Goal: Transaction & Acquisition: Purchase product/service

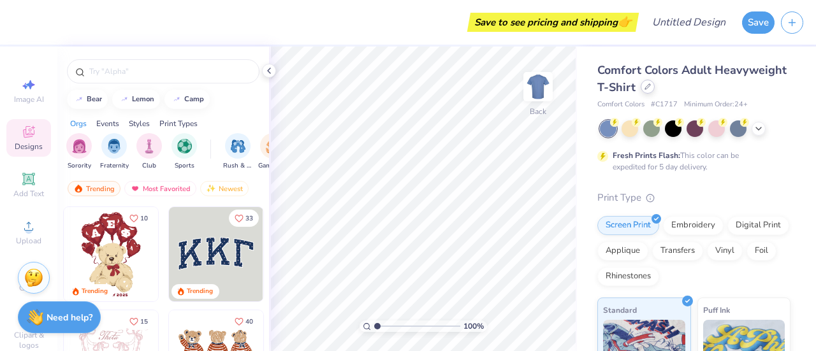
click at [655, 84] on div at bounding box center [648, 87] width 14 height 14
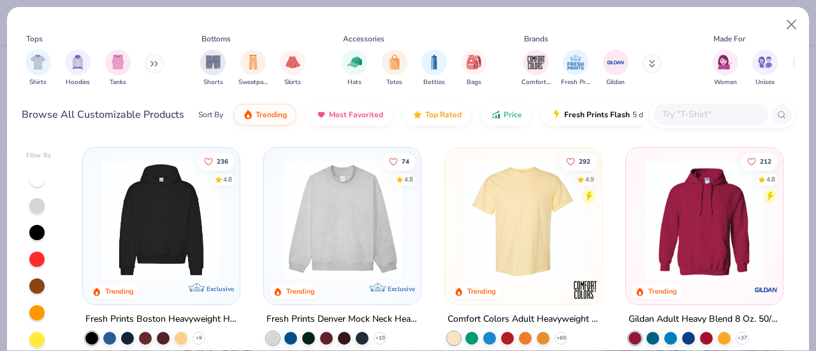
click at [722, 231] on img at bounding box center [704, 220] width 131 height 119
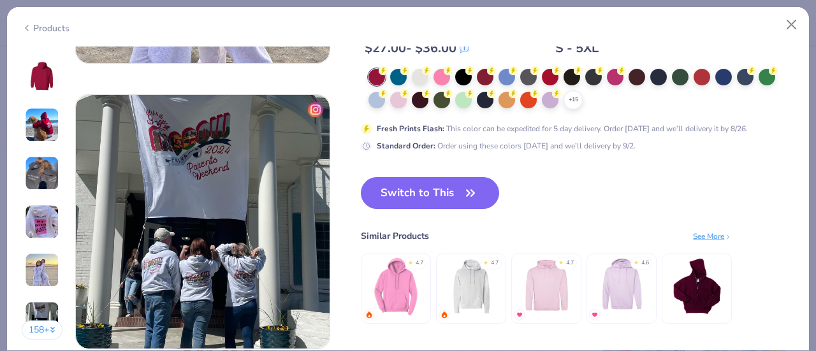
scroll to position [1662, 0]
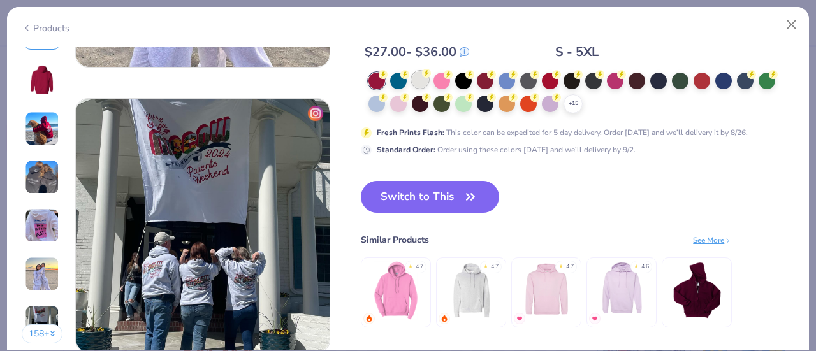
click at [419, 79] on div at bounding box center [420, 79] width 17 height 17
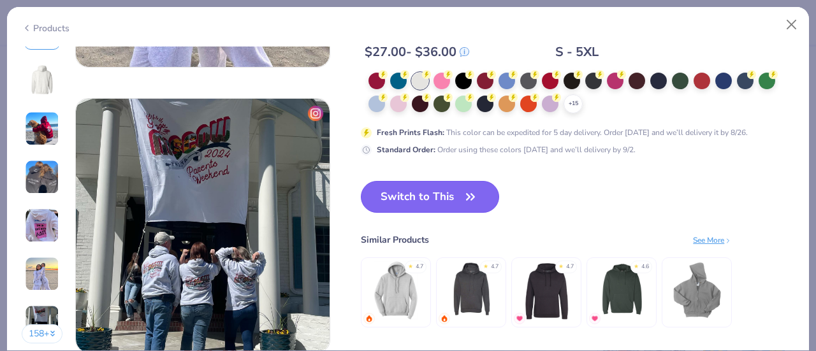
click at [449, 193] on button "Switch to This" at bounding box center [430, 197] width 138 height 32
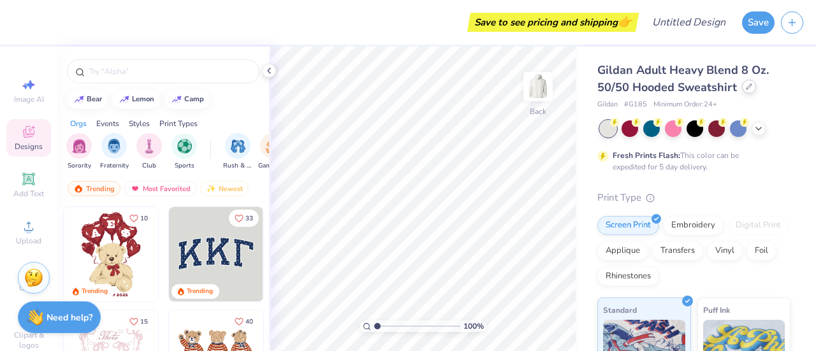
click at [749, 89] on icon at bounding box center [749, 87] width 6 height 6
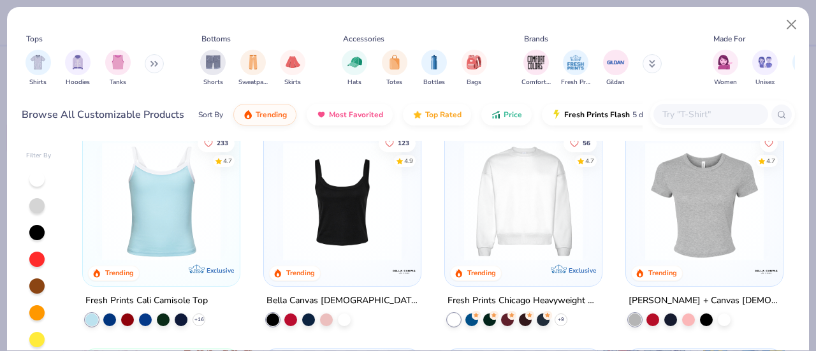
scroll to position [447, 0]
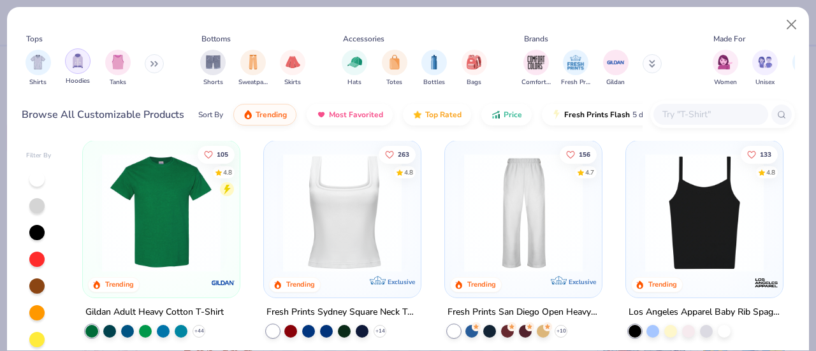
click at [80, 69] on div "filter for Hoodies" at bounding box center [78, 61] width 26 height 26
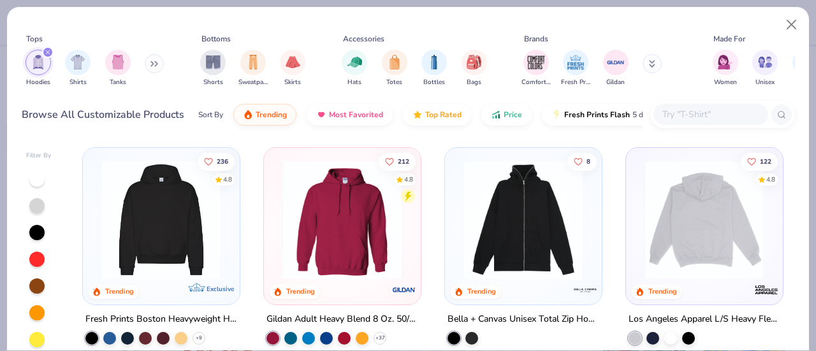
click at [639, 233] on img at bounding box center [573, 220] width 131 height 119
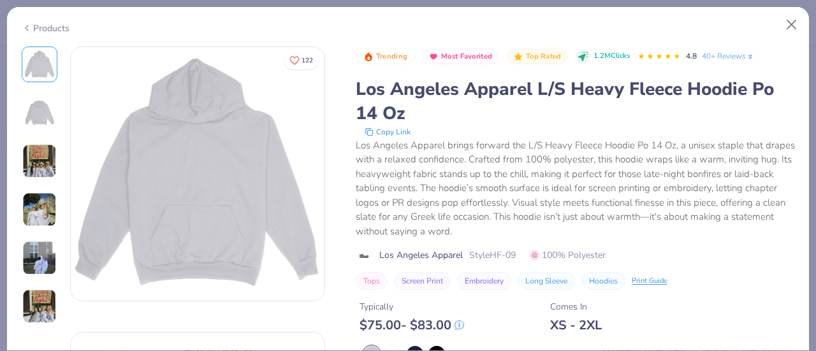
click at [42, 158] on img at bounding box center [39, 161] width 34 height 34
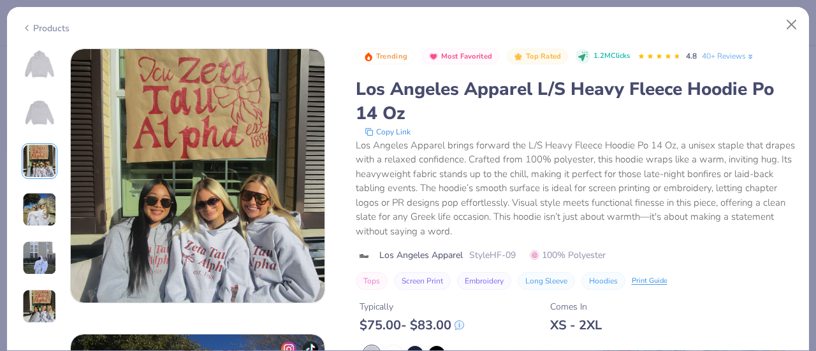
scroll to position [571, 0]
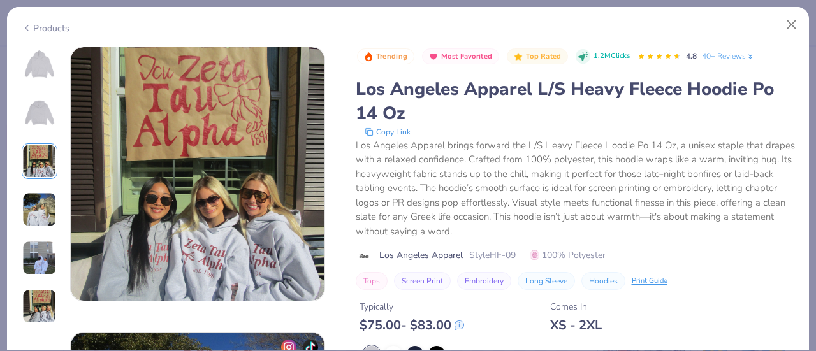
click at [38, 210] on img at bounding box center [39, 210] width 34 height 34
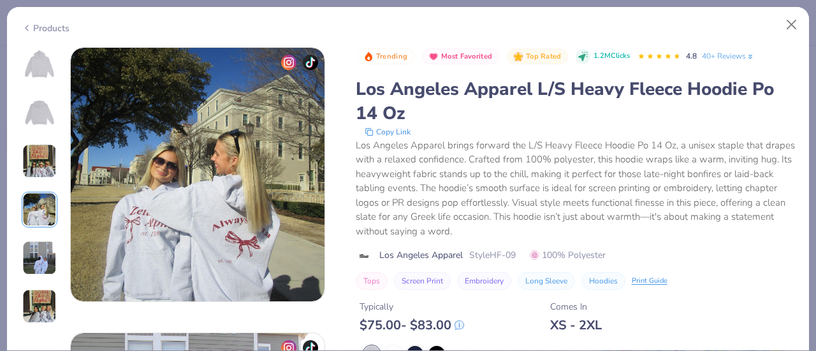
scroll to position [857, 0]
click at [38, 256] on img at bounding box center [39, 258] width 34 height 34
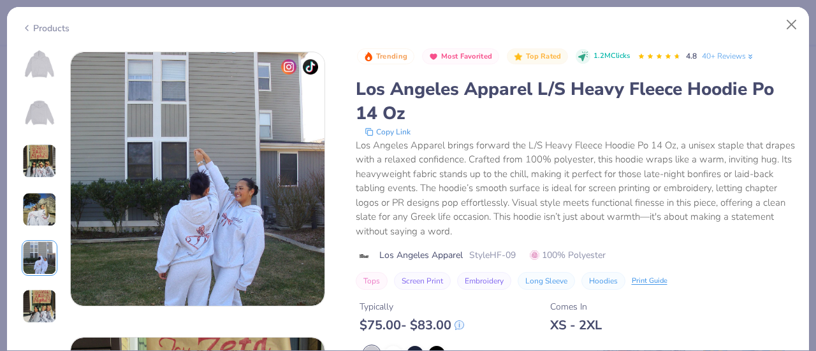
scroll to position [1143, 0]
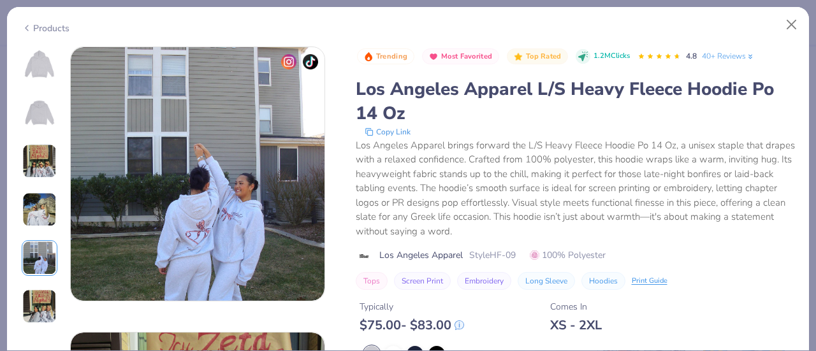
click at [38, 302] on img at bounding box center [39, 306] width 34 height 34
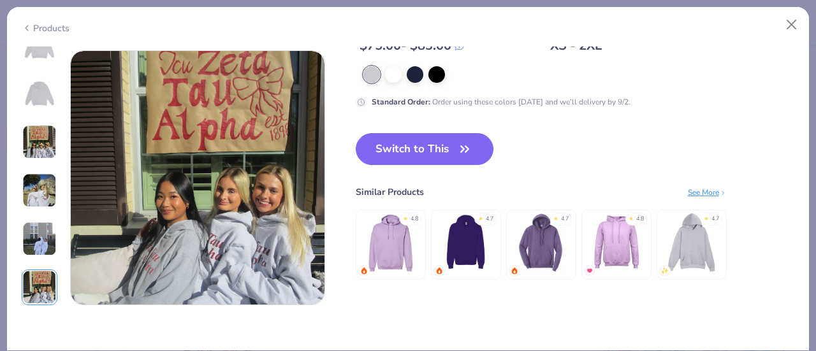
scroll to position [1428, 0]
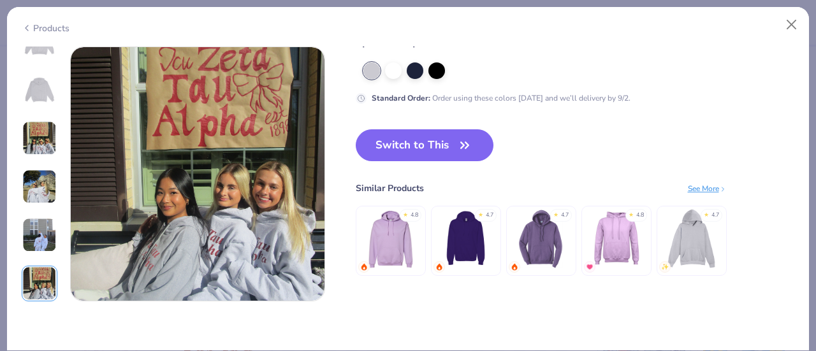
click at [39, 251] on img at bounding box center [39, 235] width 34 height 34
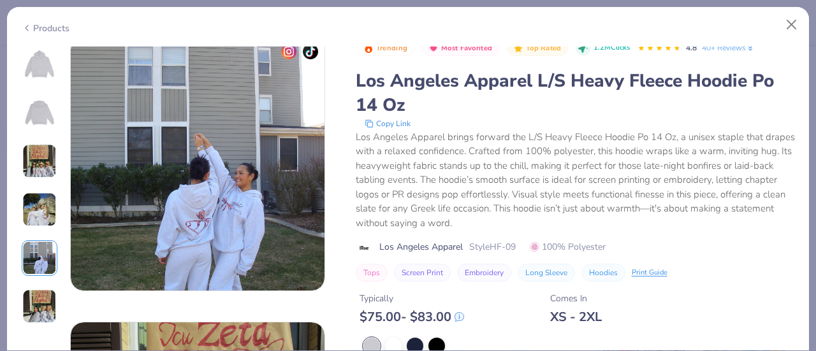
scroll to position [1143, 0]
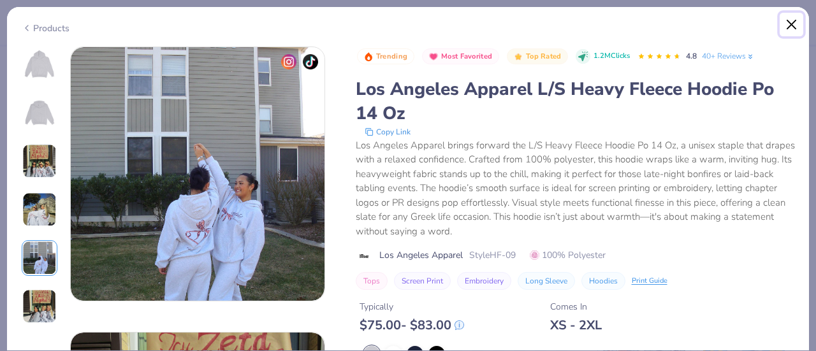
click at [791, 17] on button "Close" at bounding box center [792, 25] width 24 height 24
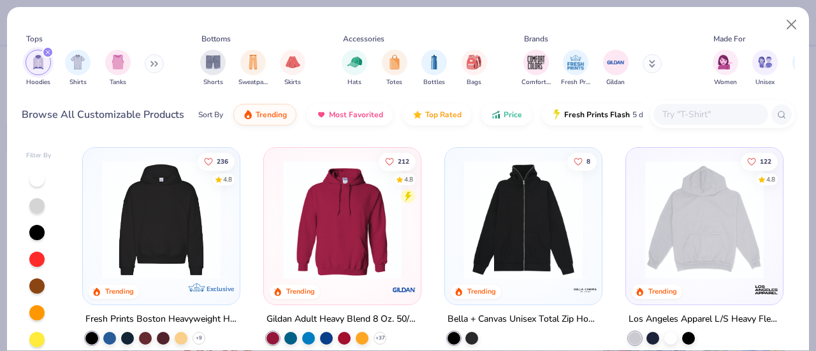
click at [318, 214] on img at bounding box center [342, 220] width 131 height 119
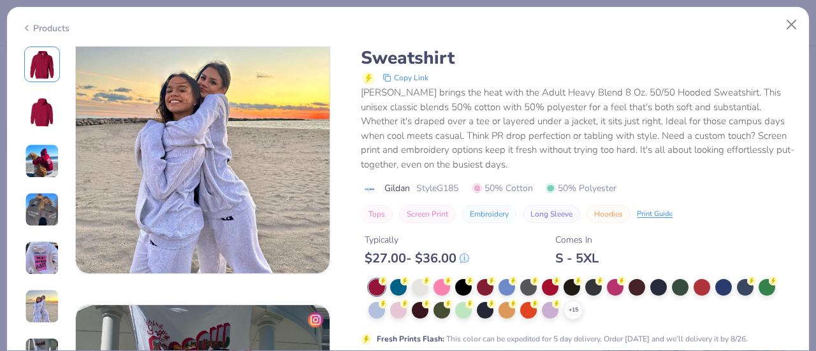
scroll to position [1456, 0]
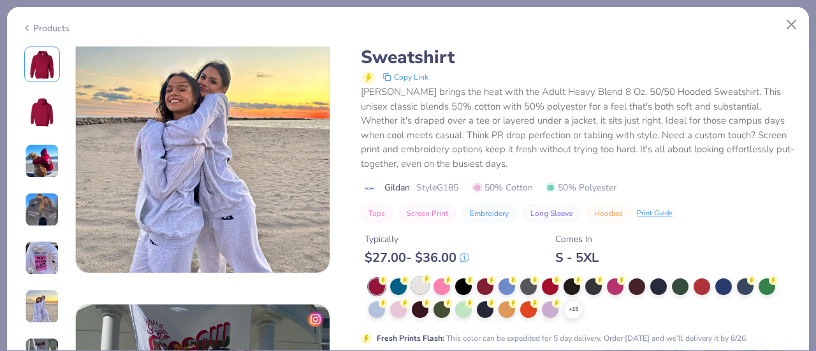
click at [420, 291] on div at bounding box center [420, 285] width 17 height 17
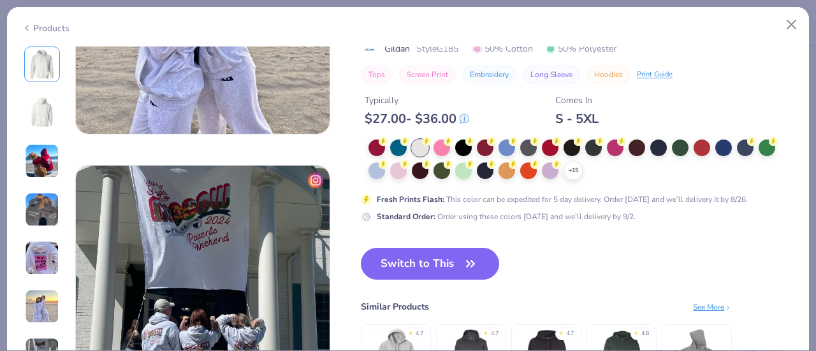
scroll to position [1595, 0]
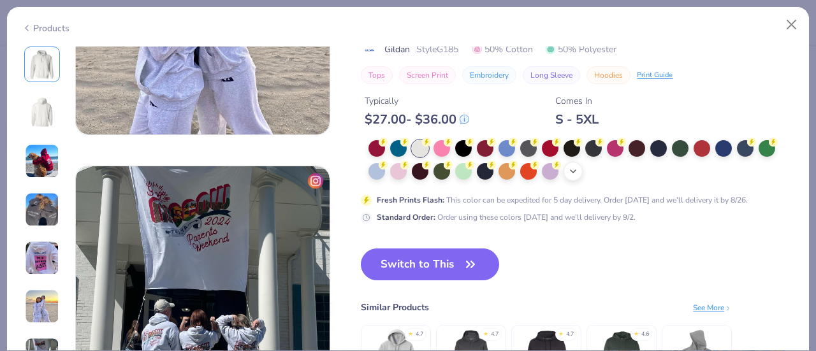
click at [571, 170] on polyline at bounding box center [573, 171] width 5 height 3
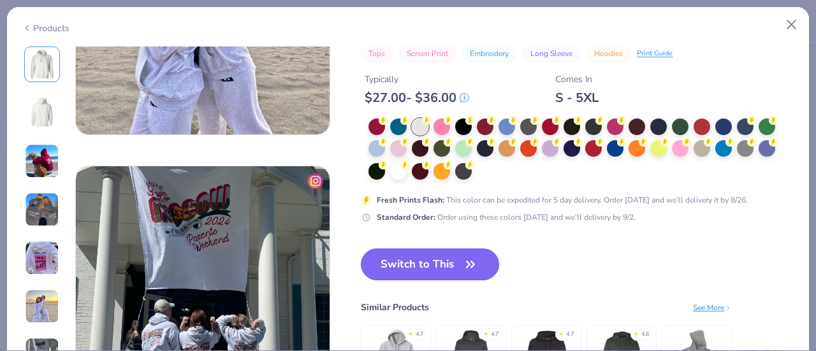
click at [409, 271] on button "Switch to This" at bounding box center [430, 265] width 138 height 32
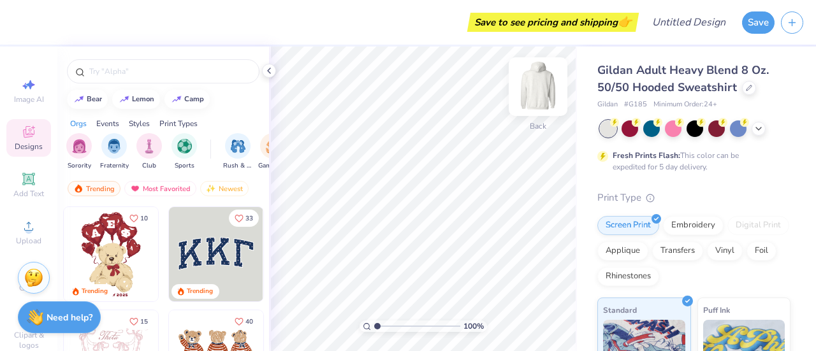
click at [539, 85] on img at bounding box center [538, 86] width 51 height 51
click at [20, 244] on span "Upload" at bounding box center [29, 241] width 26 height 10
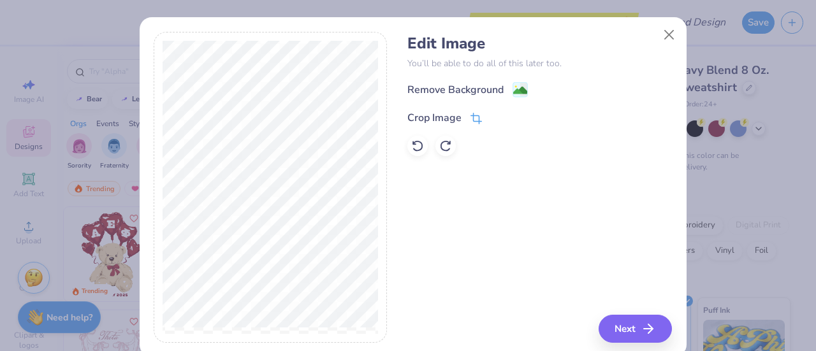
click at [471, 122] on icon at bounding box center [476, 118] width 11 height 11
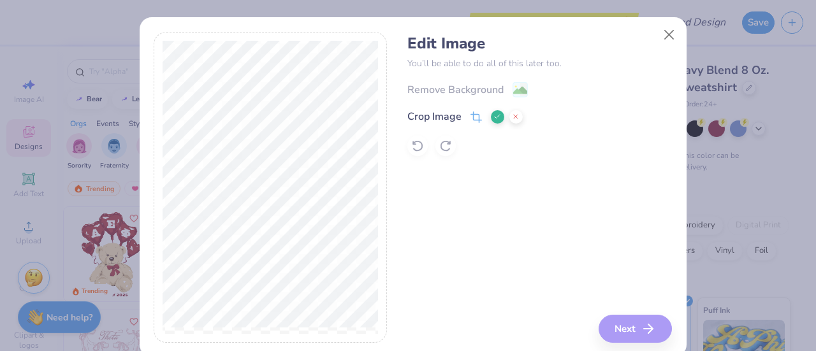
click at [493, 117] on icon at bounding box center [497, 117] width 8 height 8
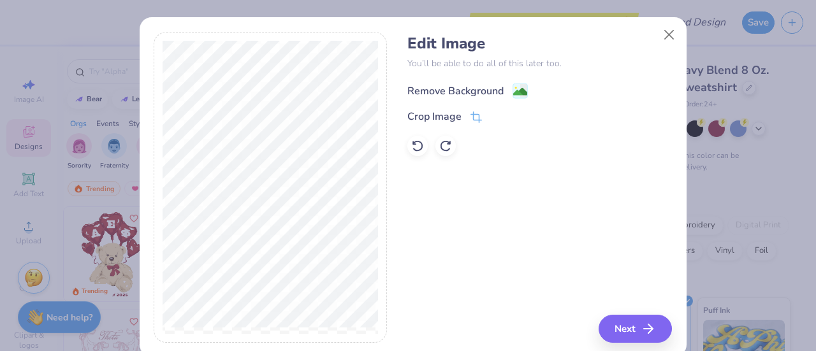
click at [514, 86] on image at bounding box center [520, 92] width 14 height 14
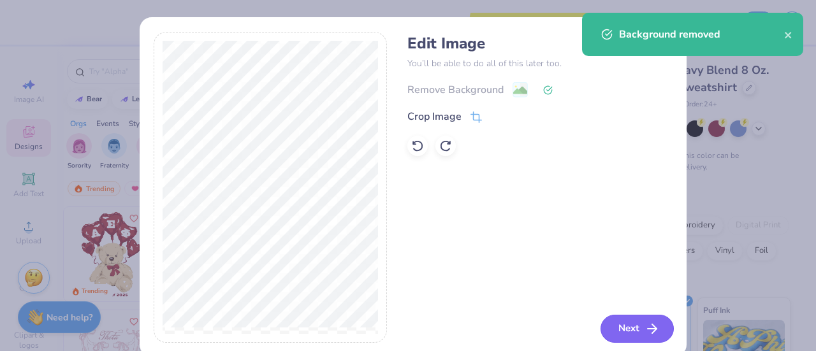
click at [627, 329] on button "Next" at bounding box center [637, 329] width 73 height 28
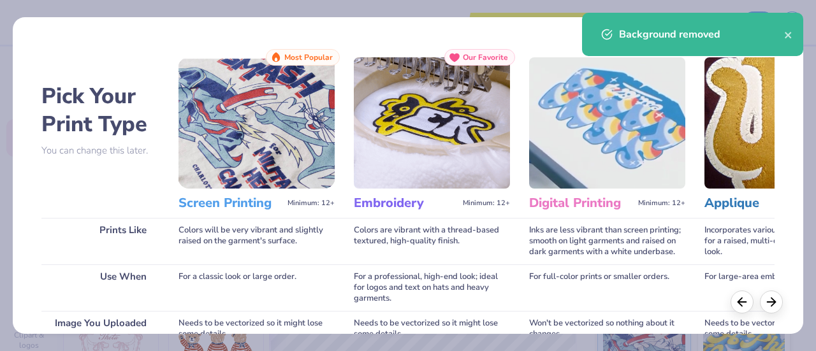
scroll to position [221, 0]
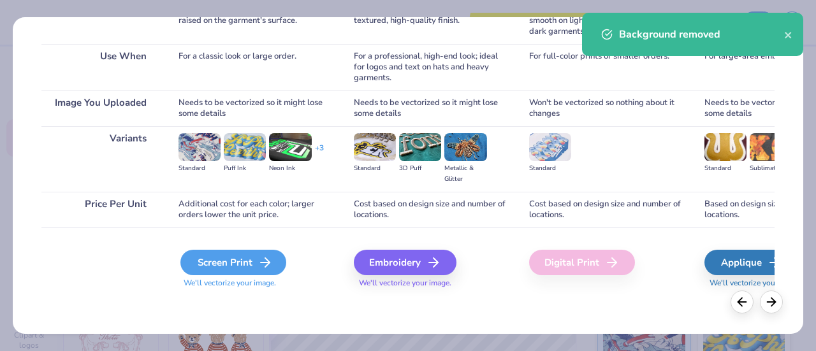
click at [245, 260] on div "Screen Print" at bounding box center [233, 263] width 106 height 26
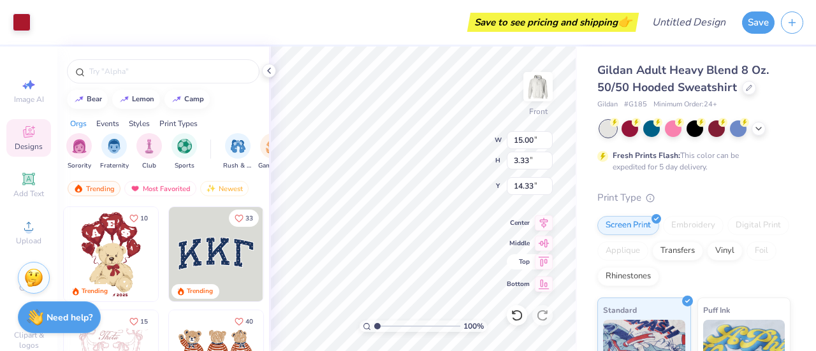
click at [545, 263] on icon at bounding box center [544, 261] width 11 height 10
type input "6.00"
type input "7.70"
type input "1.71"
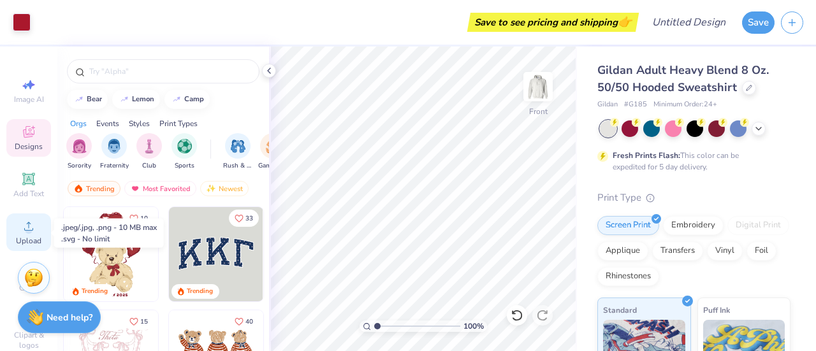
click at [27, 242] on span "Upload" at bounding box center [29, 241] width 26 height 10
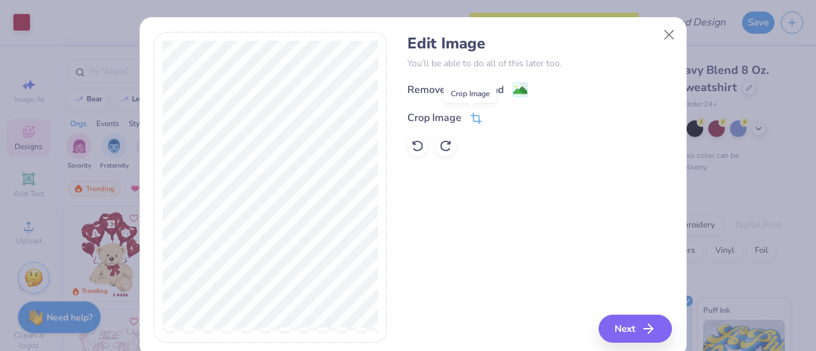
click at [471, 119] on icon at bounding box center [476, 118] width 11 height 11
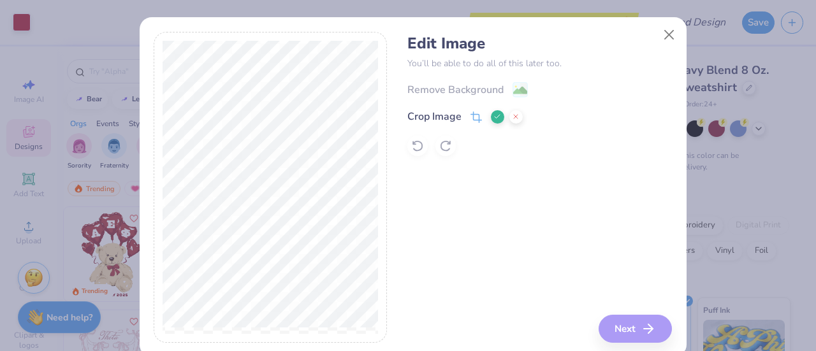
click at [494, 119] on icon at bounding box center [497, 117] width 8 height 8
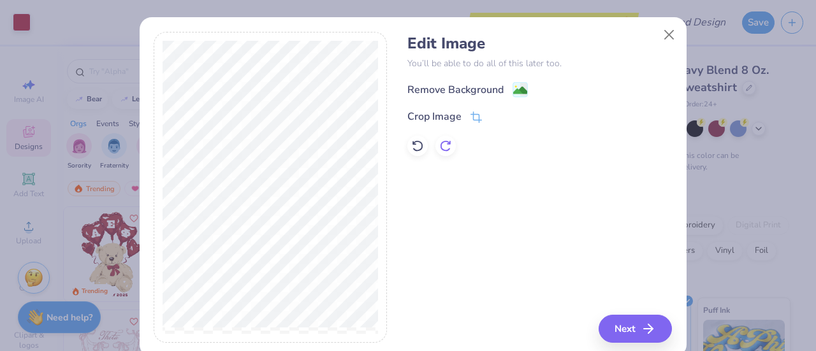
click at [447, 142] on icon at bounding box center [445, 146] width 13 height 13
click at [513, 91] on icon at bounding box center [520, 91] width 15 height 15
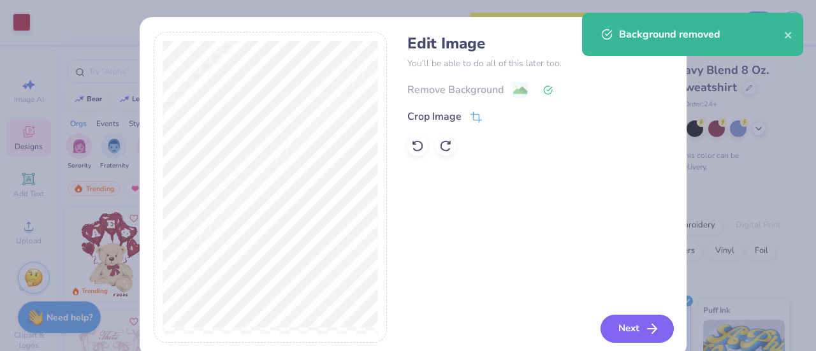
click at [624, 327] on button "Next" at bounding box center [637, 329] width 73 height 28
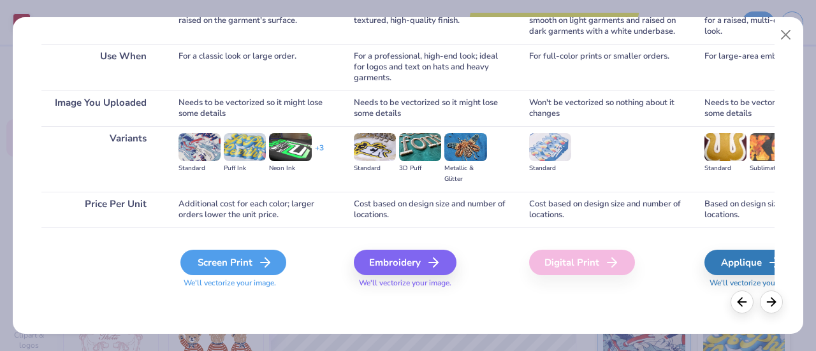
click at [235, 259] on div "Screen Print" at bounding box center [233, 263] width 106 height 26
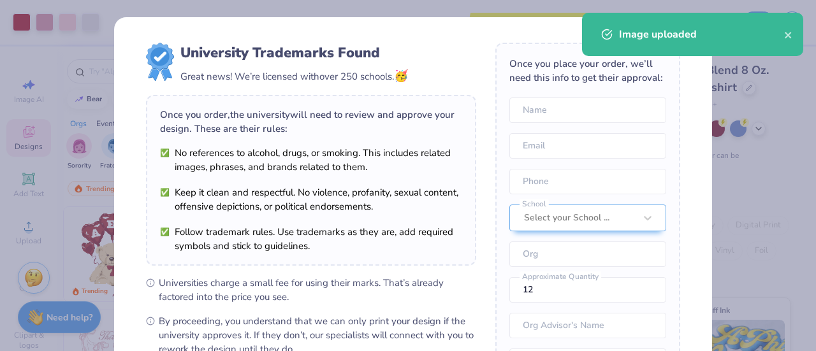
click at [344, 269] on body "Art colors Save to see pricing and shipping 👉 Design Title Save Image AI Design…" at bounding box center [408, 175] width 816 height 351
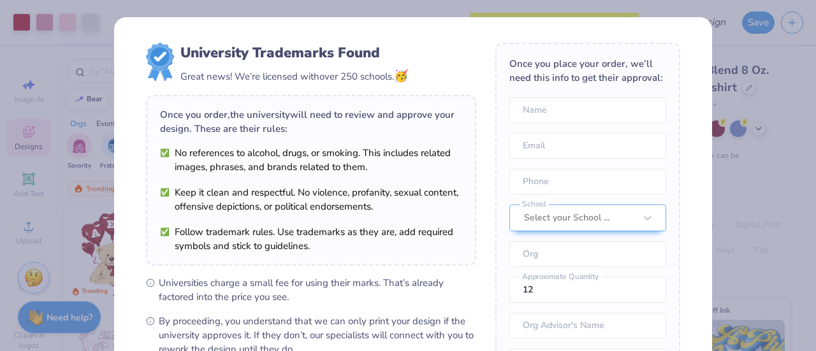
scroll to position [203, 0]
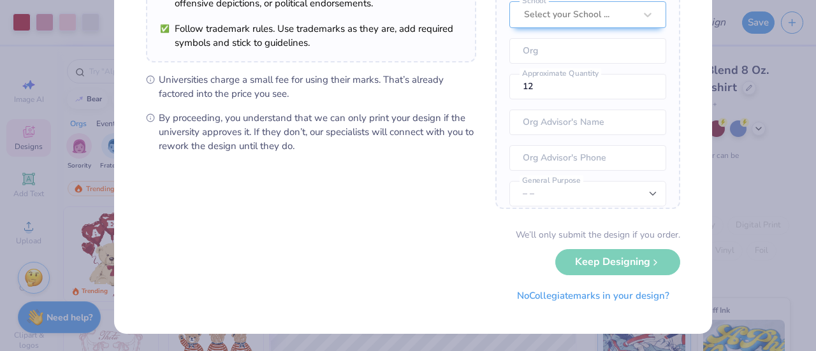
click at [577, 264] on div "We’ll only submit the design if you order. Keep Designing No Collegiate marks i…" at bounding box center [413, 268] width 534 height 80
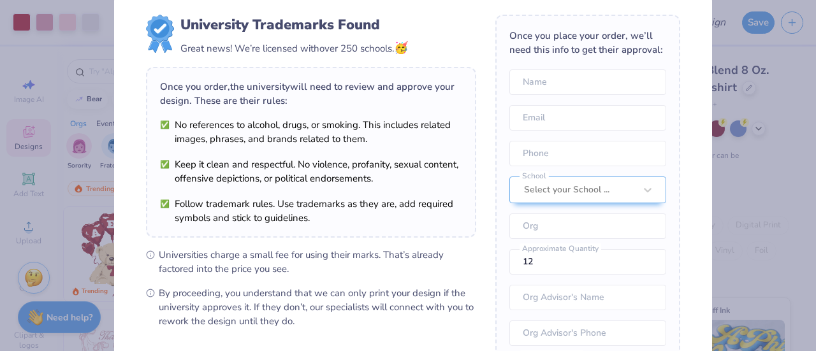
scroll to position [24, 0]
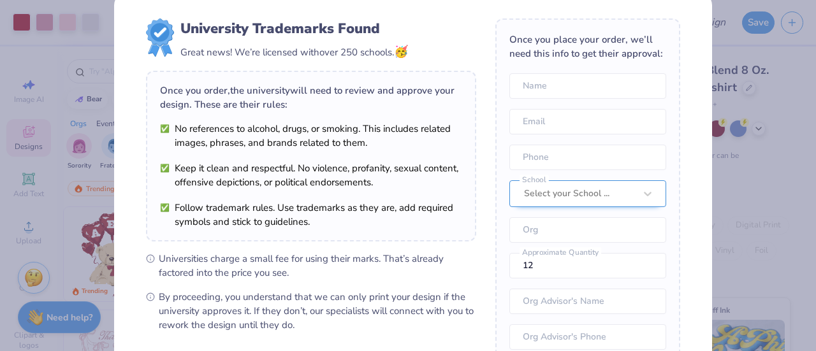
click at [550, 202] on div at bounding box center [579, 194] width 111 height 17
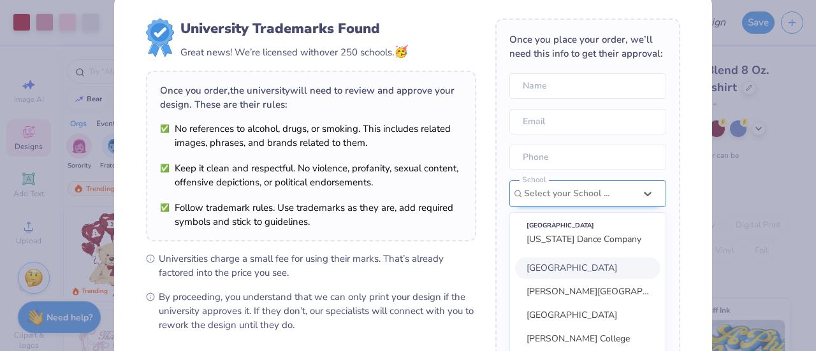
scroll to position [60, 0]
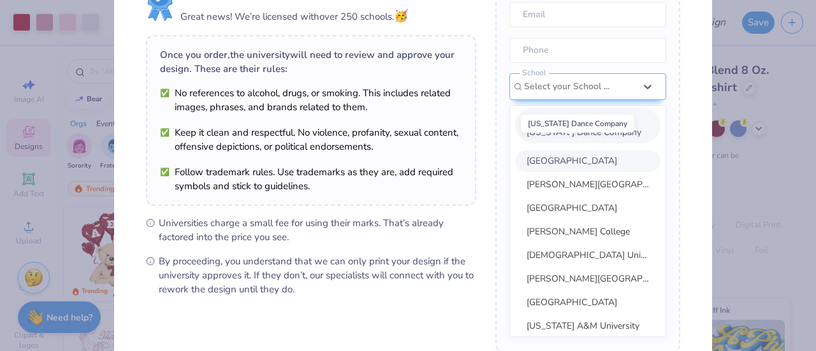
click at [563, 138] on span "[US_STATE] Dance Company" at bounding box center [584, 132] width 115 height 12
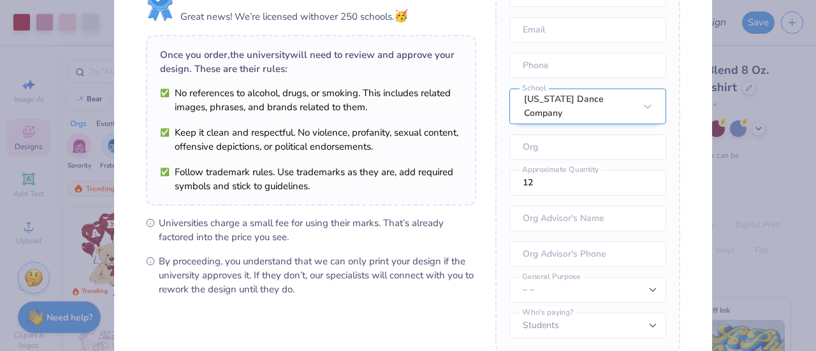
click at [588, 123] on div "[US_STATE] Dance Company" at bounding box center [579, 106] width 113 height 34
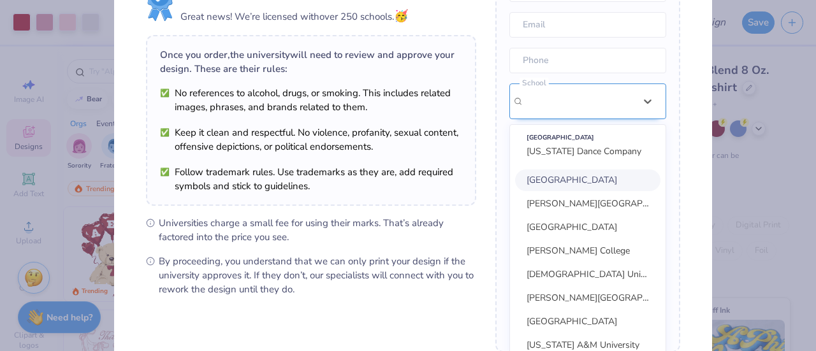
scroll to position [71, 0]
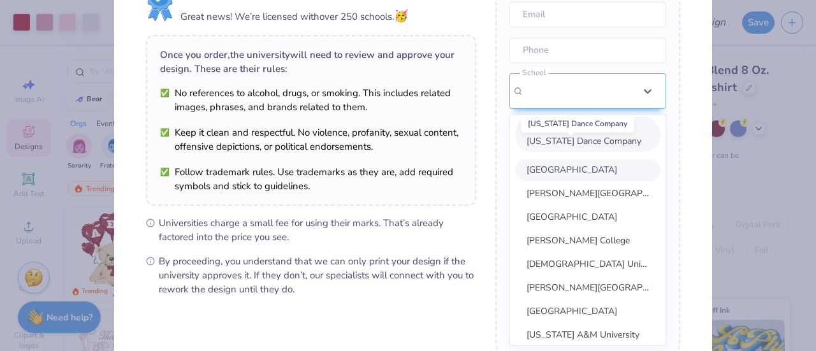
click at [568, 145] on span "[US_STATE] Dance Company" at bounding box center [584, 141] width 115 height 12
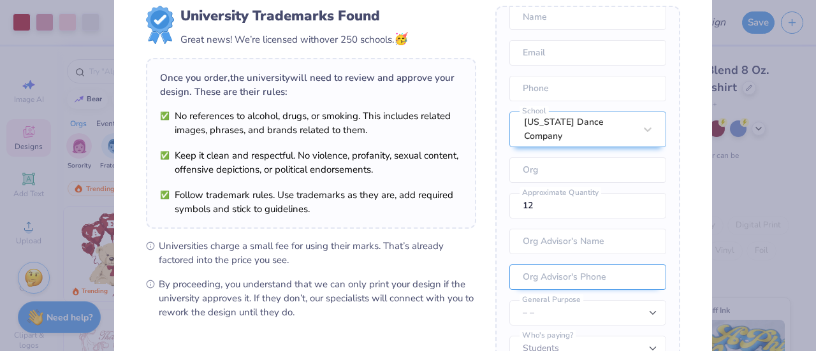
scroll to position [33, 0]
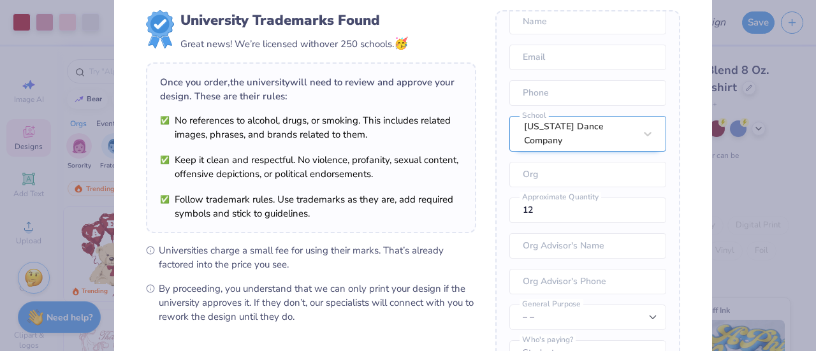
click at [584, 135] on div "[US_STATE] Dance Company" at bounding box center [587, 134] width 157 height 36
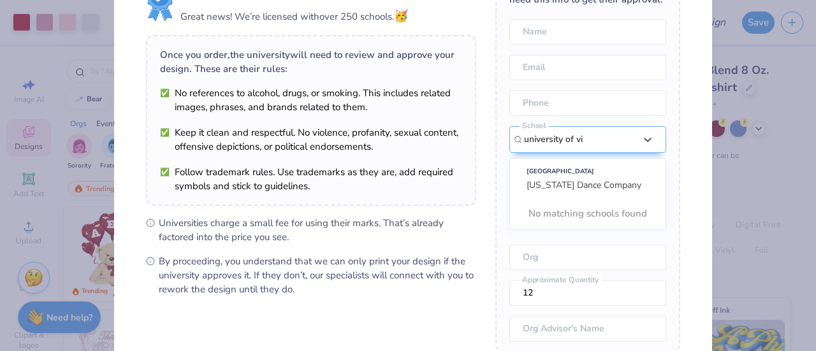
scroll to position [0, 0]
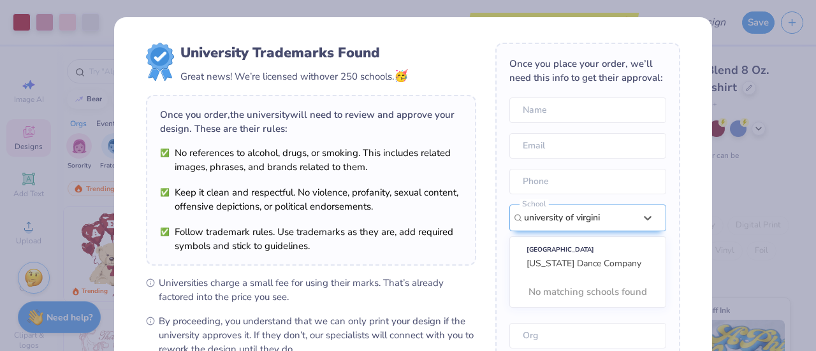
type input "university of virginia"
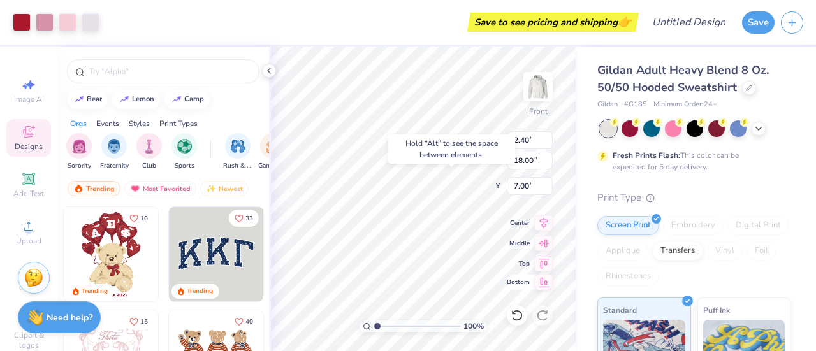
click at [541, 280] on icon at bounding box center [544, 282] width 18 height 15
type input "8.00"
type input "1.94"
type input "14.58"
type input "11.42"
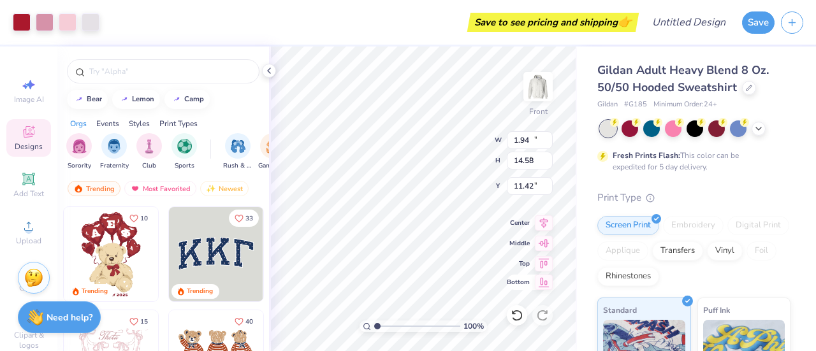
type input "14.57"
type input "1.95"
type input "18.16"
type input "12.92"
type input "1.72"
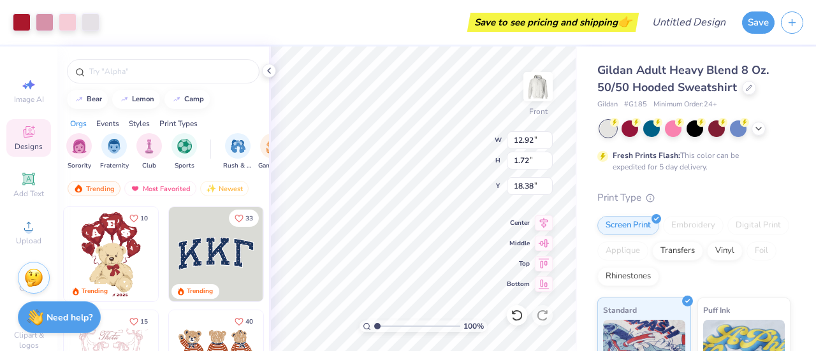
type input "18.38"
type input "6.49"
type input "1.44"
type input "6.52"
type input "12.92"
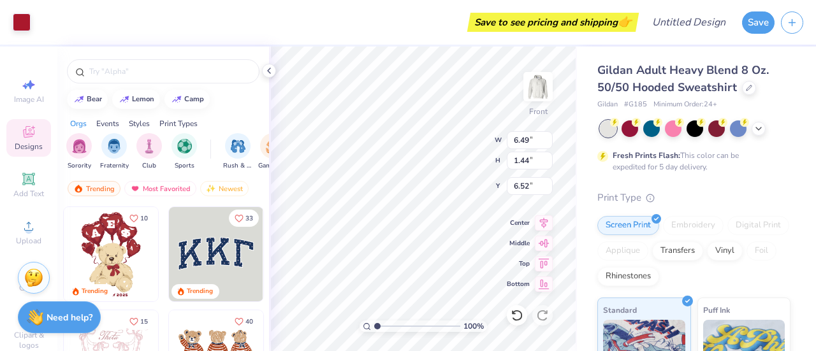
type input "1.72"
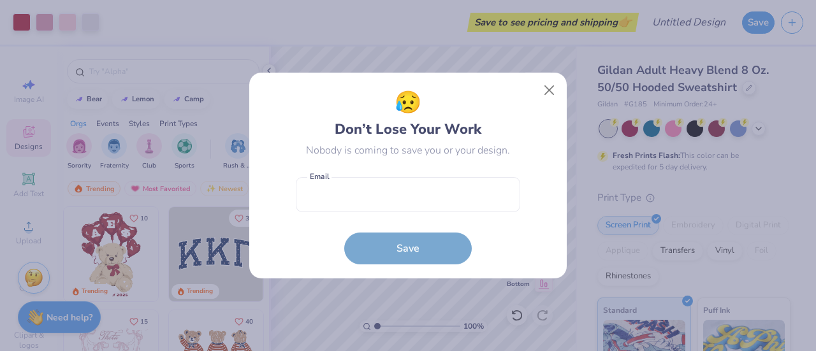
click at [443, 254] on body "Art colors Save to see pricing and shipping 👉 Design Title Save Image AI Design…" at bounding box center [408, 175] width 816 height 351
type input "17.78"
click at [448, 194] on input "email" at bounding box center [408, 194] width 224 height 35
type input "[EMAIL_ADDRESS][DOMAIN_NAME]"
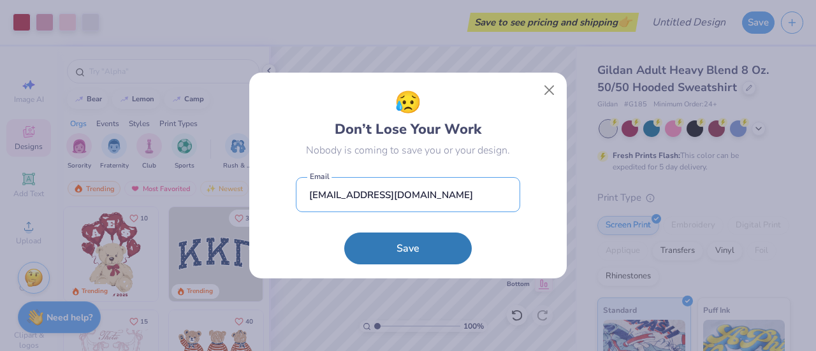
drag, startPoint x: 450, startPoint y: 192, endPoint x: 191, endPoint y: 189, distance: 259.5
click at [191, 189] on div "😥 Don’t Lose Your Work Nobody is coming to save you or your design. lizziemangi…" at bounding box center [408, 175] width 816 height 351
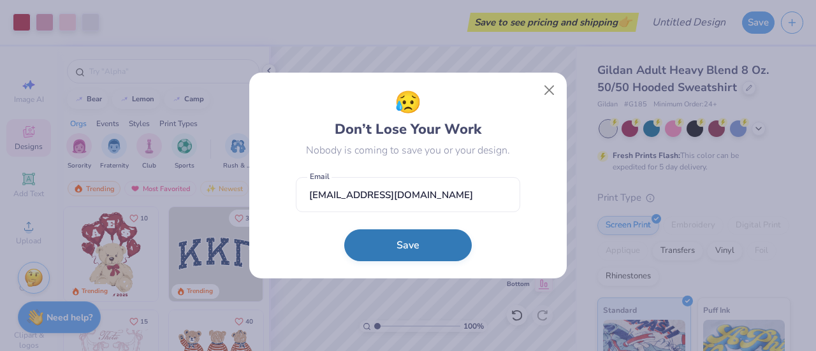
click at [411, 257] on button "Save" at bounding box center [408, 246] width 128 height 32
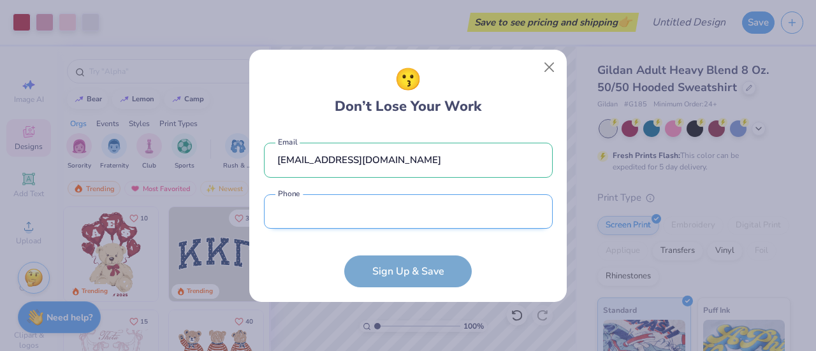
click at [365, 217] on input "tel" at bounding box center [408, 211] width 289 height 35
type input "(703) 659-5900"
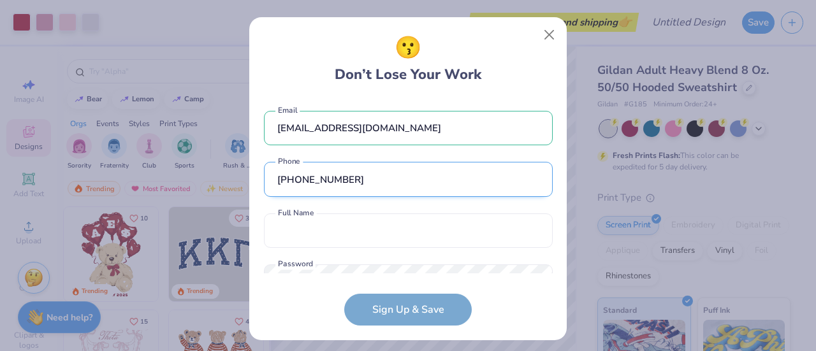
scroll to position [48, 0]
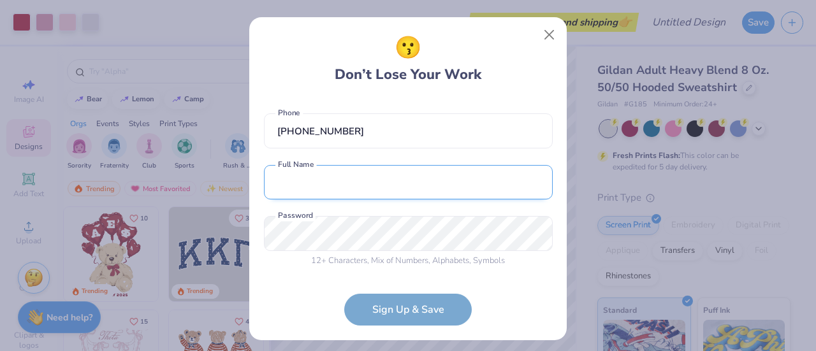
click at [351, 177] on input "text" at bounding box center [408, 182] width 289 height 35
type input "[PERSON_NAME]"
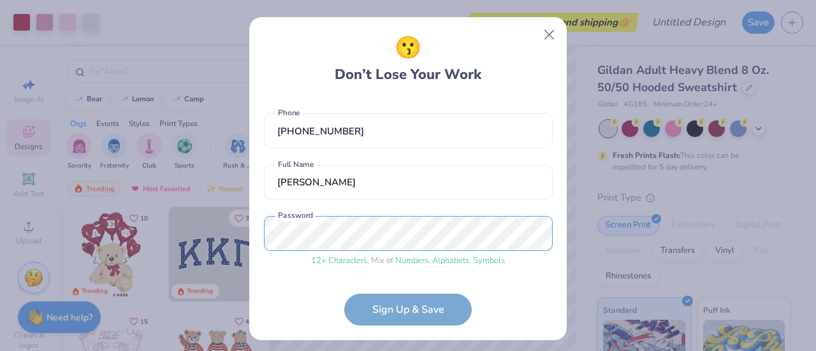
scroll to position [97, 0]
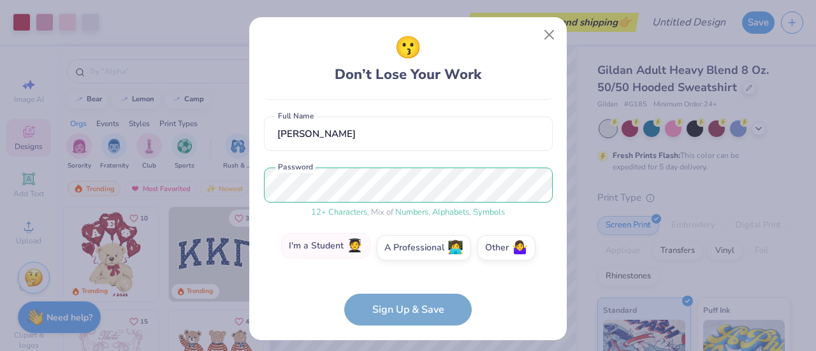
click at [320, 242] on label "I'm a Student 🧑‍🎓" at bounding box center [325, 246] width 89 height 26
click at [404, 344] on input "I'm a Student 🧑‍🎓" at bounding box center [408, 348] width 8 height 8
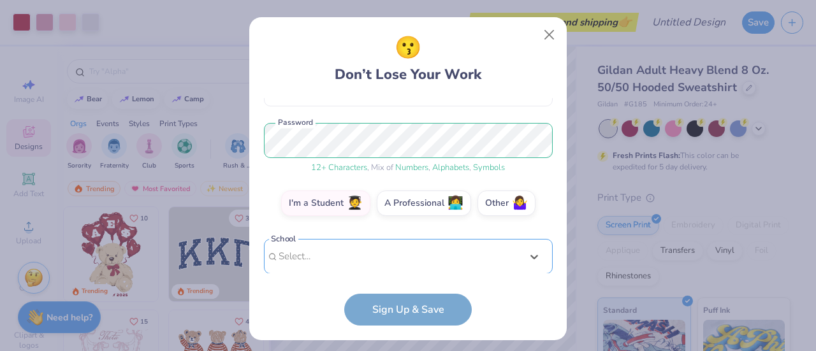
click at [336, 261] on div "option focused, 9 of 105. 105 results available. Use Up and Down to choose opti…" at bounding box center [408, 355] width 289 height 233
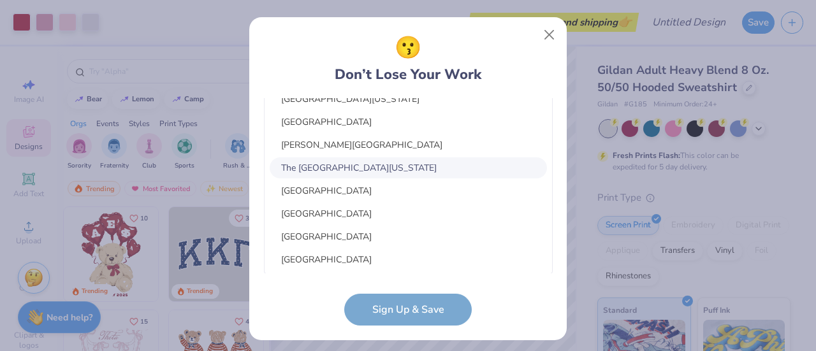
click at [380, 171] on div "The [GEOGRAPHIC_DATA][US_STATE]" at bounding box center [408, 167] width 277 height 21
type input "Virginia"
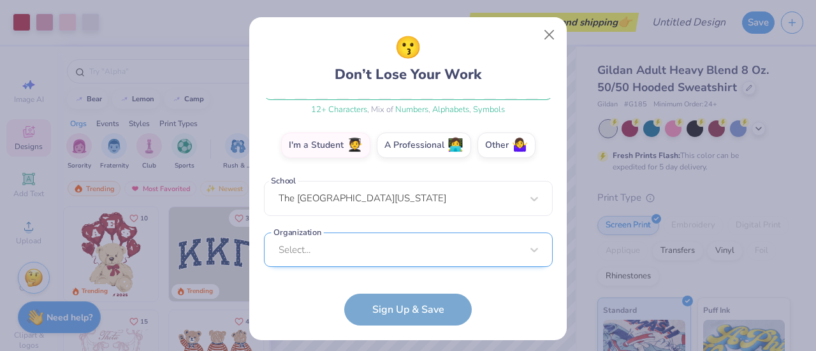
click at [353, 246] on div "Select..." at bounding box center [408, 250] width 289 height 35
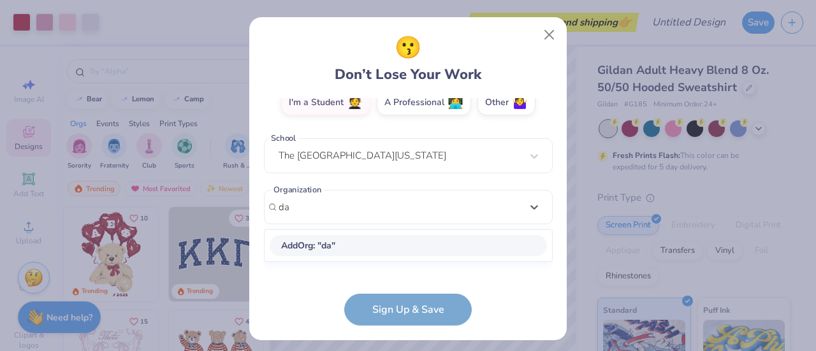
type input "d"
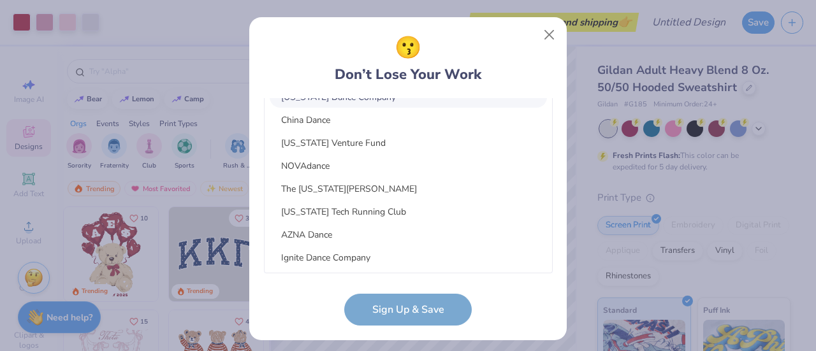
click at [344, 102] on div "[US_STATE] Dance Company" at bounding box center [408, 97] width 277 height 21
type input "virginia dance"
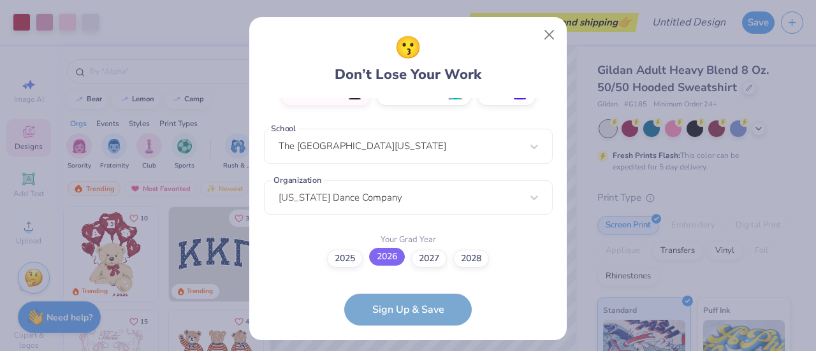
click at [382, 253] on label "2026" at bounding box center [387, 257] width 36 height 18
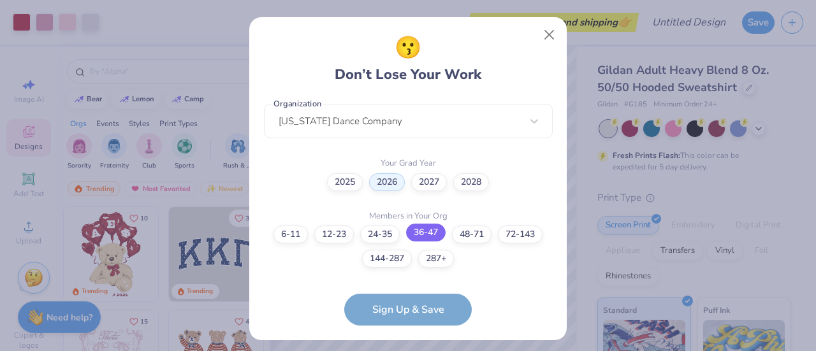
click at [427, 238] on label "36-47" at bounding box center [426, 233] width 40 height 18
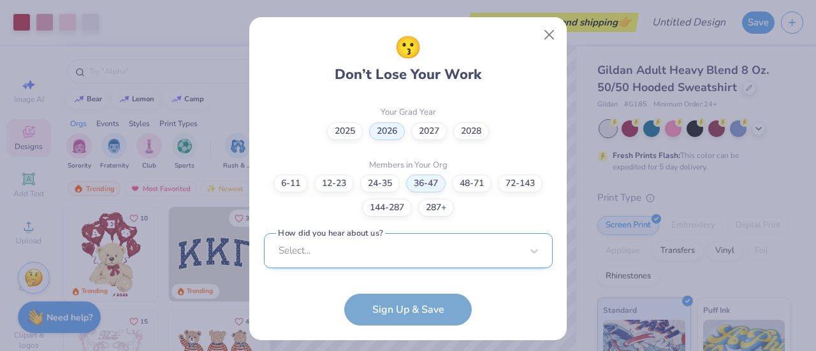
click at [407, 245] on div "Select..." at bounding box center [408, 250] width 289 height 35
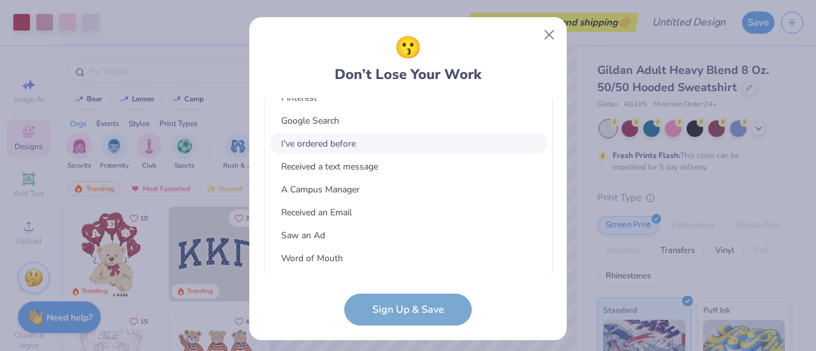
click at [346, 147] on div "I've ordered before" at bounding box center [408, 143] width 277 height 21
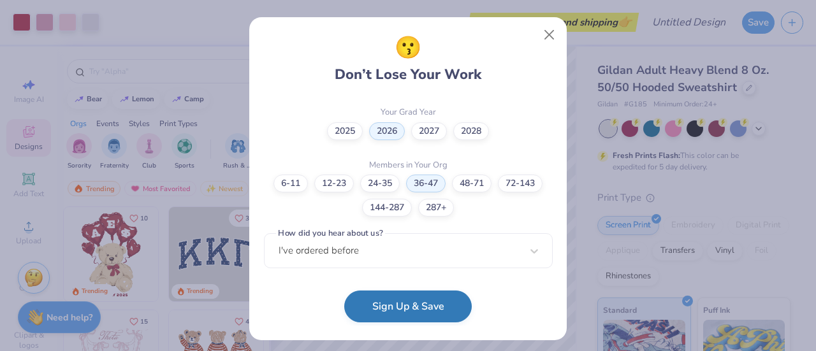
click at [393, 313] on button "Sign Up & Save" at bounding box center [408, 307] width 128 height 32
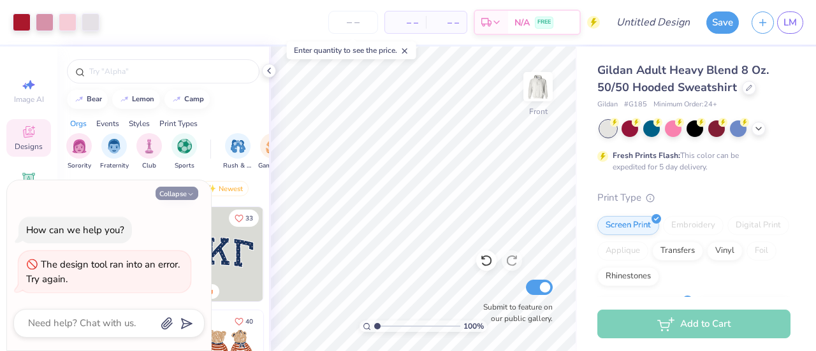
click at [182, 194] on button "Collapse" at bounding box center [177, 193] width 43 height 13
type textarea "x"
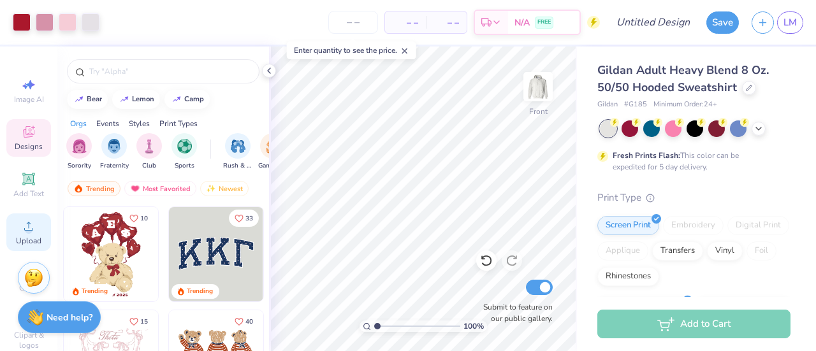
click at [29, 241] on span "Upload" at bounding box center [29, 241] width 26 height 10
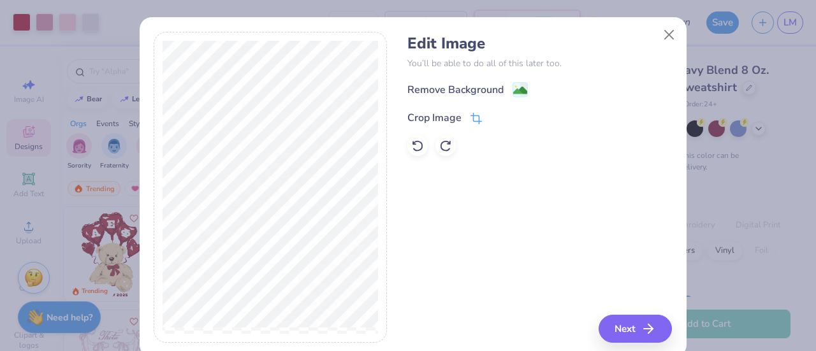
click at [474, 114] on icon at bounding box center [476, 118] width 11 height 11
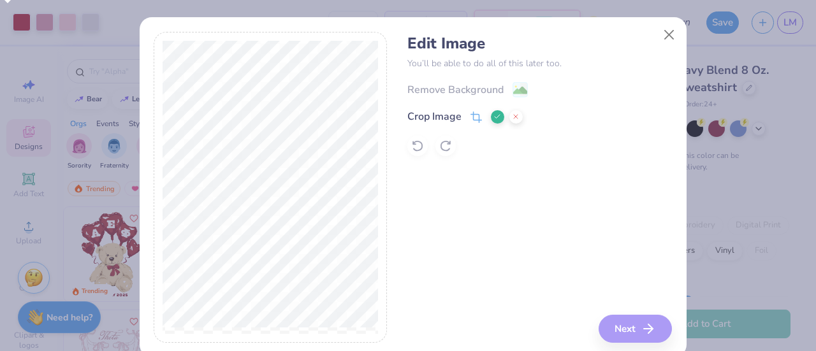
click at [493, 119] on icon at bounding box center [497, 117] width 8 height 8
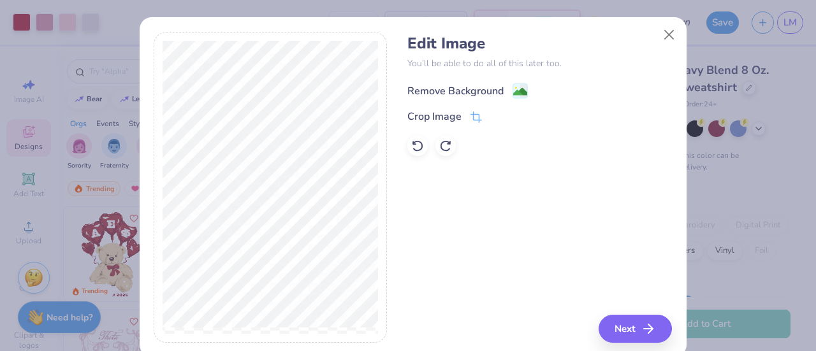
click at [513, 87] on image at bounding box center [520, 92] width 14 height 14
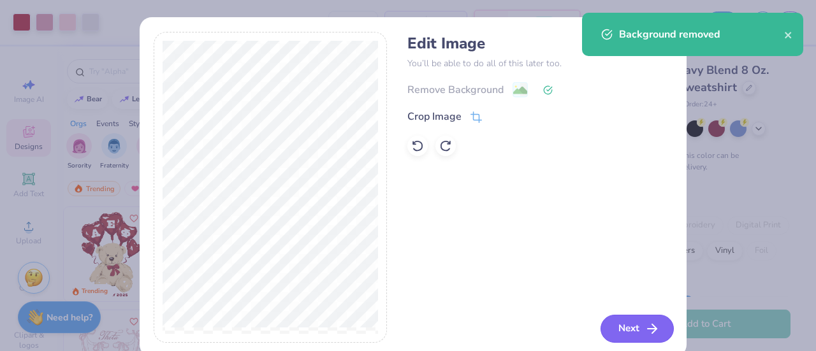
click at [620, 323] on button "Next" at bounding box center [637, 329] width 73 height 28
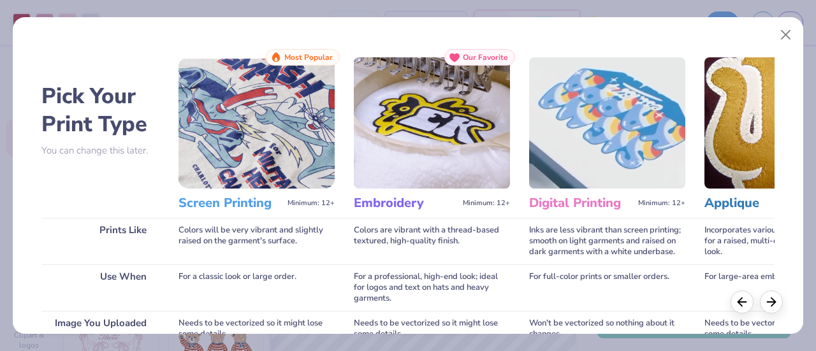
scroll to position [221, 0]
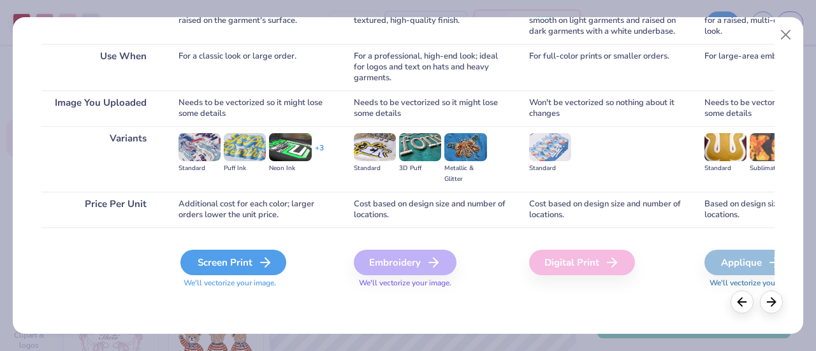
click at [255, 270] on div "Screen Print" at bounding box center [233, 263] width 106 height 26
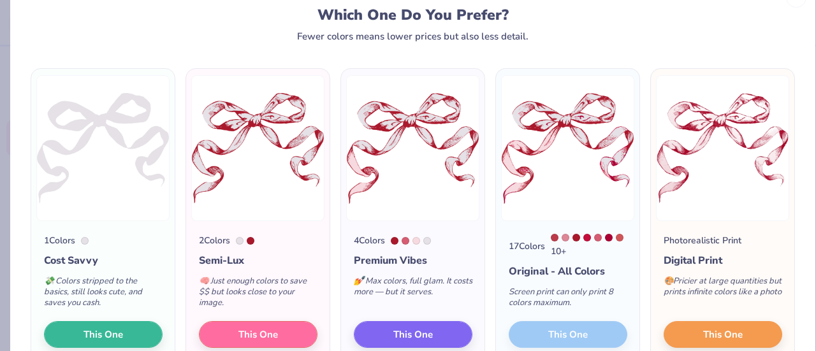
scroll to position [69, 0]
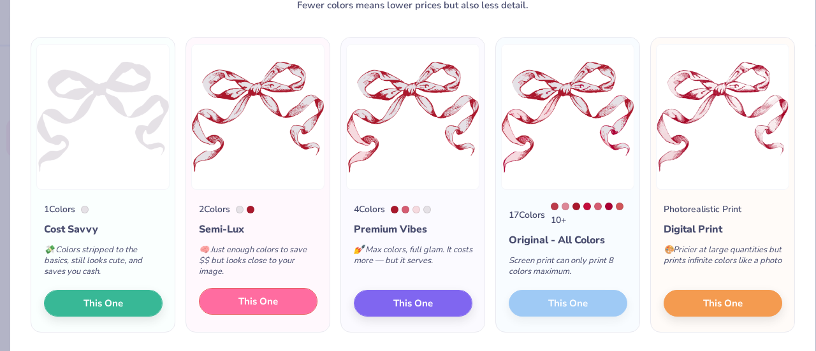
click at [296, 310] on button "This One" at bounding box center [258, 301] width 119 height 27
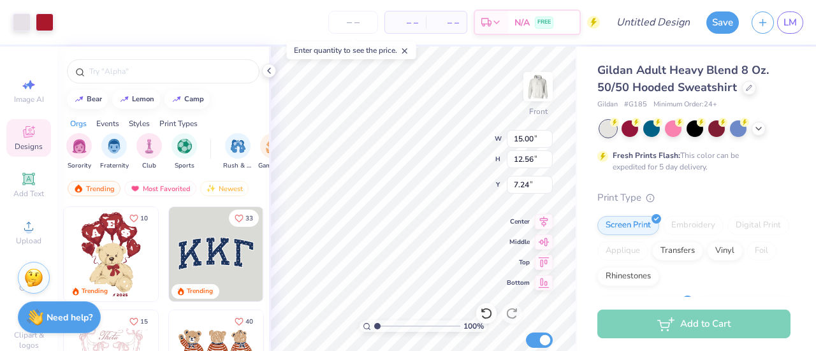
type input "7.24"
type input "13.33"
type input "11.16"
type input "8.34"
type input "12.92"
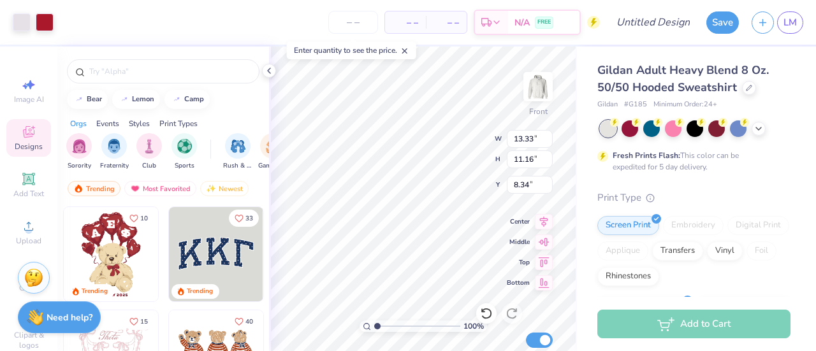
type input "1.72"
type input "18.64"
type input "13.33"
type input "11.16"
type input "7.48"
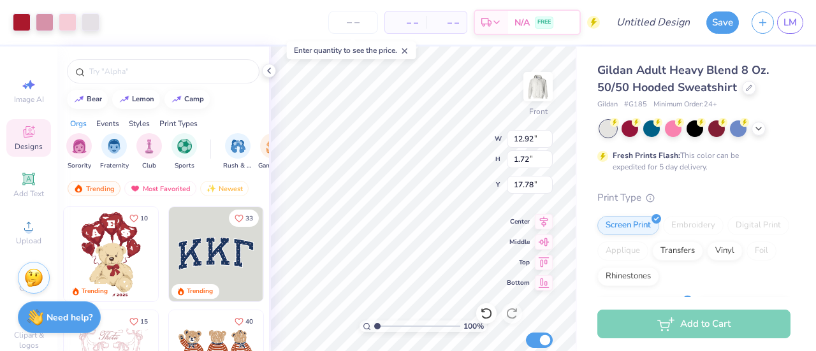
type input "17.78"
type input "10.98"
type input "1.47"
type input "18.03"
type input "13.33"
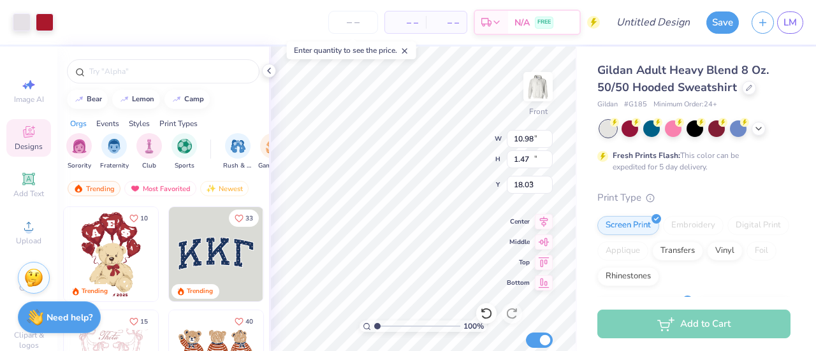
type input "11.16"
type input "7.60"
type input "10.98"
type input "1.47"
type input "17.30"
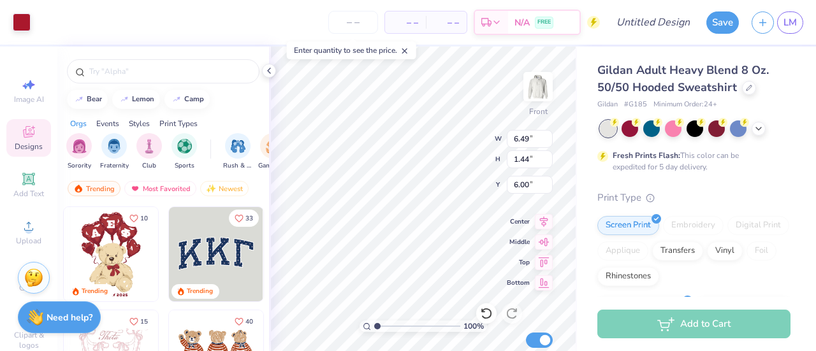
type input "6.00"
type input "13.33"
type input "11.16"
type input "7.60"
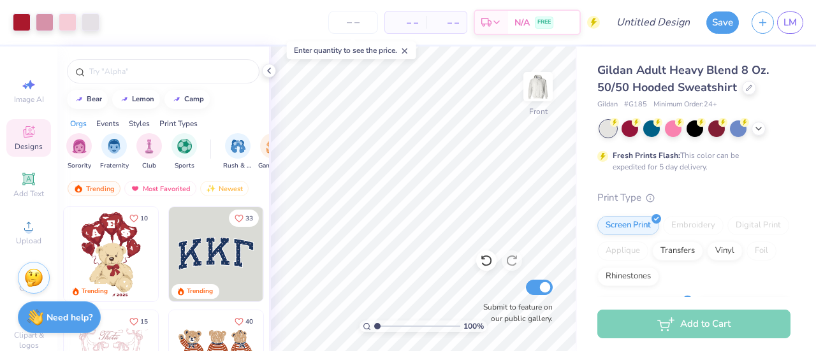
click at [481, 252] on div "100 % Front Submit to feature on our public gallery." at bounding box center [423, 199] width 308 height 305
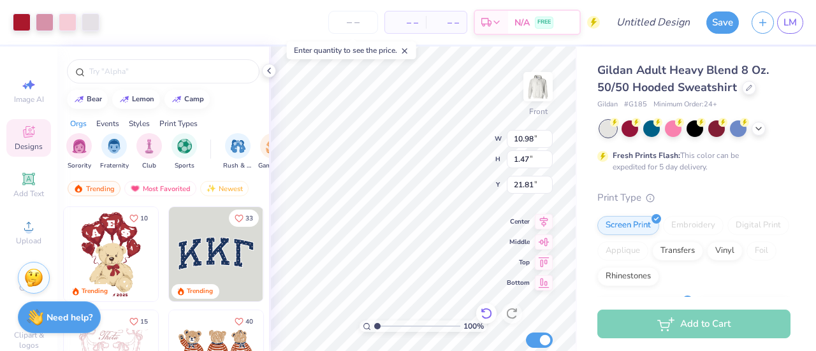
type input "21.81"
type input "13.33"
type input "11.16"
type input "8.62"
type input "14.38"
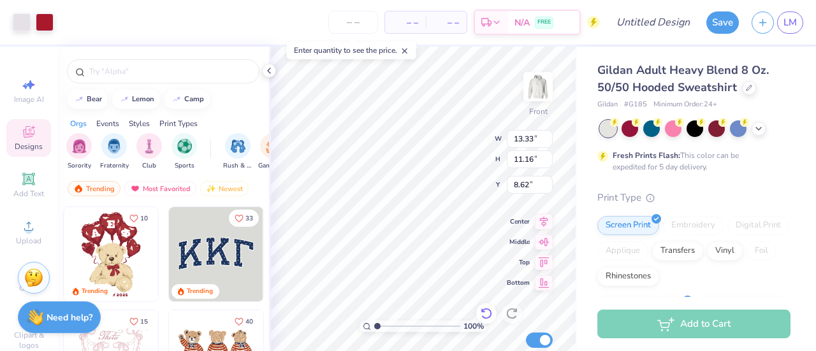
type input "12.05"
type input "7.44"
type input "10.98"
type input "1.47"
type input "18.02"
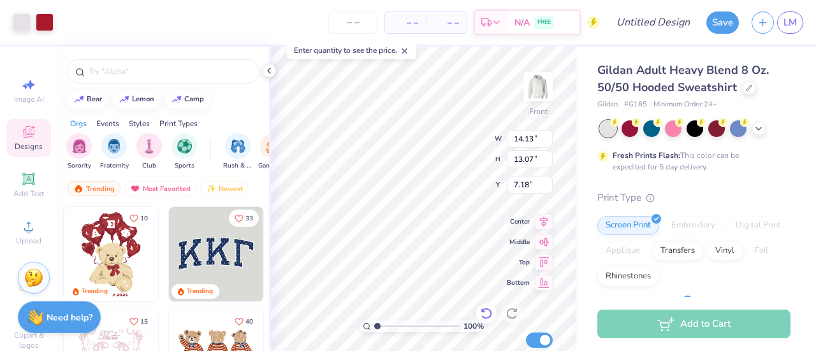
type input "14.13"
type input "13.07"
type input "6.42"
type input "10.98"
type input "1.47"
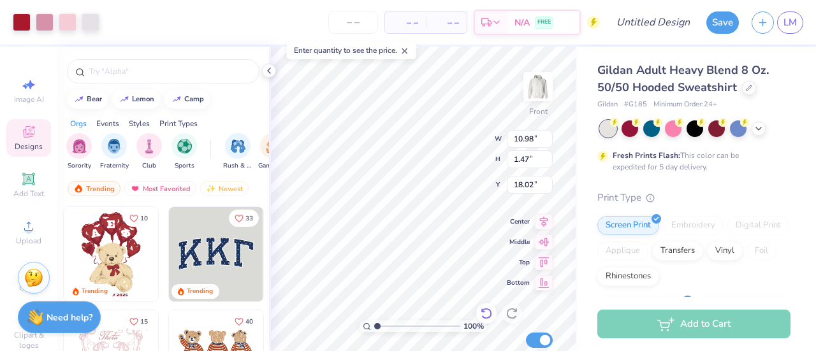
type input "16.85"
type input "6.00"
type input "10.98"
type input "1.47"
type input "20.32"
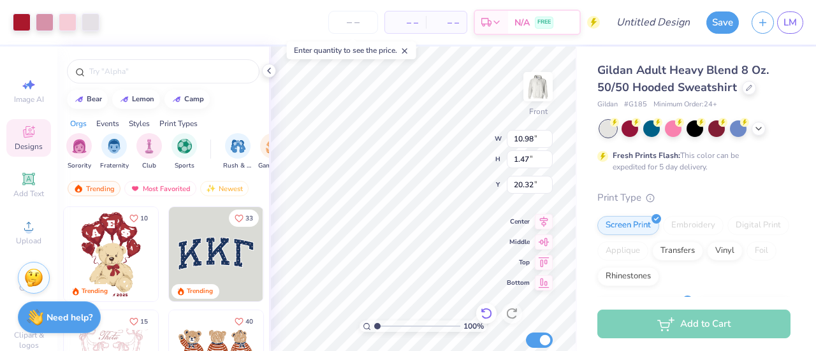
type input "14.13"
type input "13.07"
type input "6.72"
type input "10.98"
type input "1.47"
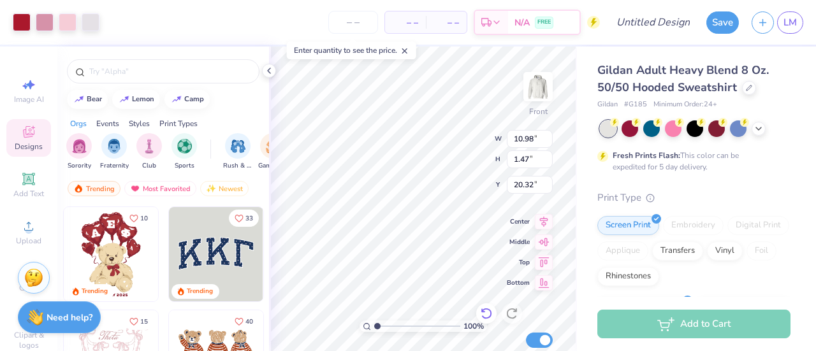
type input "16.98"
type input "14.13"
type input "13.07"
type input "6.72"
click at [515, 284] on span "Bottom" at bounding box center [518, 281] width 23 height 9
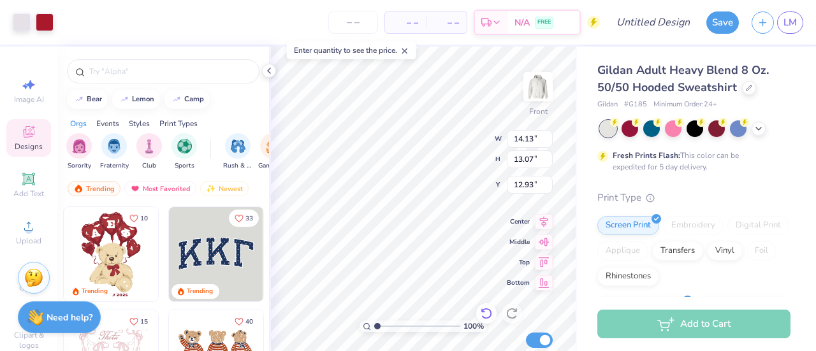
click at [486, 317] on icon at bounding box center [486, 313] width 13 height 13
type input "6.00"
type input "10.98"
type input "1.47"
type input "16.98"
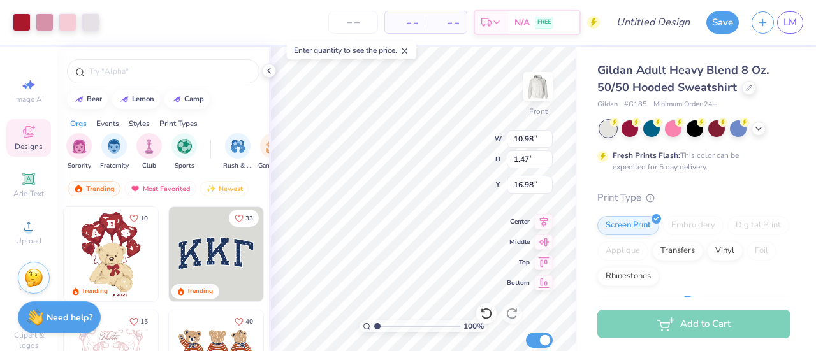
type input "14.13"
type input "13.07"
type input "6.00"
type input "10.98"
type input "1.47"
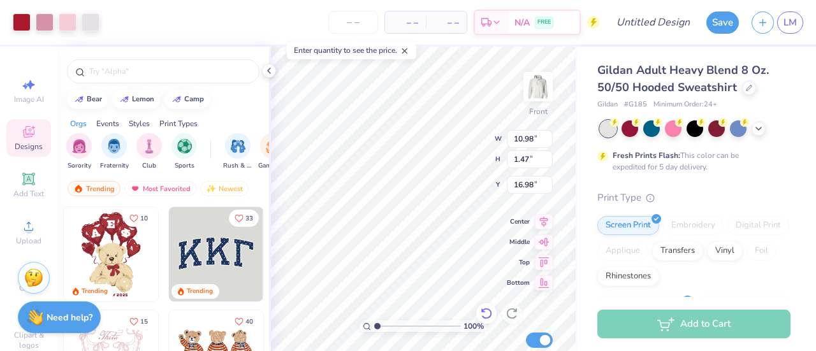
type input "16.98"
type input "14.13"
type input "13.07"
type input "6.00"
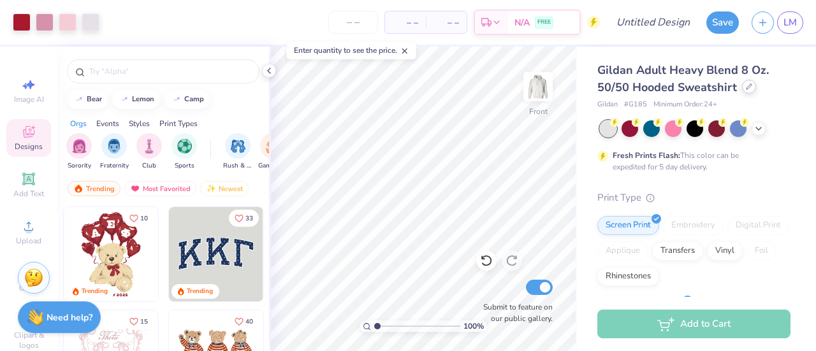
click at [749, 88] on icon at bounding box center [749, 87] width 6 height 6
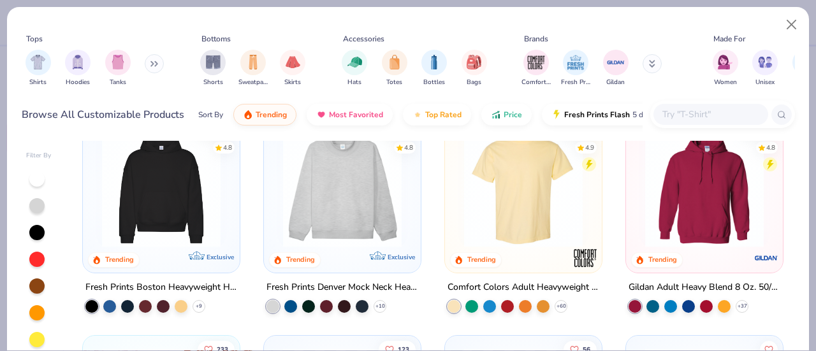
scroll to position [10, 0]
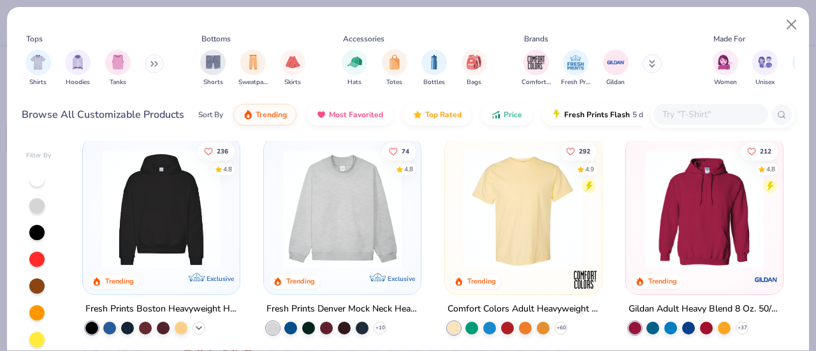
click at [196, 323] on icon at bounding box center [199, 328] width 10 height 10
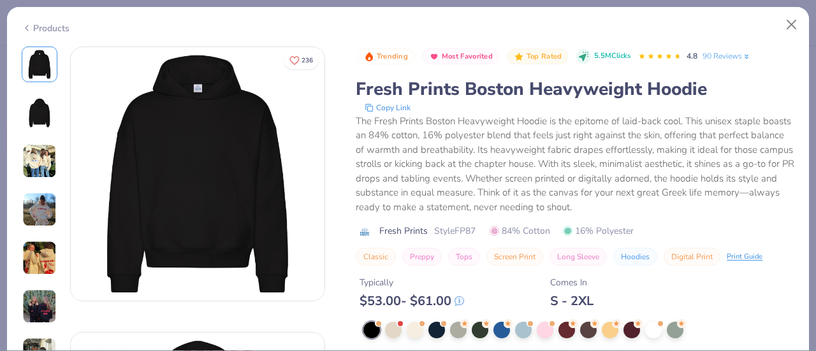
scroll to position [47, 0]
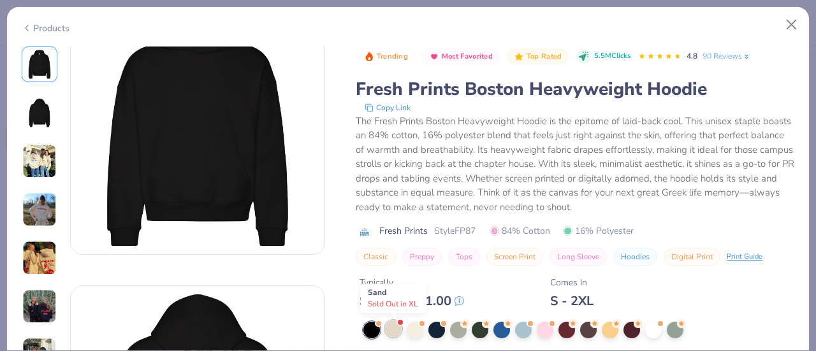
click at [395, 328] on div at bounding box center [393, 329] width 17 height 17
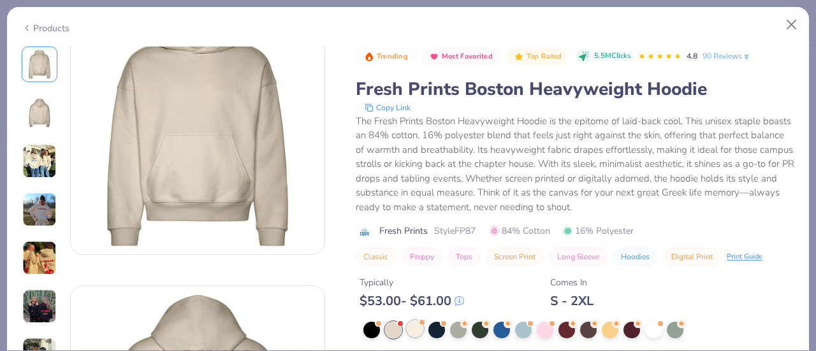
click at [414, 328] on div at bounding box center [415, 329] width 17 height 17
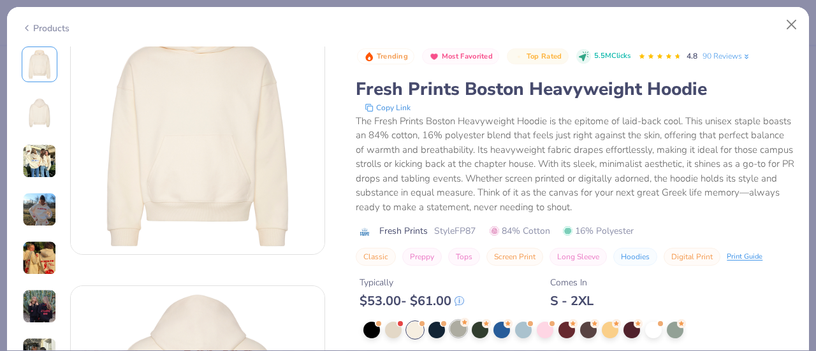
click at [453, 330] on div at bounding box center [458, 329] width 17 height 17
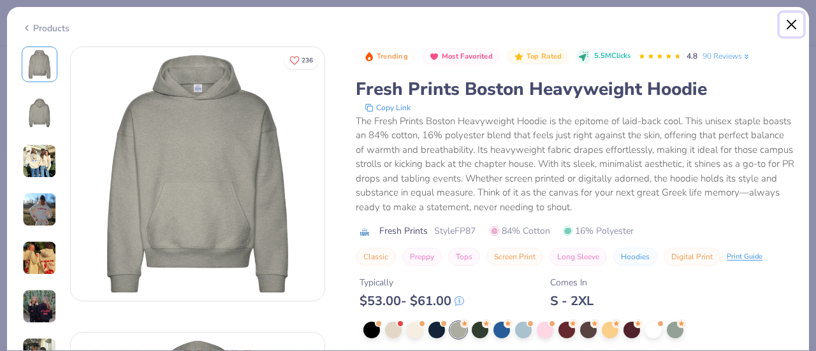
click at [791, 22] on button "Close" at bounding box center [792, 25] width 24 height 24
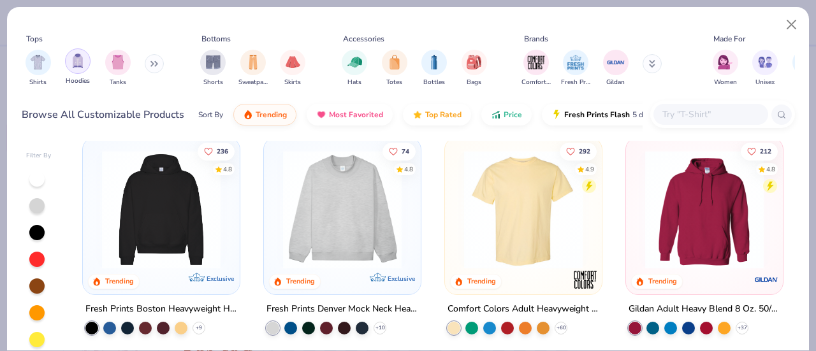
click at [68, 62] on div "filter for Hoodies" at bounding box center [78, 61] width 26 height 26
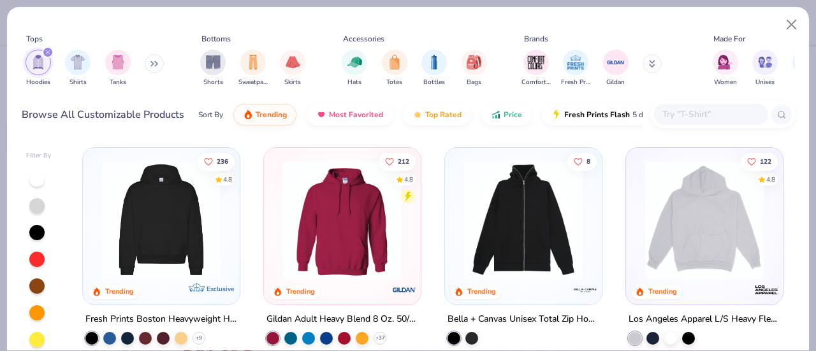
scroll to position [25, 0]
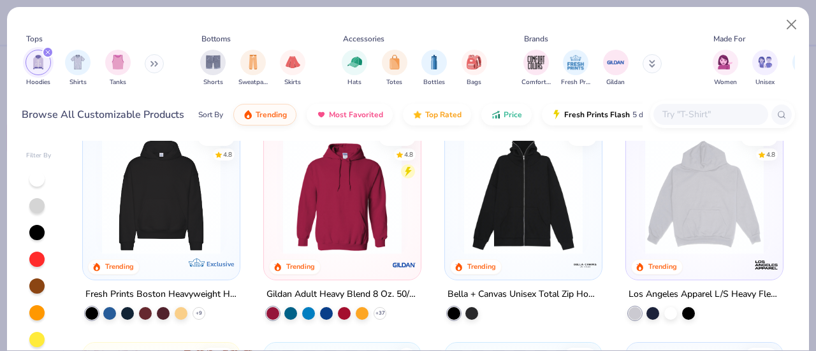
click at [673, 240] on img at bounding box center [704, 195] width 131 height 119
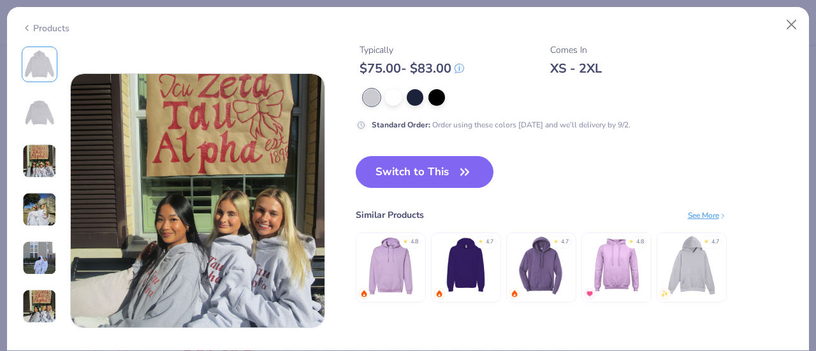
scroll to position [1388, 0]
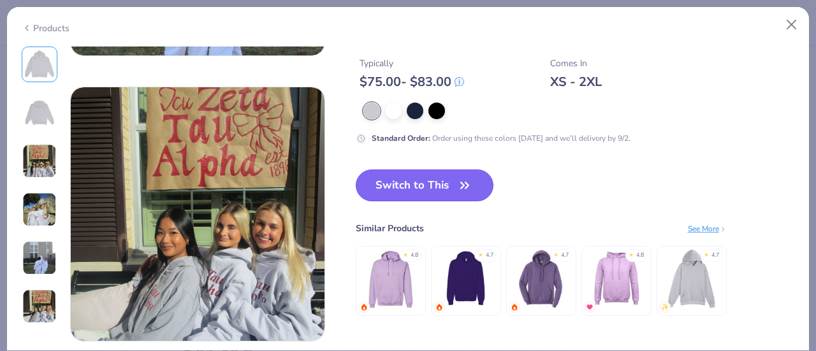
click at [437, 191] on button "Switch to This" at bounding box center [425, 186] width 138 height 32
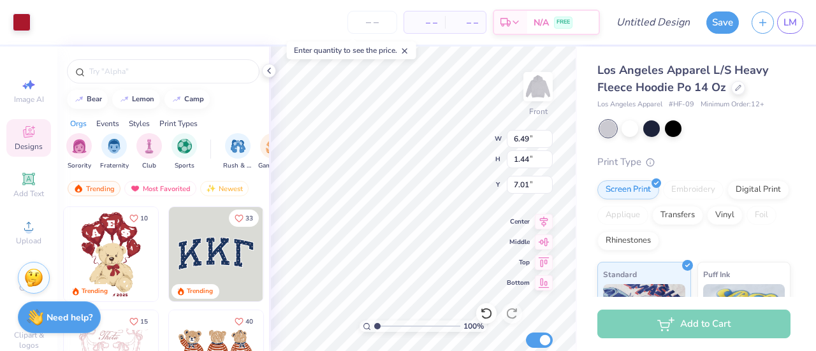
type input "7.01"
type input "14.13"
type input "13.07"
type input "8.45"
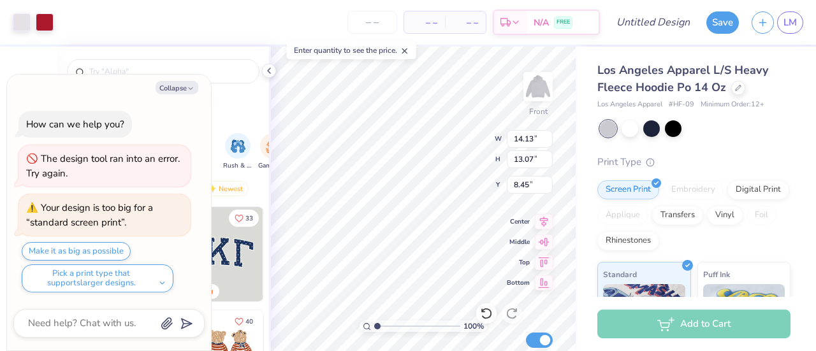
type textarea "x"
type input "14.90"
type input "13.79"
type input "7.73"
type textarea "x"
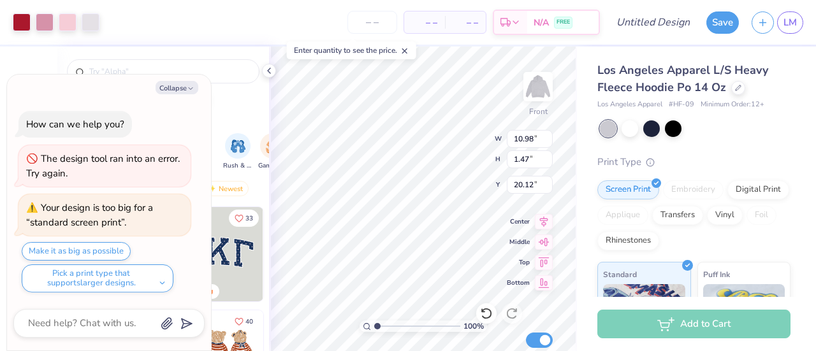
type input "20.05"
type textarea "x"
type input "12.96"
type input "1.73"
type input "19.80"
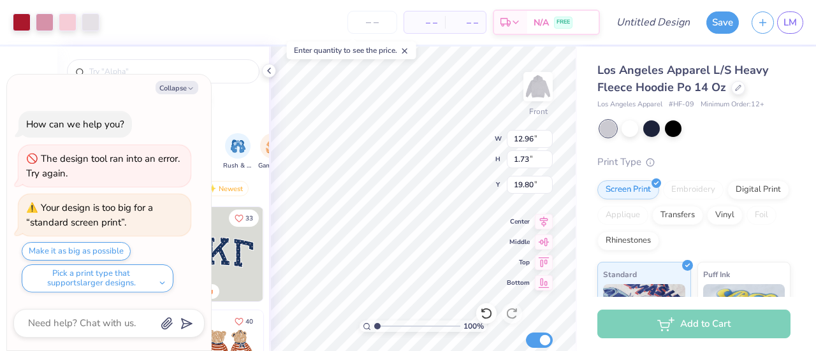
type textarea "x"
type input "19.79"
type textarea "x"
type input "14.43"
type input "1.93"
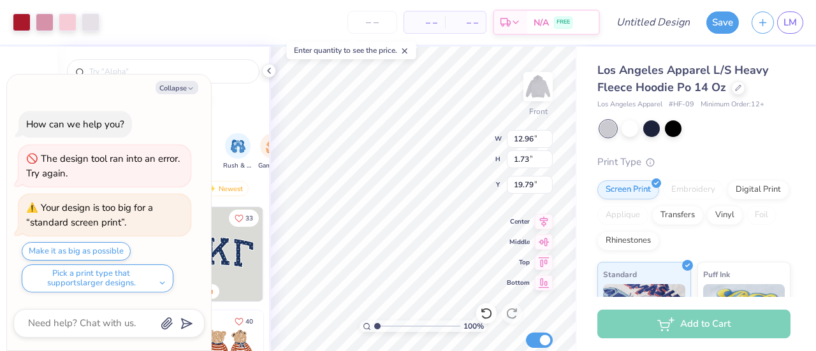
type input "19.60"
type textarea "x"
type input "13.24"
type input "1.77"
type input "19.75"
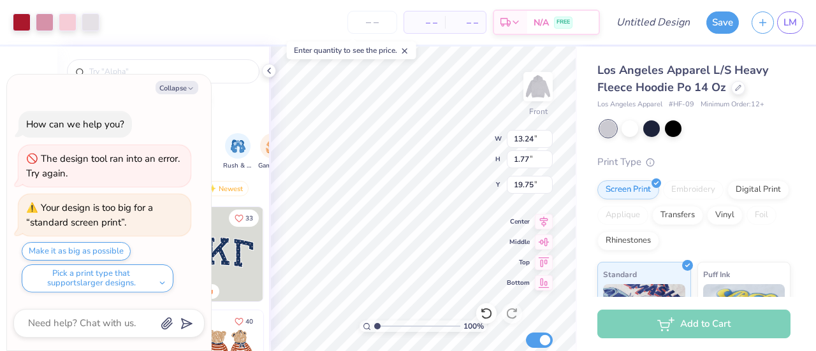
type textarea "x"
type input "13.83"
type input "1.85"
type input "19.67"
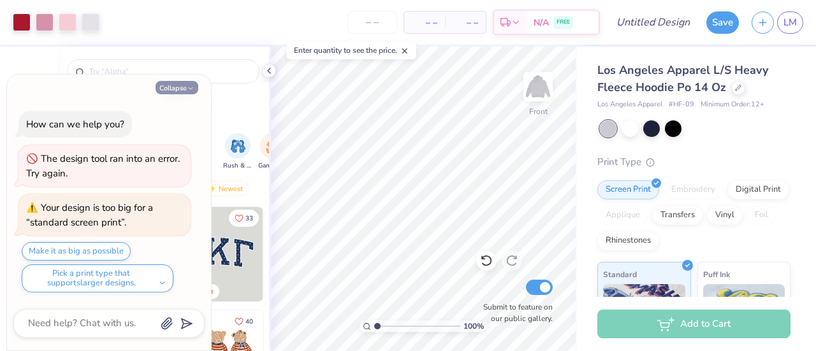
click at [176, 92] on button "Collapse" at bounding box center [177, 87] width 43 height 13
type textarea "x"
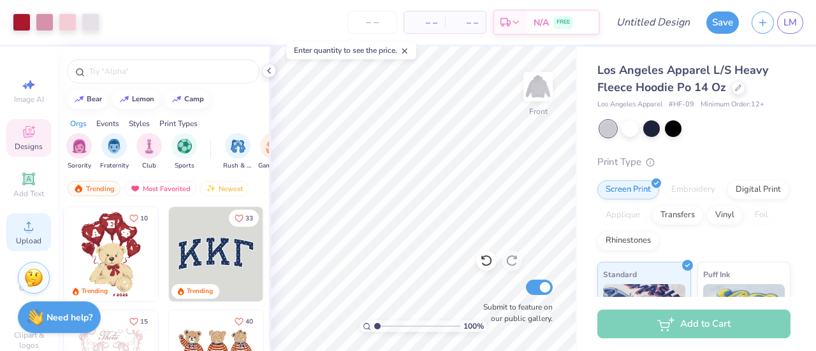
click at [25, 230] on circle at bounding box center [28, 230] width 7 height 7
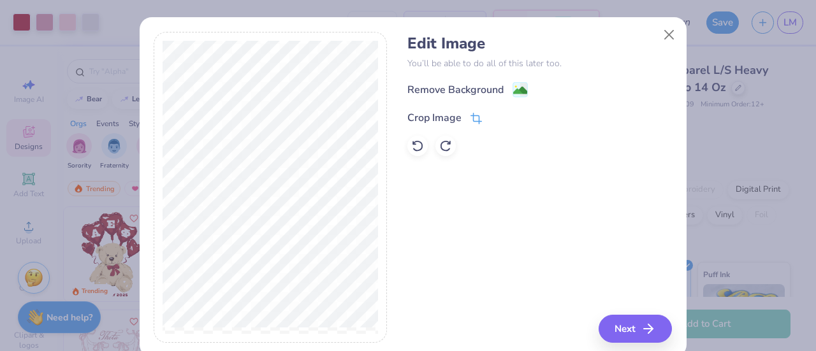
click at [473, 119] on icon at bounding box center [477, 117] width 8 height 8
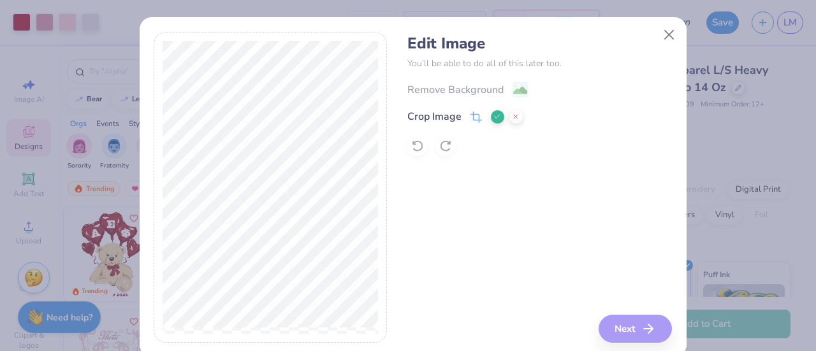
click at [493, 119] on icon at bounding box center [497, 117] width 8 height 8
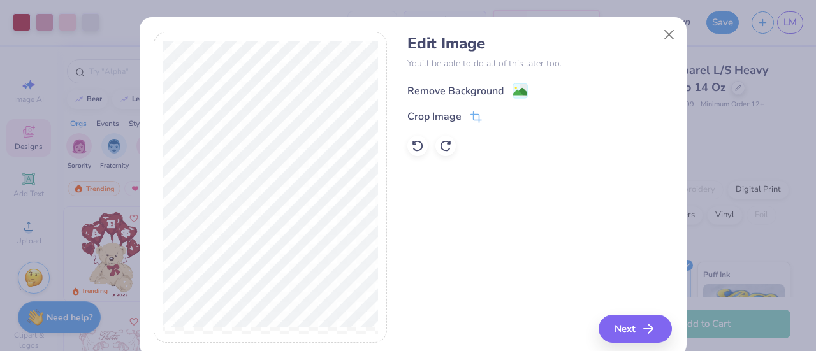
click at [513, 89] on image at bounding box center [520, 92] width 14 height 14
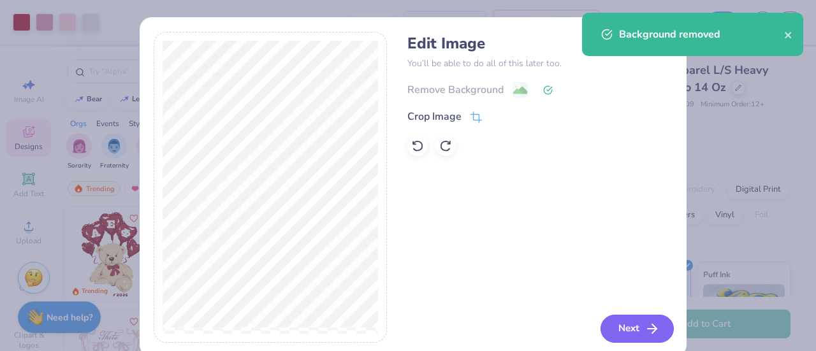
click at [629, 330] on button "Next" at bounding box center [637, 329] width 73 height 28
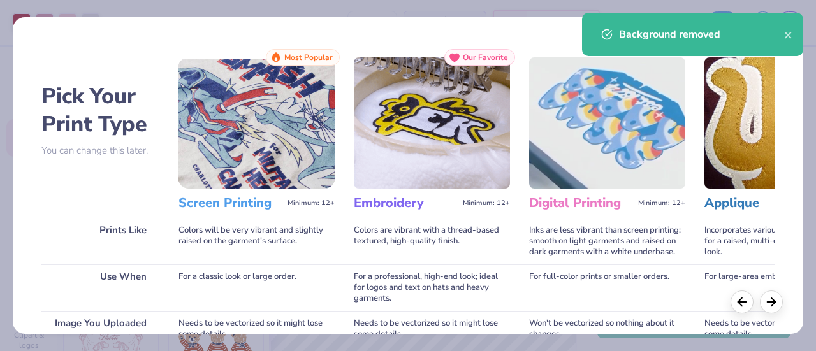
scroll to position [221, 0]
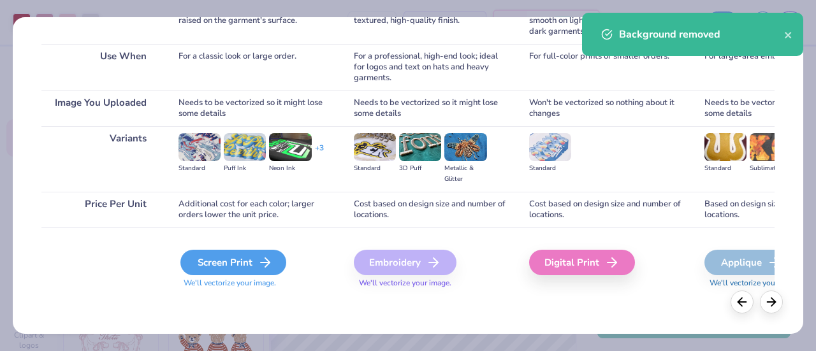
click at [237, 267] on div "Screen Print" at bounding box center [233, 263] width 106 height 26
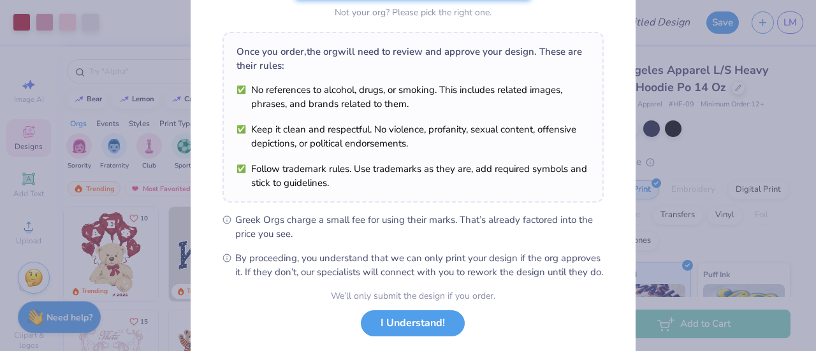
scroll to position [171, 0]
click at [427, 330] on button "I Understand!" at bounding box center [413, 320] width 104 height 26
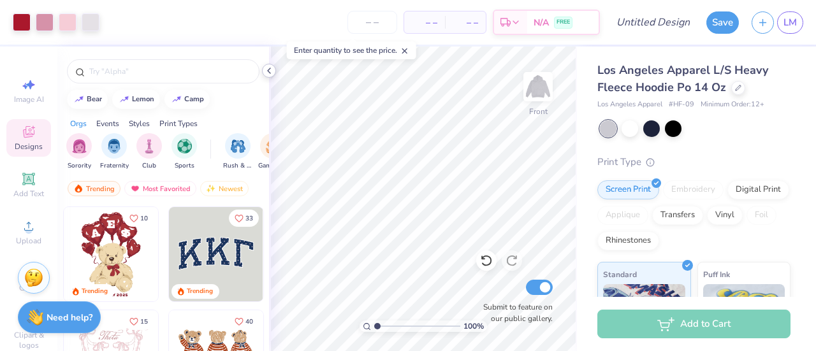
click at [267, 71] on icon at bounding box center [269, 71] width 10 height 10
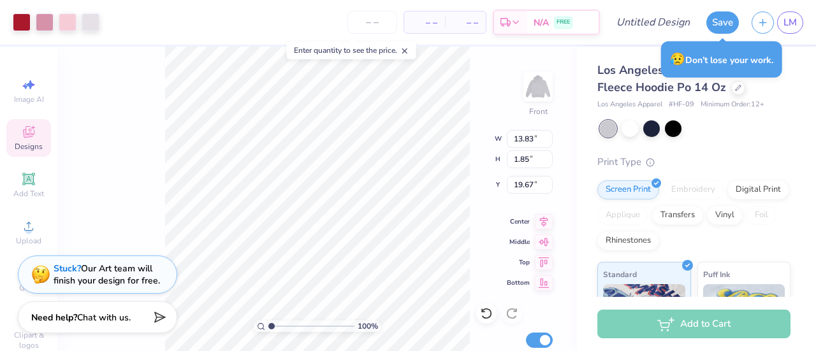
click at [472, 245] on div "100 % Front W 13.83 13.83 " H 1.85 1.85 " Y 19.67 19.67 " Center Middle Top Bot…" at bounding box center [317, 199] width 520 height 305
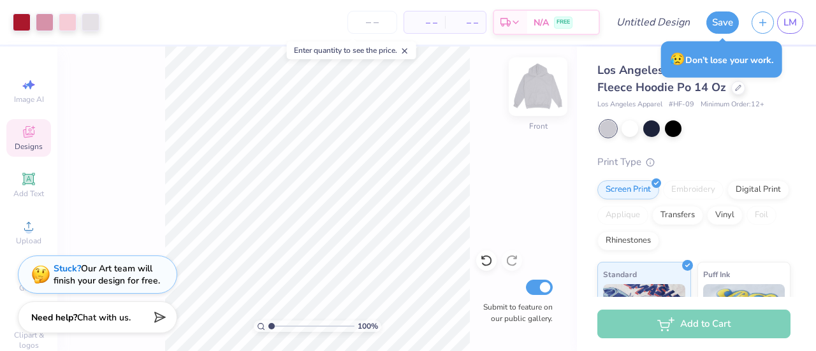
click at [535, 86] on img at bounding box center [538, 86] width 51 height 51
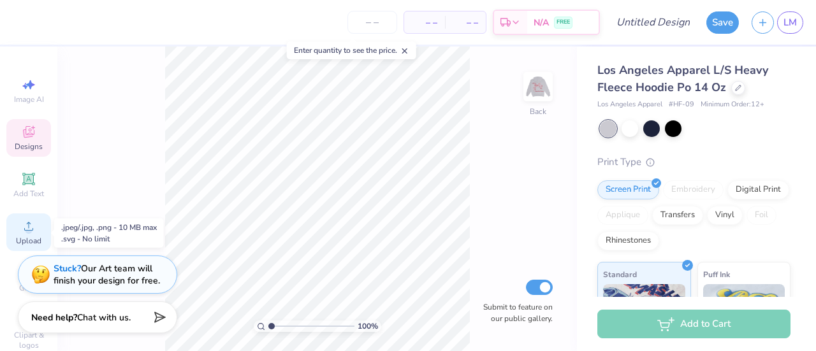
click at [27, 240] on span "Upload" at bounding box center [29, 241] width 26 height 10
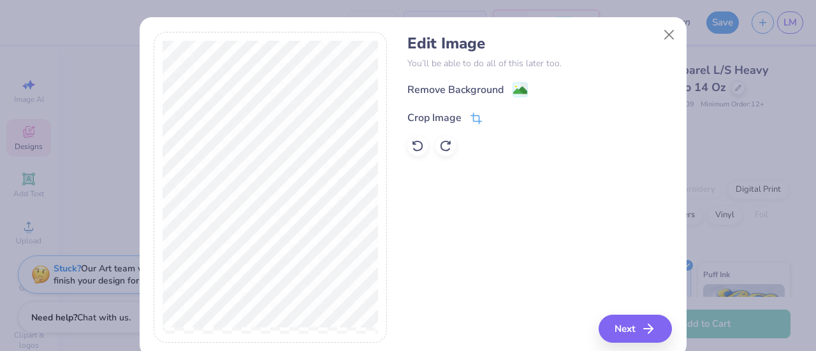
click at [474, 117] on icon at bounding box center [475, 120] width 8 height 8
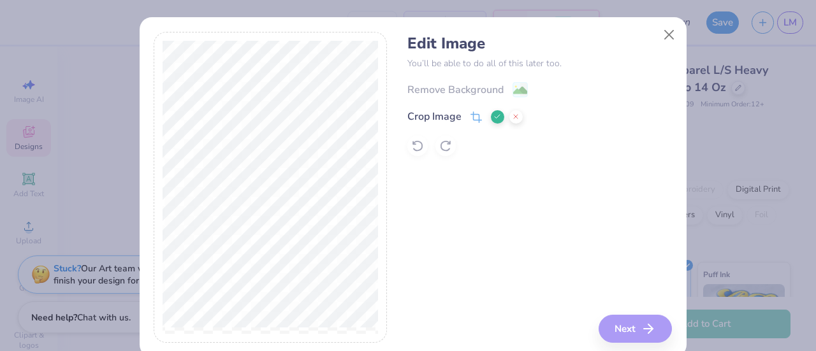
click at [495, 118] on icon at bounding box center [497, 117] width 8 height 8
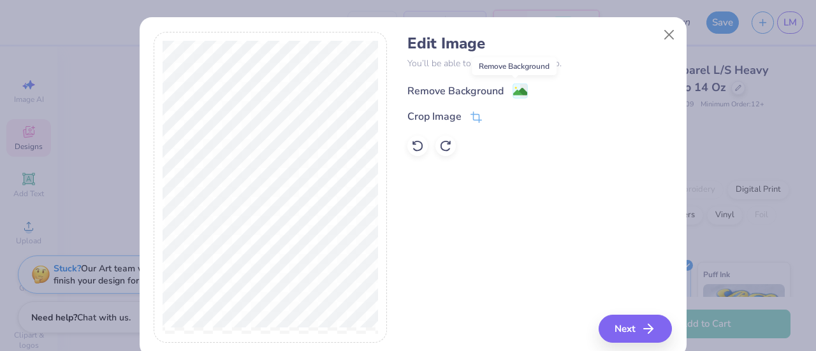
click at [519, 91] on image at bounding box center [520, 92] width 14 height 14
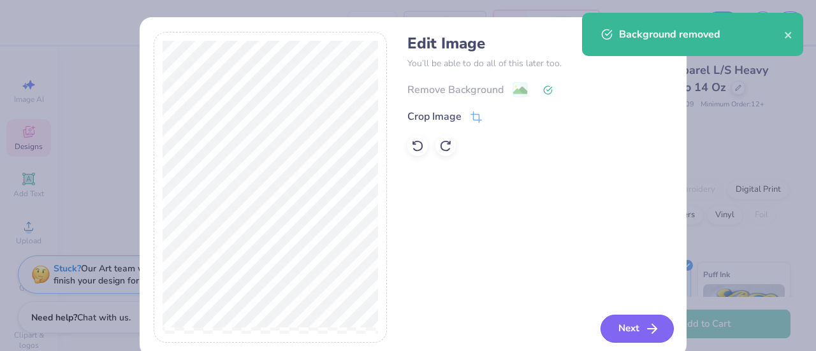
click at [628, 323] on button "Next" at bounding box center [637, 329] width 73 height 28
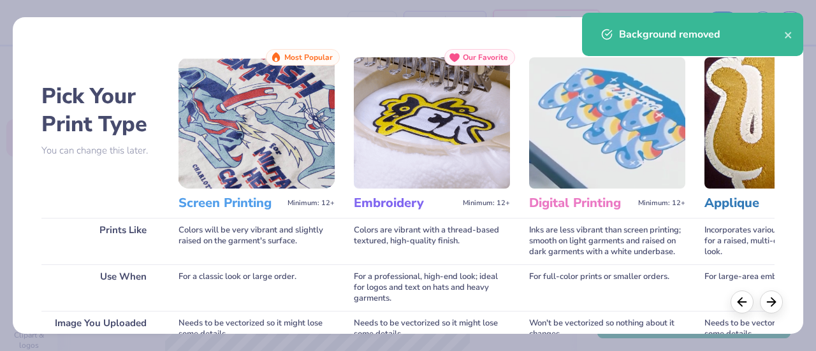
scroll to position [221, 0]
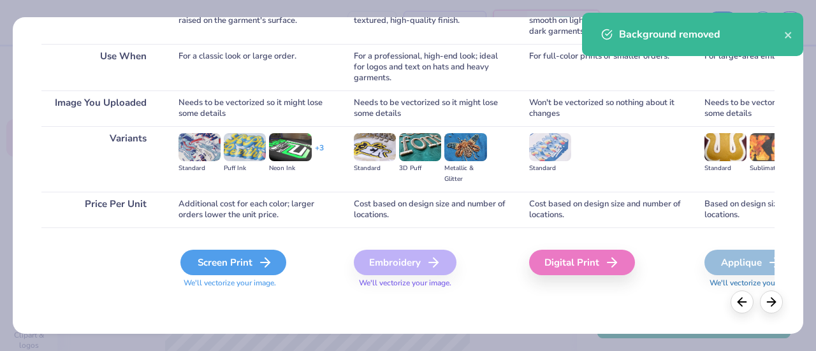
click at [221, 261] on div "Screen Print" at bounding box center [233, 263] width 106 height 26
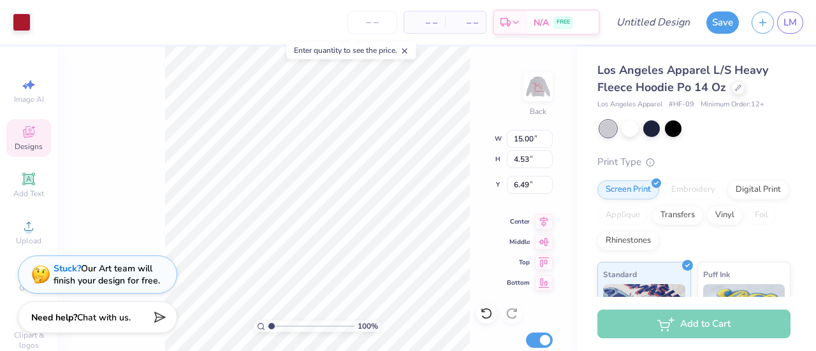
type input "5.72"
type input "1.73"
type input "6.25"
type input "4.38"
type input "1.32"
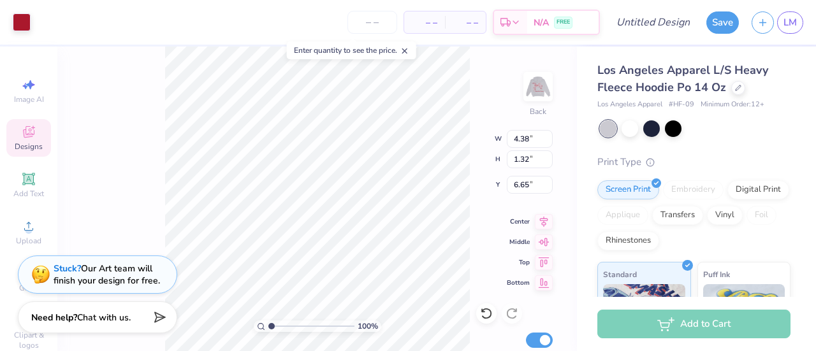
type input "6.19"
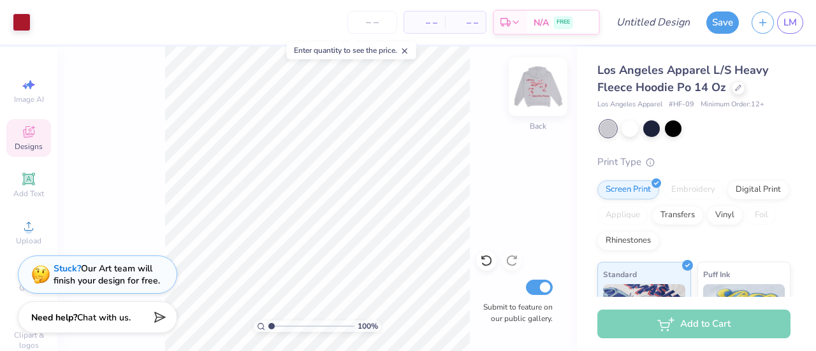
click at [550, 96] on img at bounding box center [538, 86] width 51 height 51
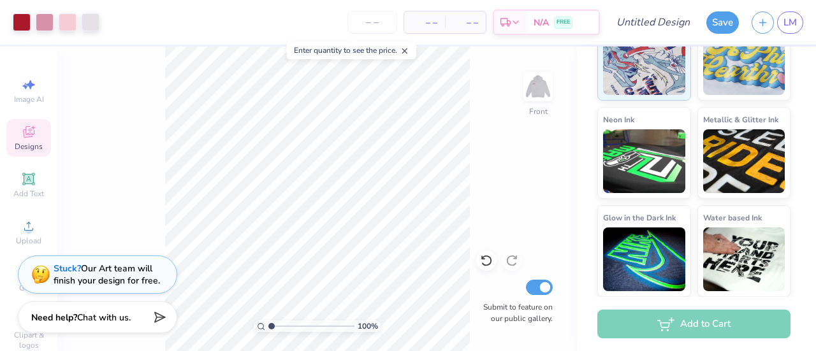
scroll to position [0, 0]
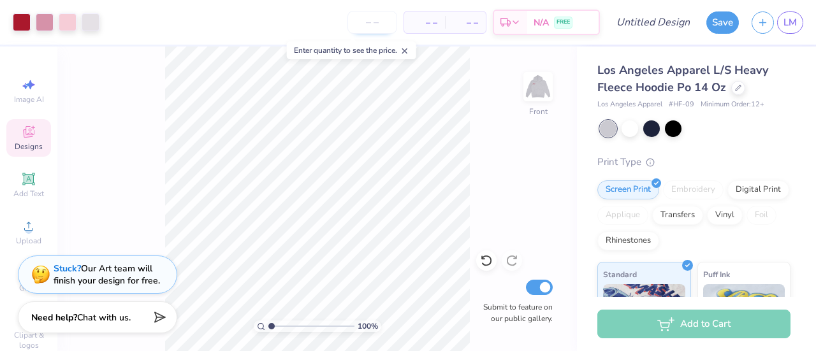
click at [375, 24] on input "number" at bounding box center [372, 22] width 50 height 23
type input "2"
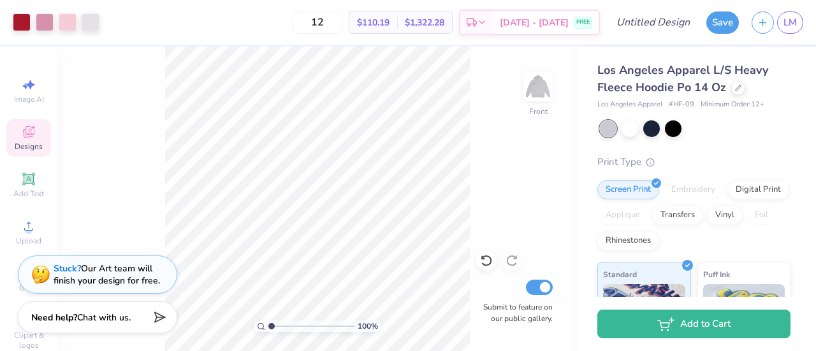
type input "1"
type input "2"
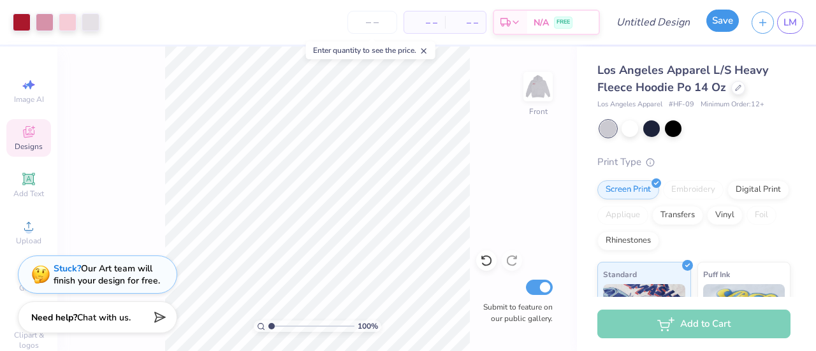
click at [715, 25] on button "Save" at bounding box center [722, 21] width 33 height 22
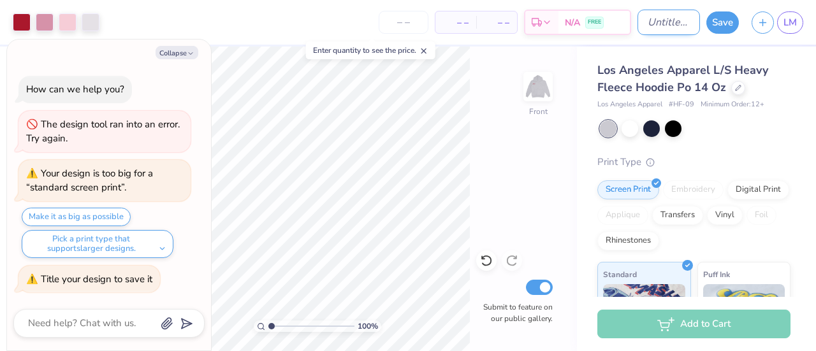
type textarea "x"
click at [638, 23] on input "Design Title" at bounding box center [669, 23] width 62 height 26
type input "U"
type textarea "x"
type input "UV"
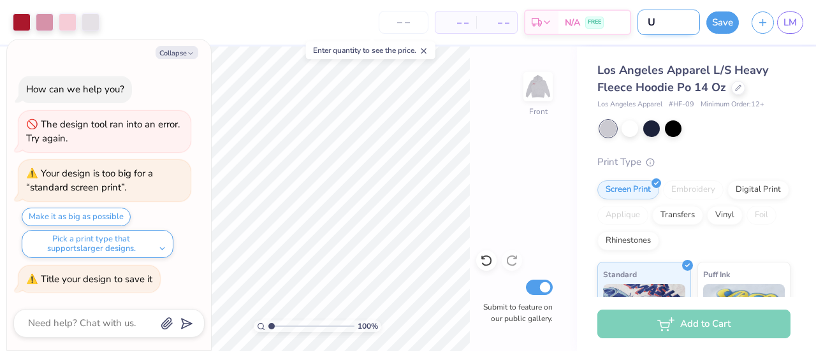
type textarea "x"
type input "UVA"
type textarea "x"
type input "UVA"
type textarea "x"
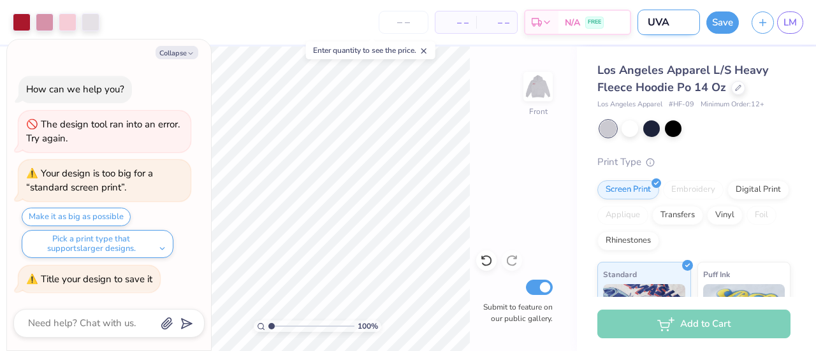
type input "UVA b"
type textarea "x"
type input "UVA bo"
type textarea "x"
type input "UVA bow"
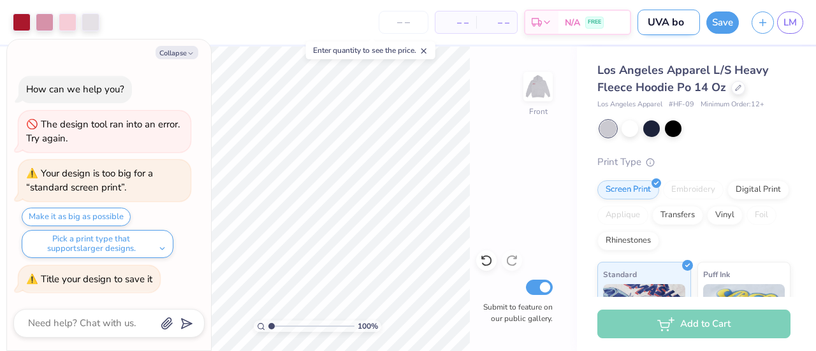
type textarea "x"
type input "UVA bo"
type textarea "x"
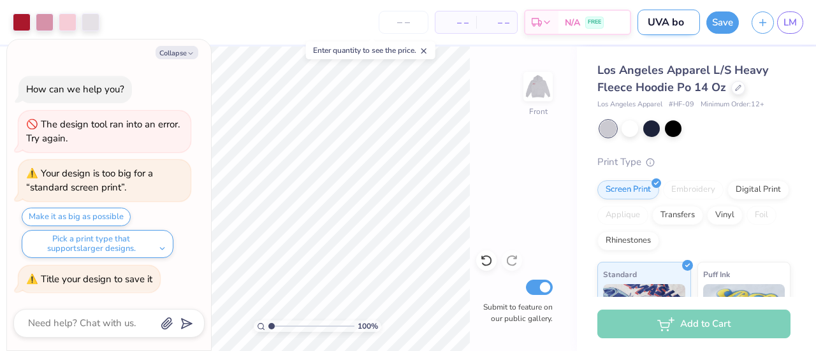
type input "UVA b"
type textarea "x"
type input "UVA"
type textarea "x"
type input "UVA"
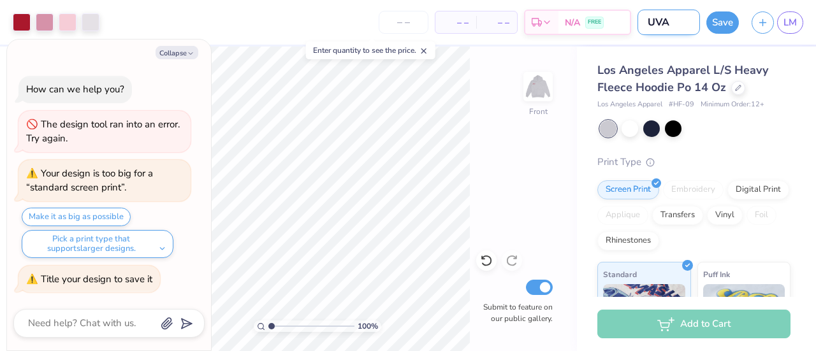
type textarea "x"
type input "UV"
type textarea "x"
type input "U"
type textarea "x"
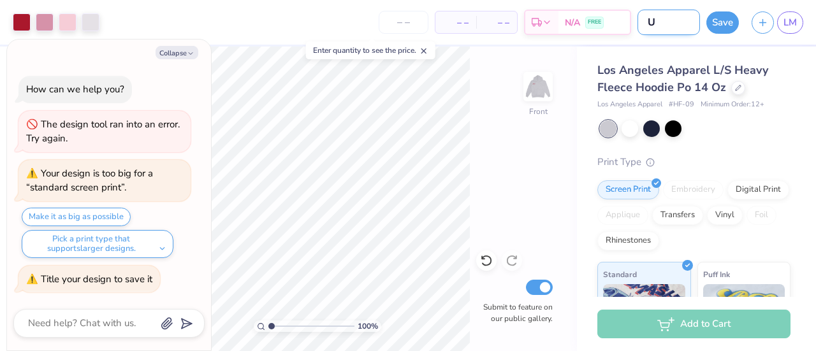
type textarea "x"
type input "D"
type textarea "x"
type input "DC"
type textarea "x"
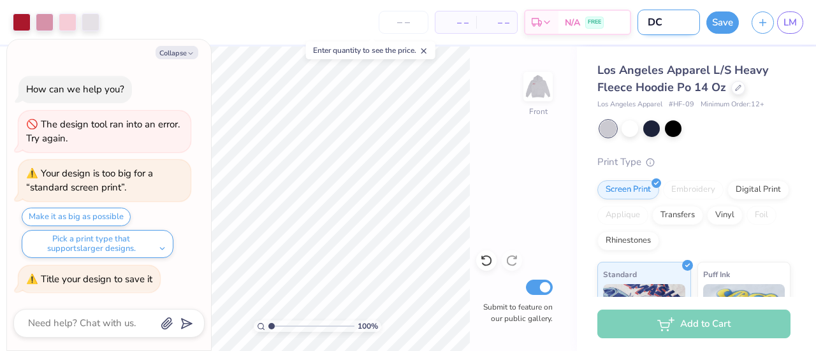
type input "DCO"
type textarea "x"
type input "DCO"
type textarea "x"
type input "DCO R"
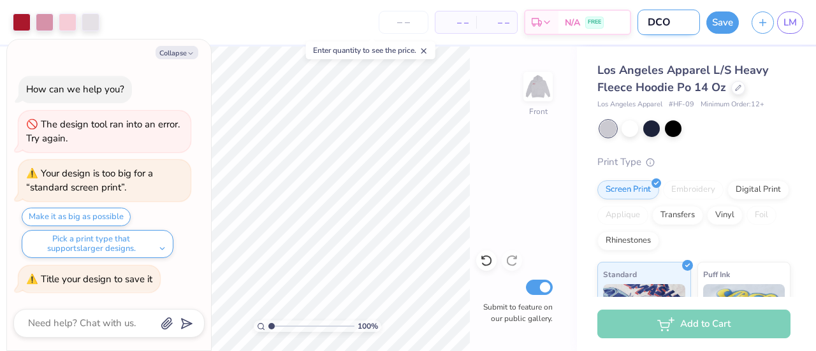
type textarea "x"
type input "DCO Re"
type textarea "x"
type input "DCO Red"
type textarea "x"
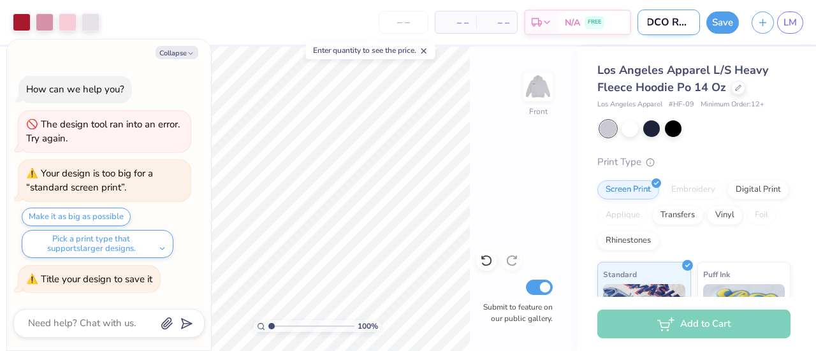
type input "DCO Red/"
type textarea "x"
type input "DCO Red/G"
type textarea "x"
type input "DCO Red/Gr"
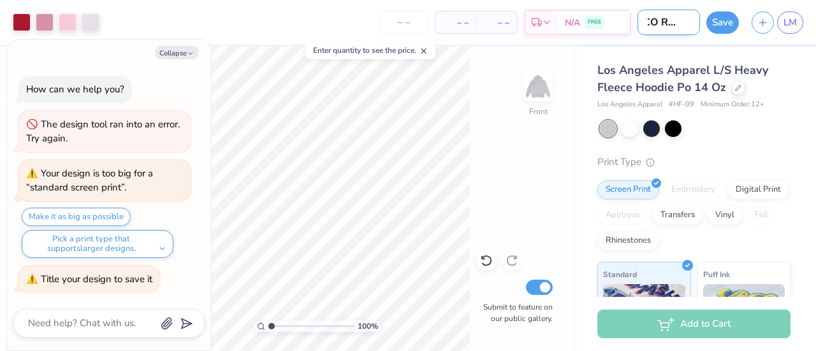
type textarea "x"
type input "DCO Red/Gre"
type textarea "x"
type input "DCO Red/Grey"
type textarea "x"
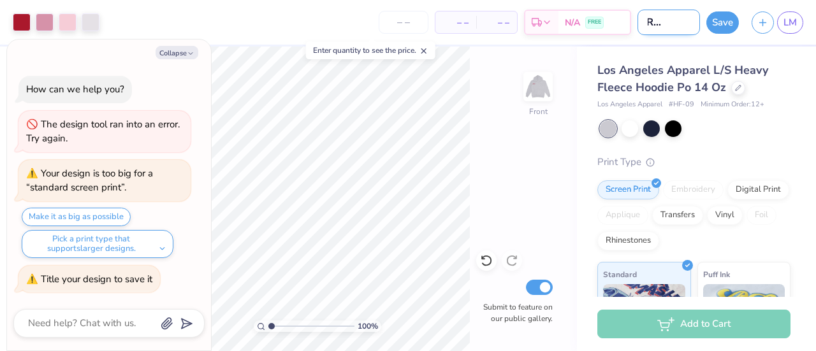
type input "DCO Red/Grey"
type textarea "x"
type input "DCO Red/Grey B"
type textarea "x"
type input "DCO Red/Grey Bo"
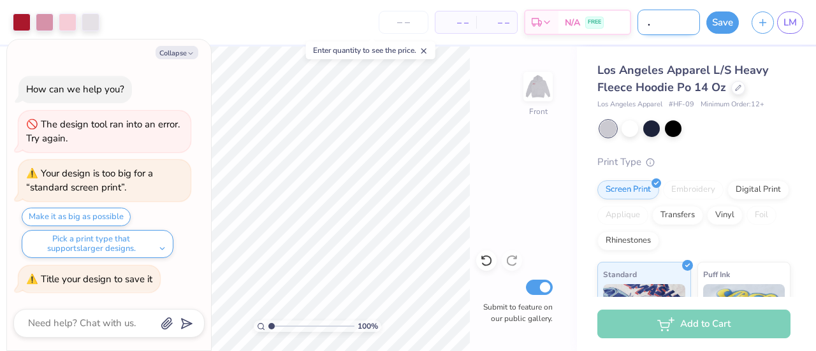
type textarea "x"
type input "DCO Red/Grey Bow"
type textarea "x"
type input "DCO Red/Grey Bow"
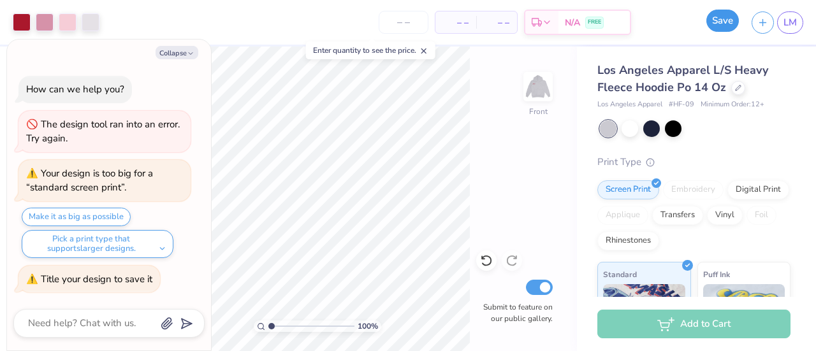
click at [718, 20] on button "Save" at bounding box center [722, 21] width 33 height 22
click at [172, 57] on button "Collapse" at bounding box center [177, 52] width 43 height 13
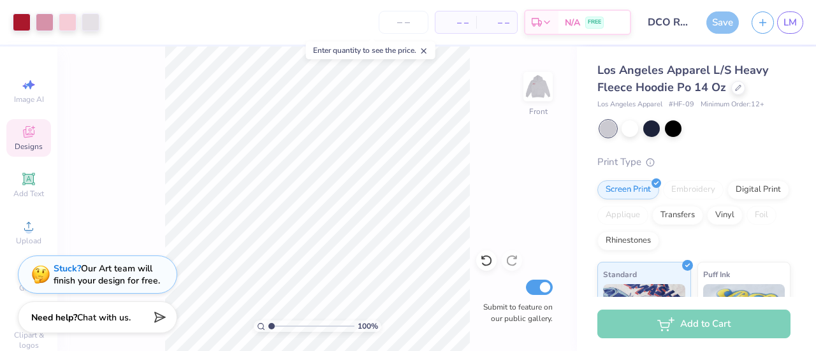
click at [724, 22] on div "Save" at bounding box center [722, 22] width 33 height 22
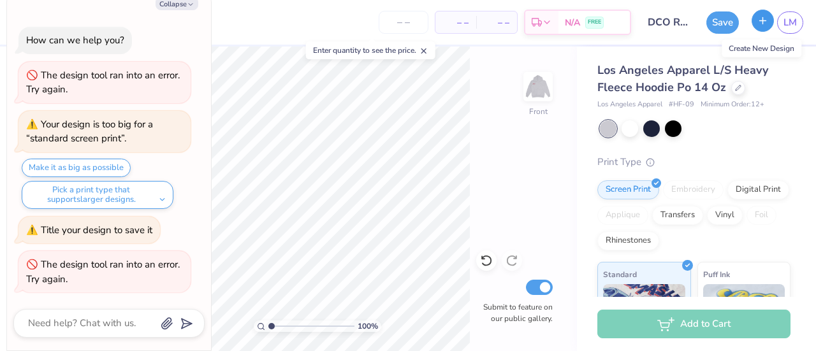
click at [764, 26] on button "button" at bounding box center [763, 21] width 22 height 22
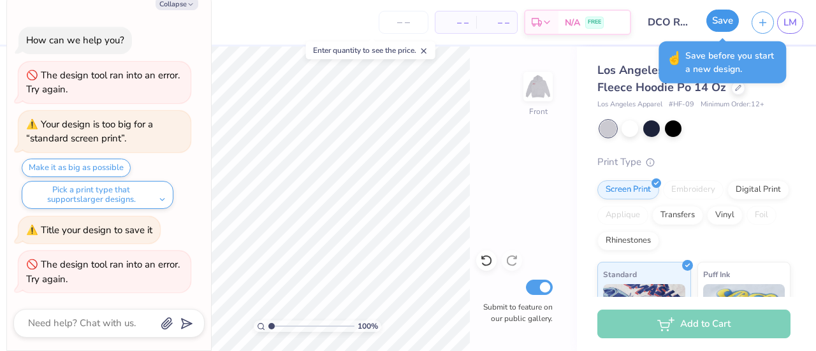
click at [719, 23] on button "Save" at bounding box center [722, 21] width 33 height 22
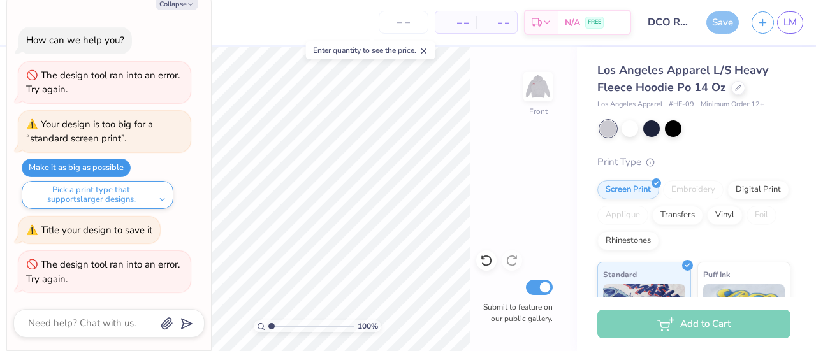
click at [92, 166] on button "Make it as big as possible" at bounding box center [76, 168] width 109 height 18
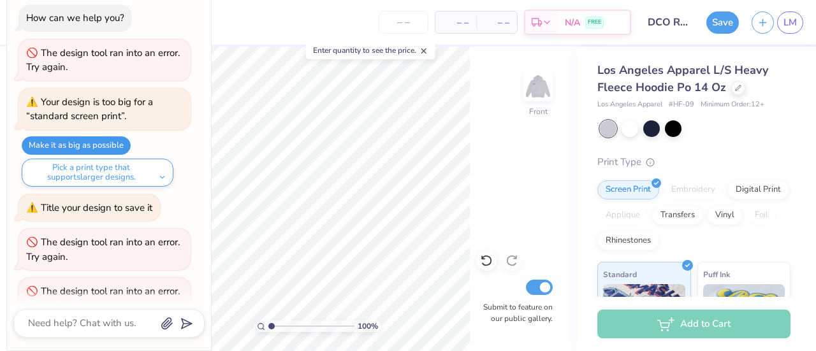
scroll to position [27, 0]
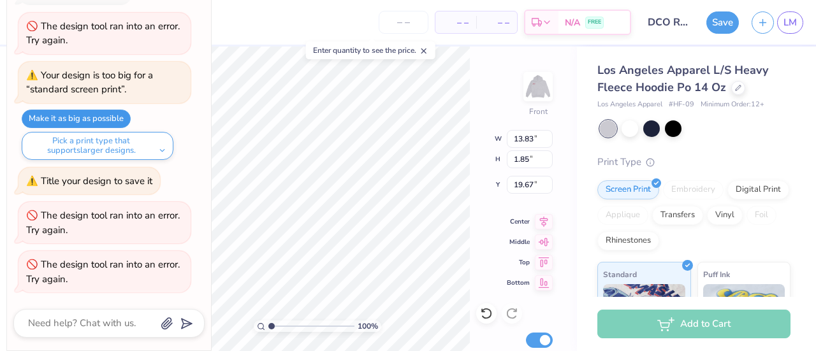
type textarea "x"
type input "15.00"
type input "13.88"
click at [442, 143] on div "100 % Front W 15.00 15.00 " H 13.88 13.88 " Y 7.63 7.63 " Center Middle Top Bot…" at bounding box center [317, 199] width 520 height 305
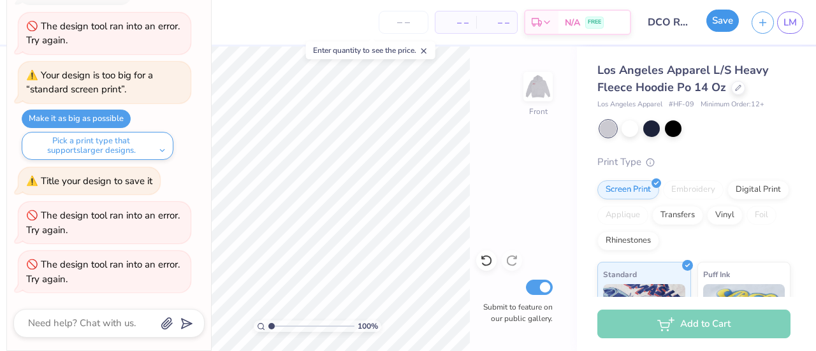
click at [722, 22] on button "Save" at bounding box center [722, 21] width 33 height 22
click at [481, 114] on div "100 % Front Submit to feature on our public gallery." at bounding box center [317, 199] width 520 height 305
click at [725, 24] on div "Save" at bounding box center [722, 22] width 33 height 22
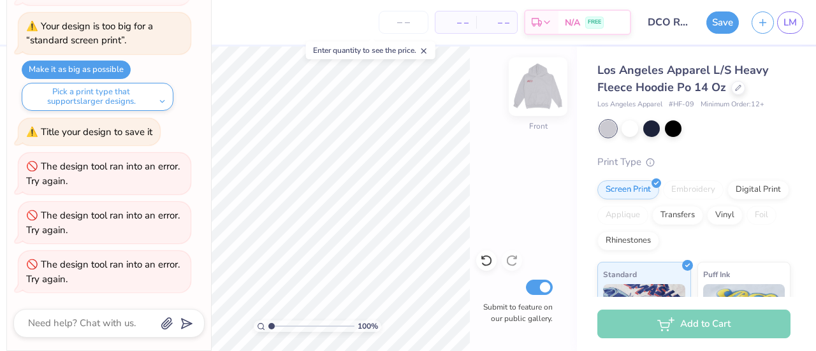
click at [539, 99] on img at bounding box center [538, 86] width 51 height 51
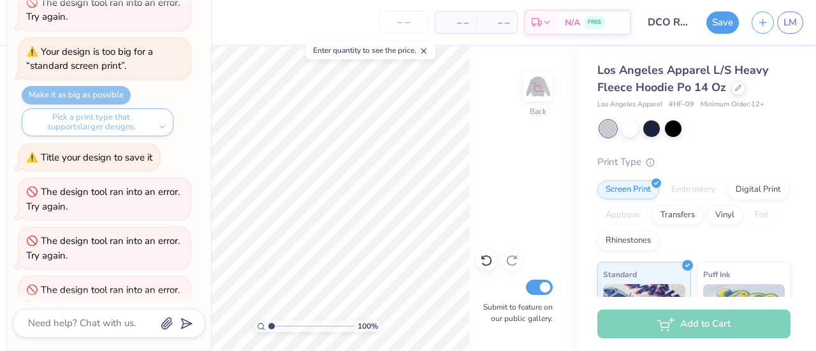
scroll to position [0, 0]
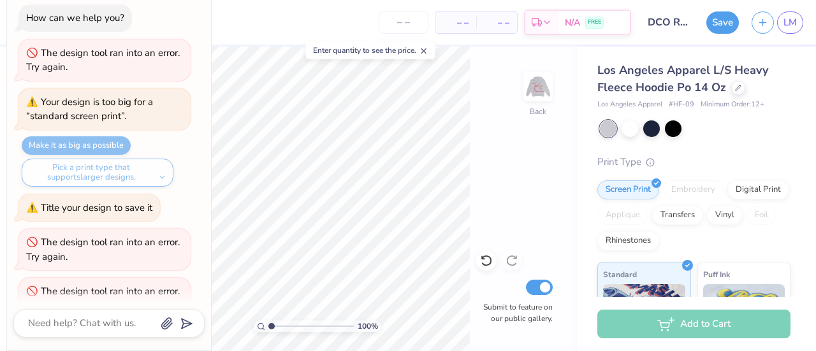
click at [164, 177] on div "Pick a print type that supports larger designs." at bounding box center [98, 173] width 152 height 28
click at [650, 164] on circle at bounding box center [650, 161] width 8 height 8
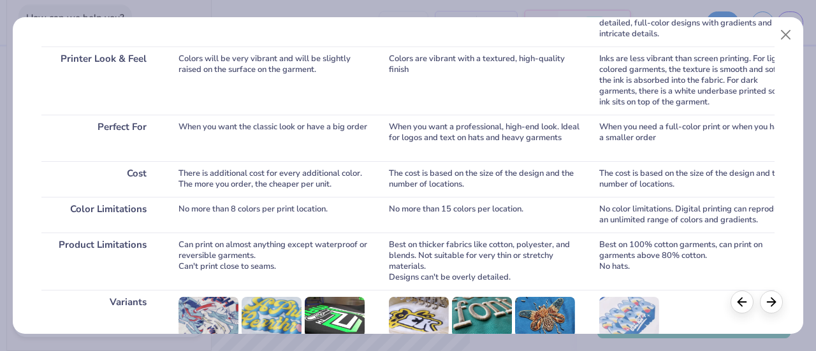
scroll to position [344, 0]
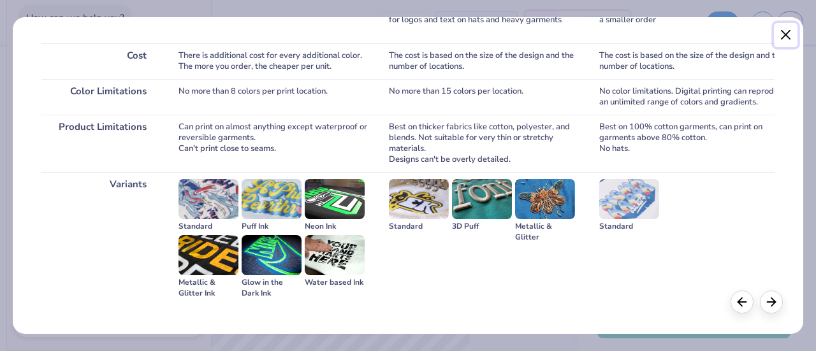
click at [780, 44] on button "Close" at bounding box center [786, 35] width 24 height 24
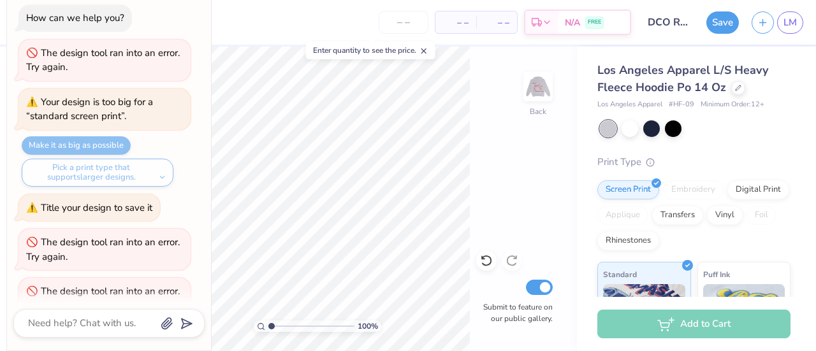
scroll to position [76, 0]
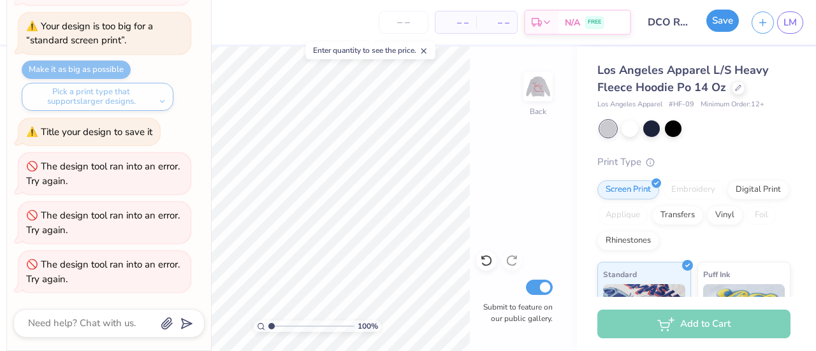
click at [726, 25] on button "Save" at bounding box center [722, 21] width 33 height 22
click at [761, 26] on icon "button" at bounding box center [762, 20] width 11 height 11
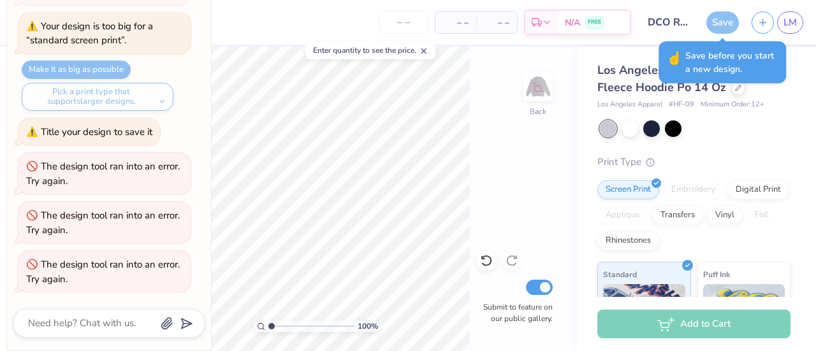
click at [715, 23] on div "Save" at bounding box center [722, 22] width 33 height 22
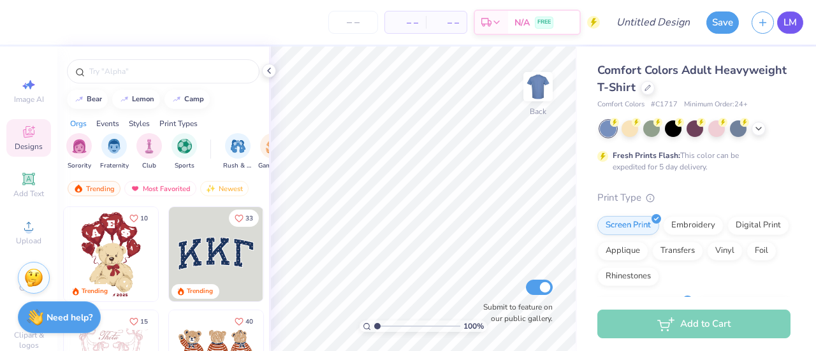
click at [784, 23] on span "LM" at bounding box center [790, 22] width 13 height 15
click at [651, 87] on icon at bounding box center [648, 87] width 6 height 6
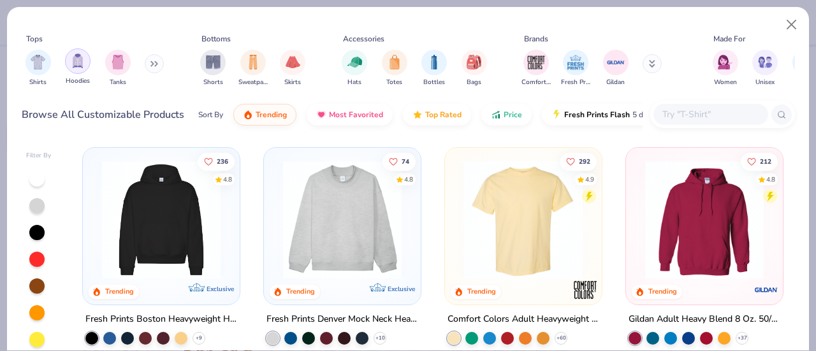
click at [74, 68] on img "filter for Hoodies" at bounding box center [78, 61] width 14 height 15
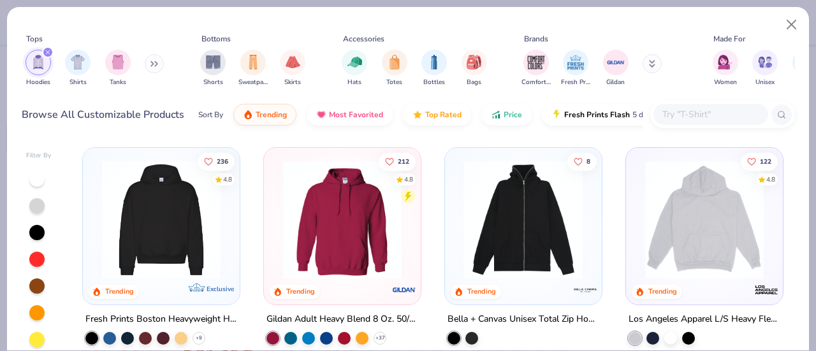
click at [365, 265] on img at bounding box center [342, 220] width 131 height 119
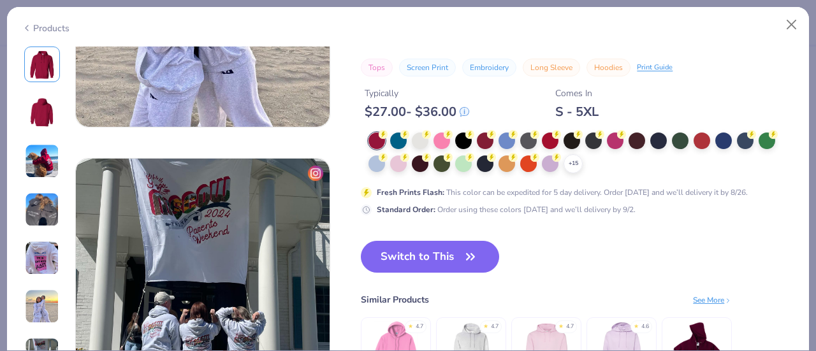
scroll to position [1602, 0]
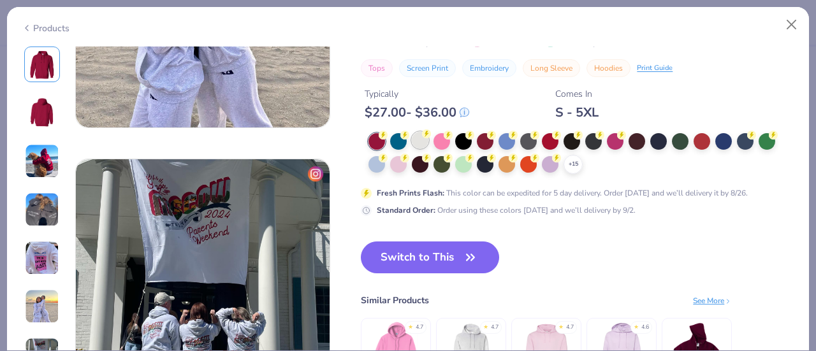
click at [420, 142] on div at bounding box center [420, 140] width 17 height 17
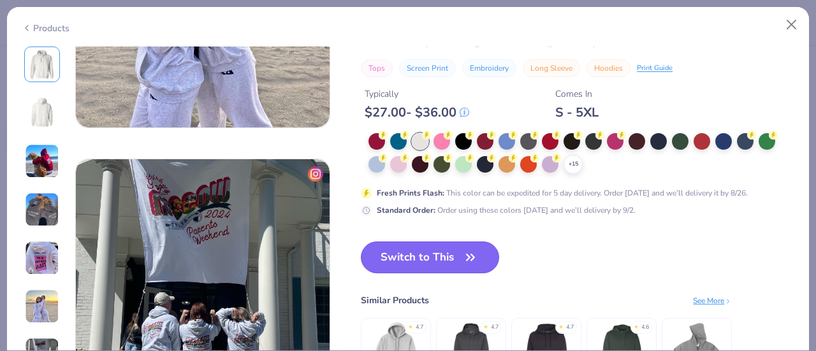
click at [411, 271] on button "Switch to This" at bounding box center [430, 258] width 138 height 32
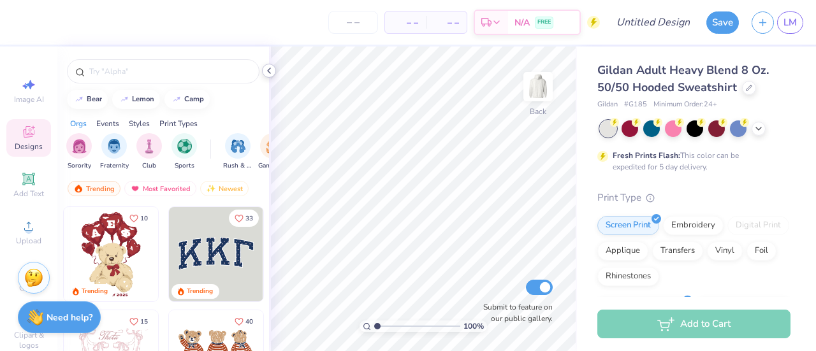
click at [265, 73] on icon at bounding box center [269, 71] width 10 height 10
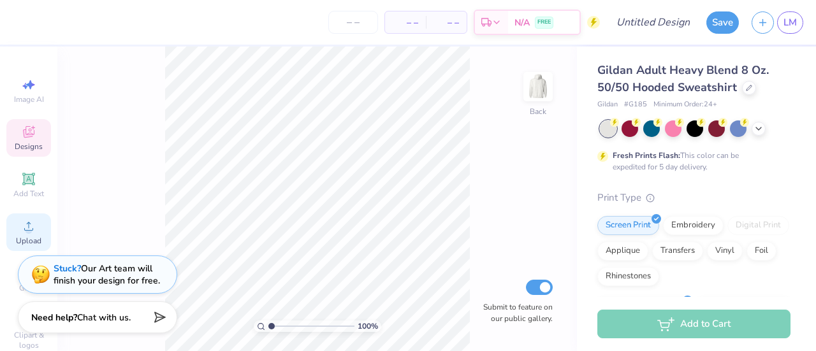
click at [25, 233] on circle at bounding box center [28, 230] width 7 height 7
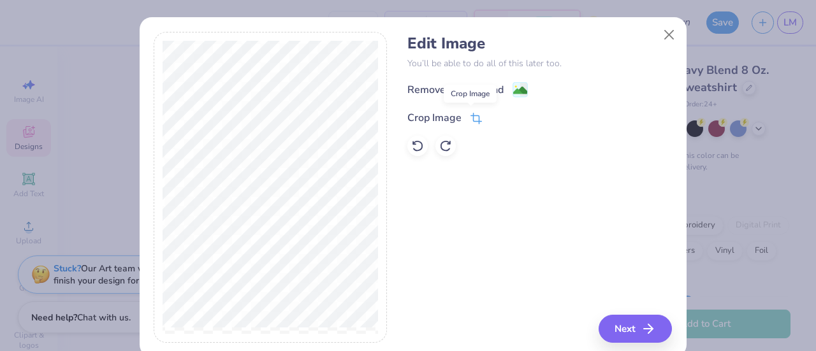
click at [475, 116] on icon at bounding box center [476, 118] width 11 height 11
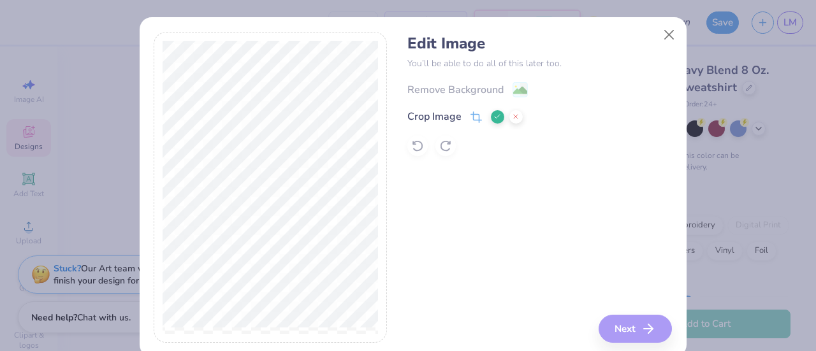
click at [495, 119] on polyline at bounding box center [497, 117] width 5 height 4
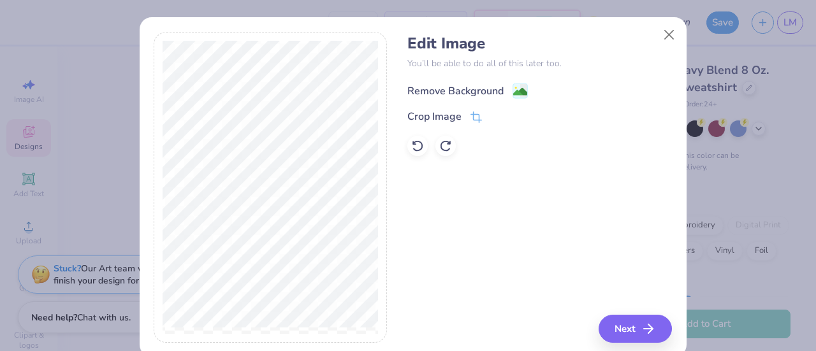
click at [518, 87] on image at bounding box center [520, 92] width 14 height 14
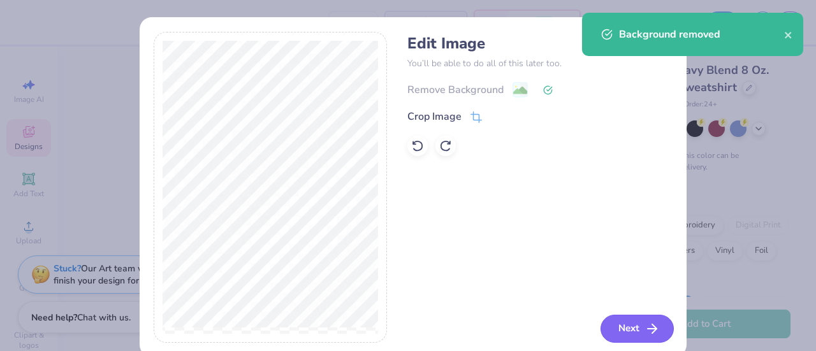
click at [614, 323] on button "Next" at bounding box center [637, 329] width 73 height 28
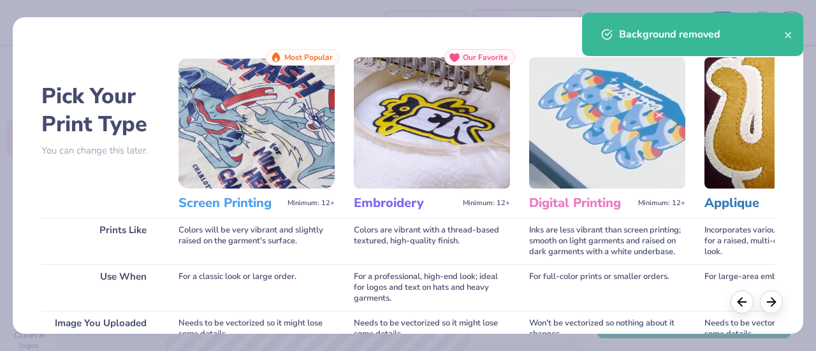
scroll to position [221, 0]
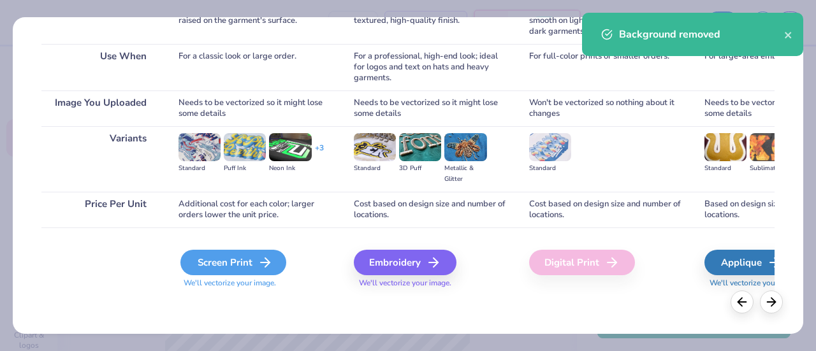
click at [194, 262] on div "Screen Print" at bounding box center [233, 263] width 106 height 26
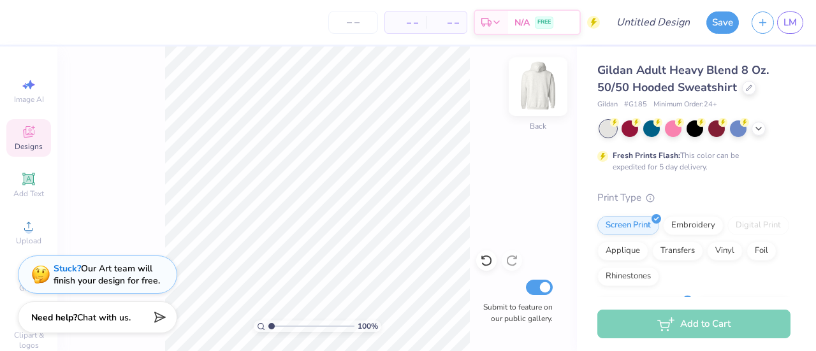
click at [538, 89] on img at bounding box center [538, 86] width 51 height 51
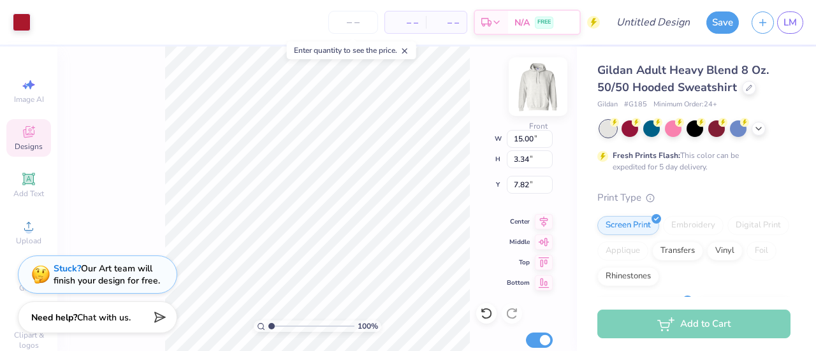
type input "9.17"
type input "2.04"
type input "6.00"
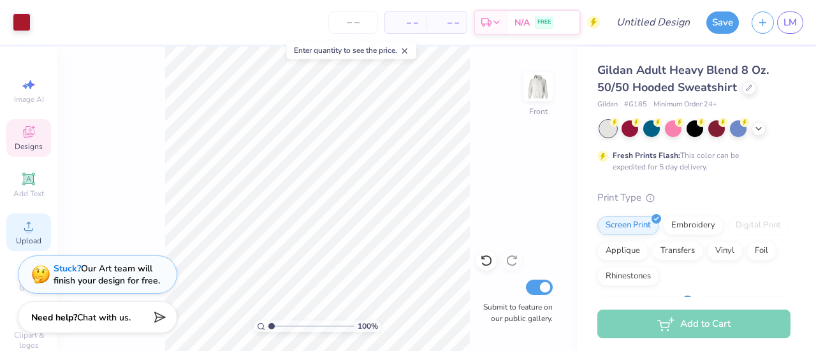
click at [20, 235] on div "Upload" at bounding box center [28, 233] width 45 height 38
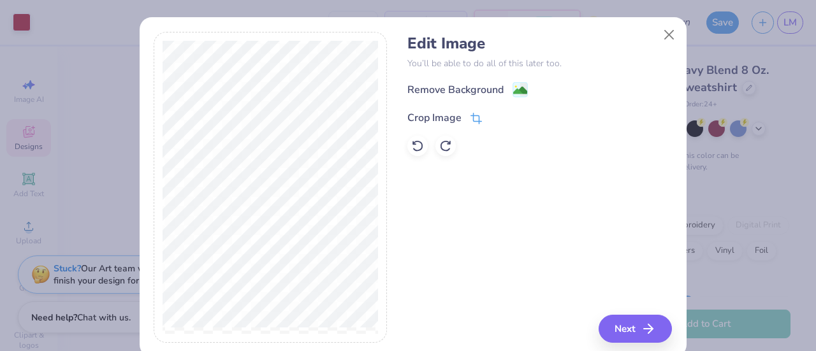
click at [471, 118] on icon at bounding box center [476, 118] width 11 height 11
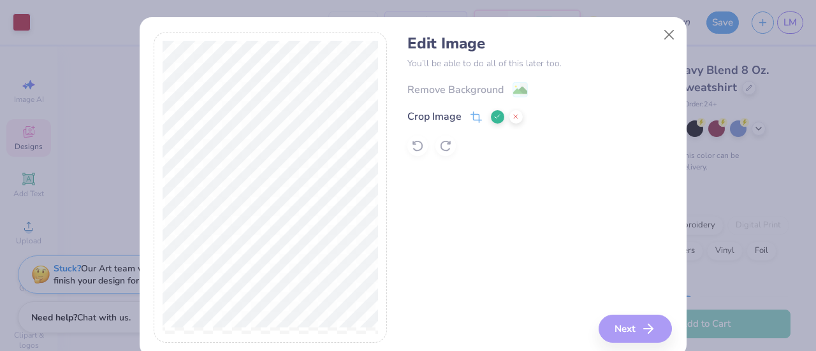
click at [493, 118] on icon at bounding box center [497, 117] width 8 height 8
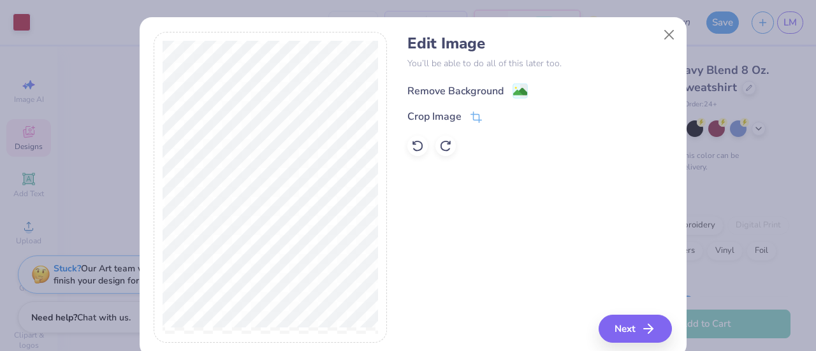
click at [514, 91] on image at bounding box center [520, 92] width 14 height 14
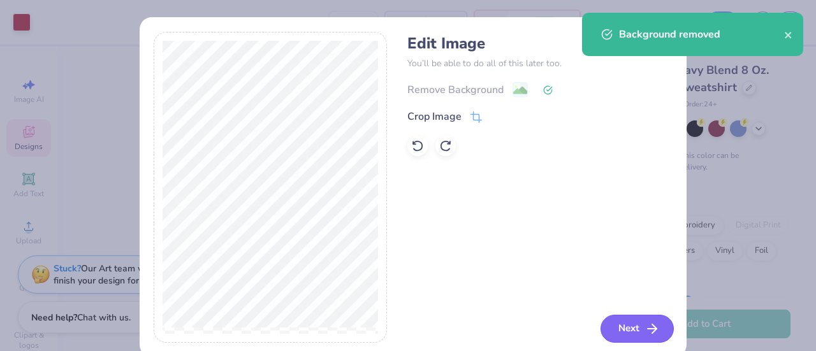
click at [611, 317] on button "Next" at bounding box center [637, 329] width 73 height 28
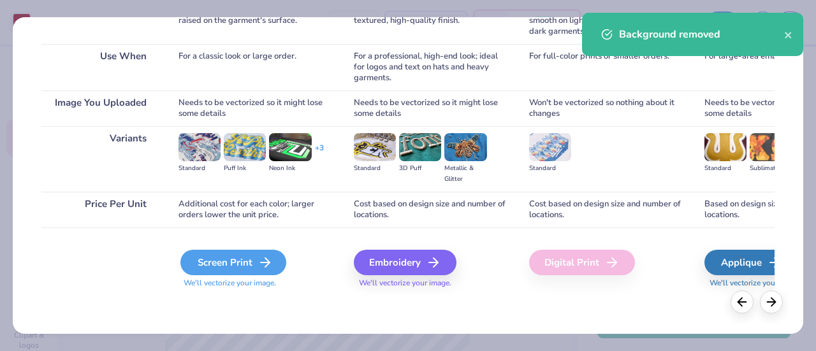
click at [215, 272] on div "Screen Print" at bounding box center [233, 263] width 106 height 26
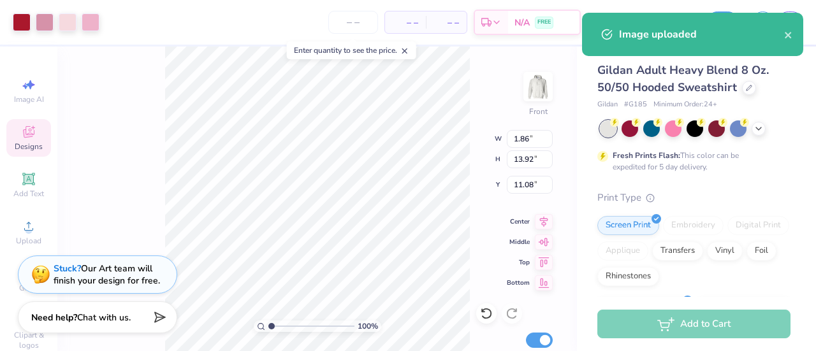
type input "1.86"
type input "13.92"
type input "11.08"
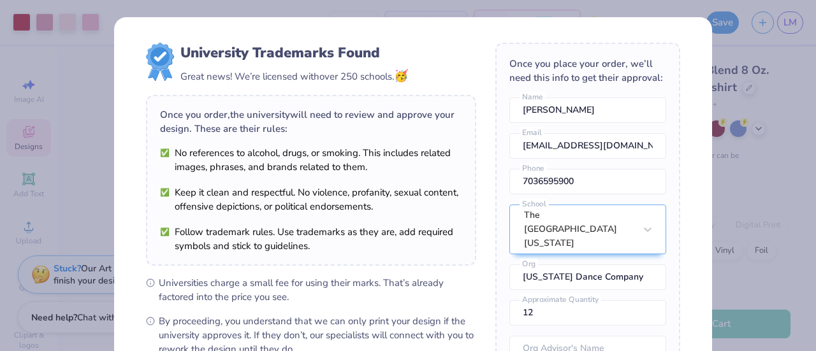
click at [257, 252] on body "Art colors – – Per Item – – Total Est. Delivery N/A FREE Design Title Save LM I…" at bounding box center [408, 175] width 816 height 351
type input "13.91"
type input "2.04"
type input "17.07"
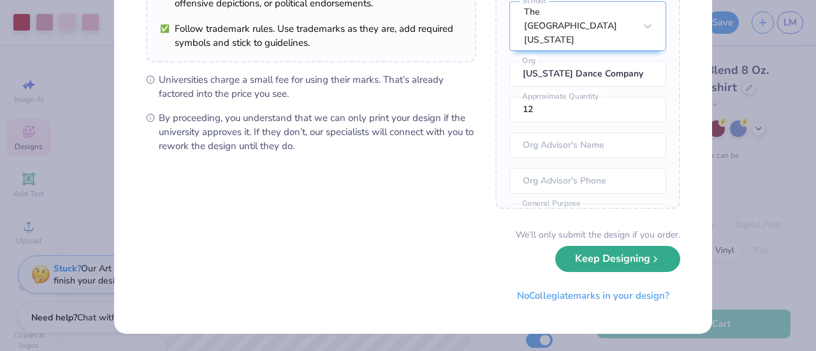
click at [585, 268] on button "Keep Designing" at bounding box center [617, 259] width 125 height 26
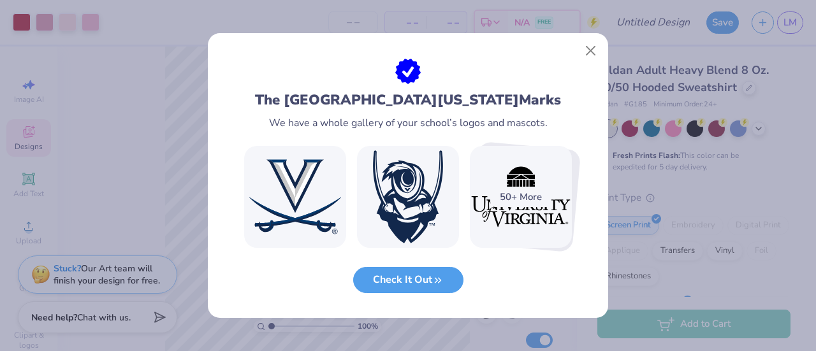
scroll to position [58, 0]
click at [593, 47] on button "Close" at bounding box center [591, 51] width 24 height 24
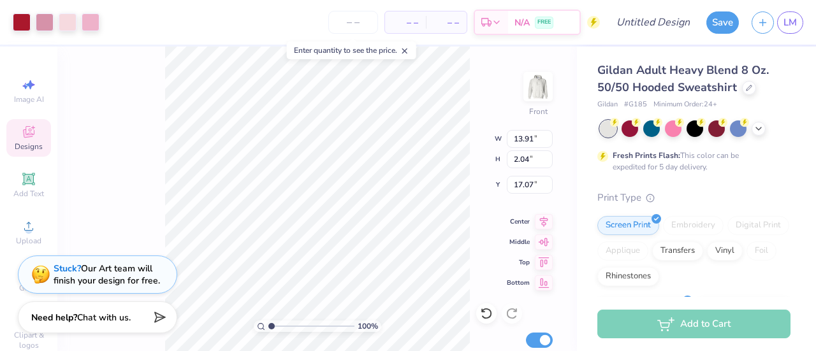
type input "13.92"
type input "1.87"
type input "18.65"
type input "11.67"
type input "1.56"
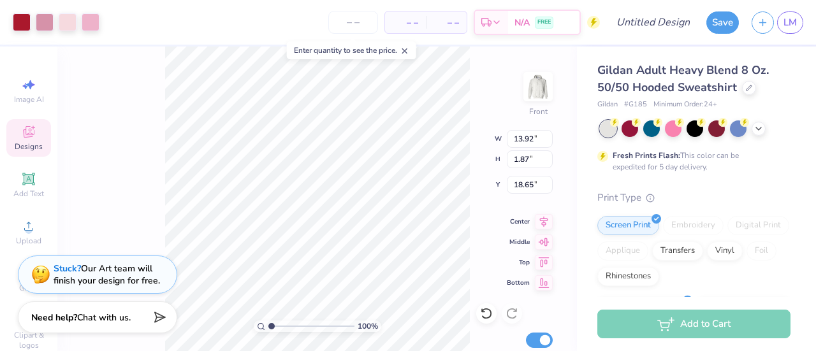
type input "18.94"
click at [724, 23] on button "Save" at bounding box center [722, 21] width 33 height 22
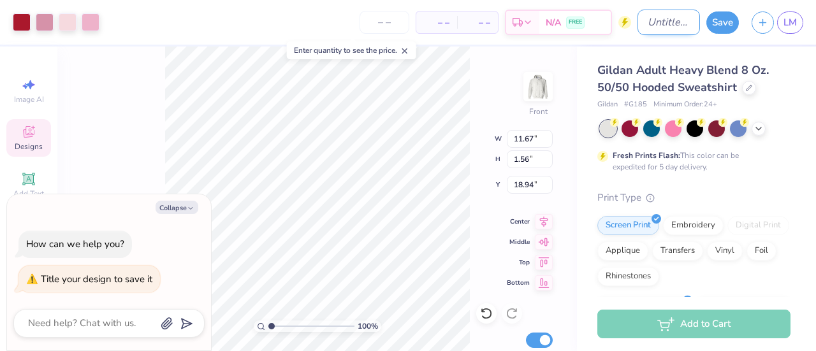
type textarea "x"
click at [657, 22] on input "Design Title" at bounding box center [669, 23] width 62 height 26
type input "D"
type textarea "x"
type input "DC"
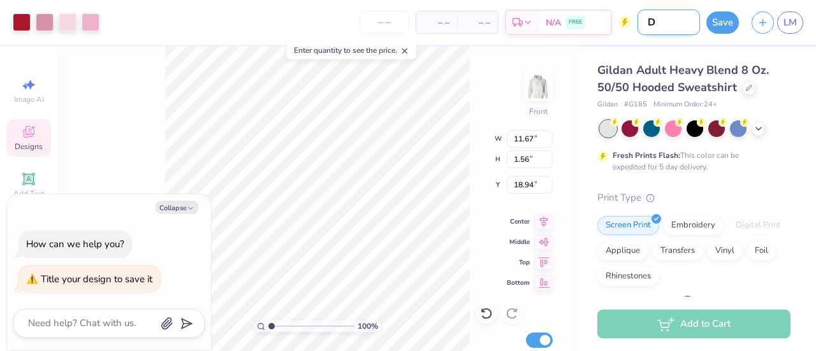
type textarea "x"
type input "DCO"
type textarea "x"
type input "DCO"
type textarea "x"
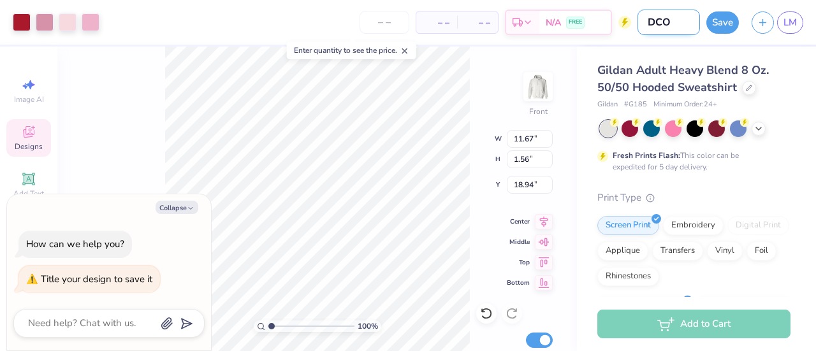
type input "DCO R"
type textarea "x"
type input "DCO Re"
type textarea "x"
type input "DCO Red"
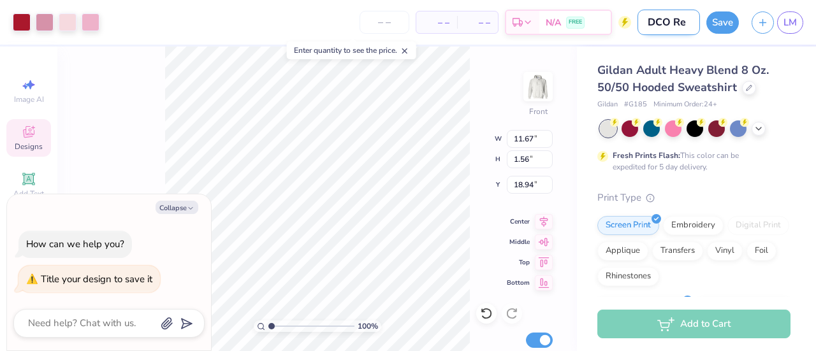
type textarea "x"
type input "DCO Red/"
type textarea "x"
type input "DCO Red/R"
type textarea "x"
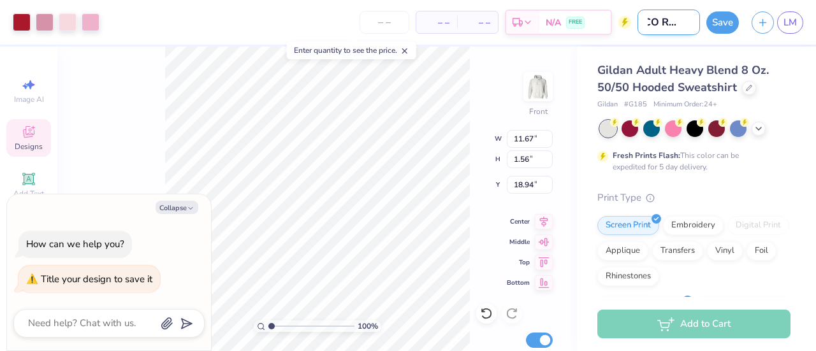
type input "DCO Red/"
type textarea "x"
type input "DCO Red/G"
type textarea "x"
type input "DCO Red/Gr"
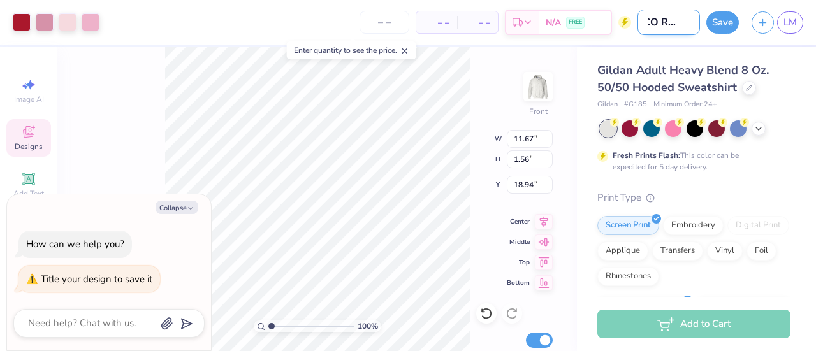
type textarea "x"
type input "DCO Red/Gre"
type textarea "x"
type input "DCO Red/Grey"
type textarea "x"
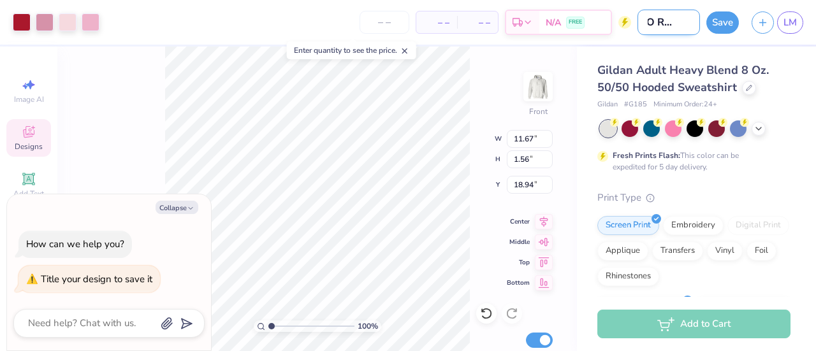
scroll to position [0, 27]
type input "DCO Red/Grey"
type textarea "x"
type input "DCO Red/Grey B"
type textarea "x"
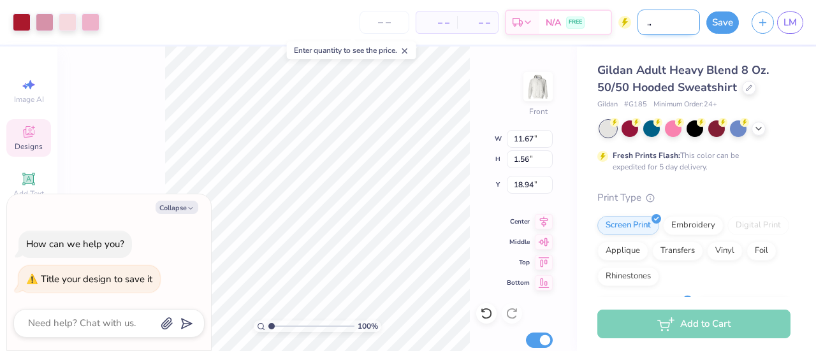
type input "DCO Red/Grey Bo"
type textarea "x"
type input "DCO Red/Grey Bow"
type textarea "x"
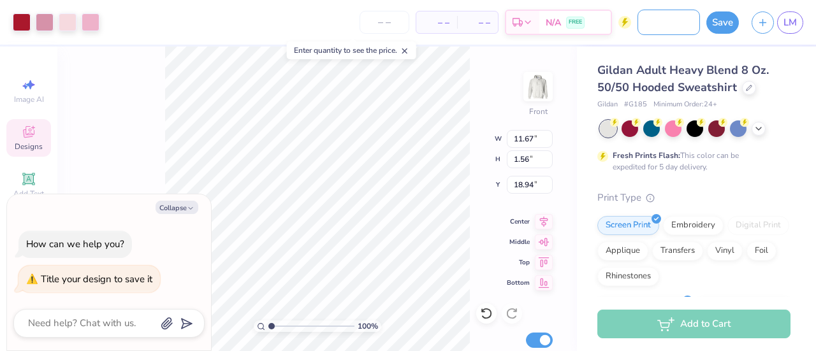
type input "DCO Red/Grey Bow"
click at [590, 53] on div "Gildan Adult Heavy Blend 8 Oz. 50/50 Hooded Sweatshirt Gildan # G185 Minimum Or…" at bounding box center [696, 316] width 239 height 539
click at [715, 24] on button "Save" at bounding box center [722, 21] width 33 height 22
click at [176, 206] on button "Collapse" at bounding box center [177, 207] width 43 height 13
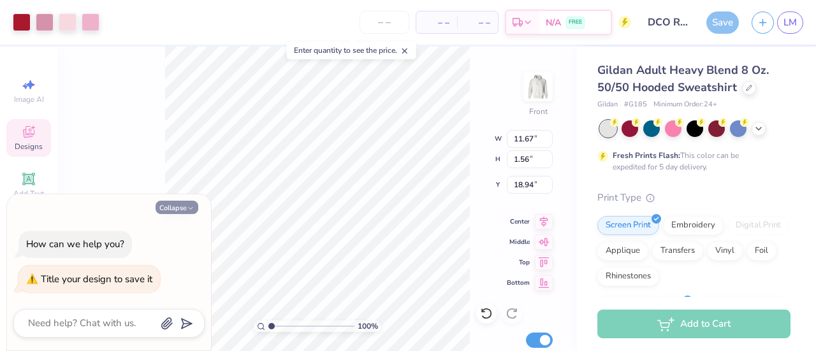
type textarea "x"
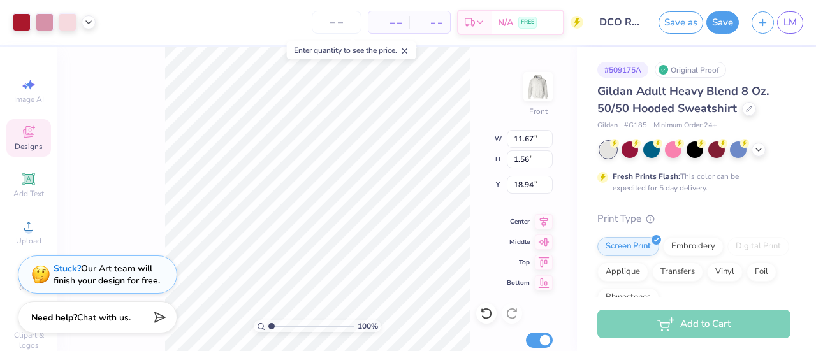
type input "18.84"
type input "12.95"
type input "1.74"
type input "18.68"
type input "6.68"
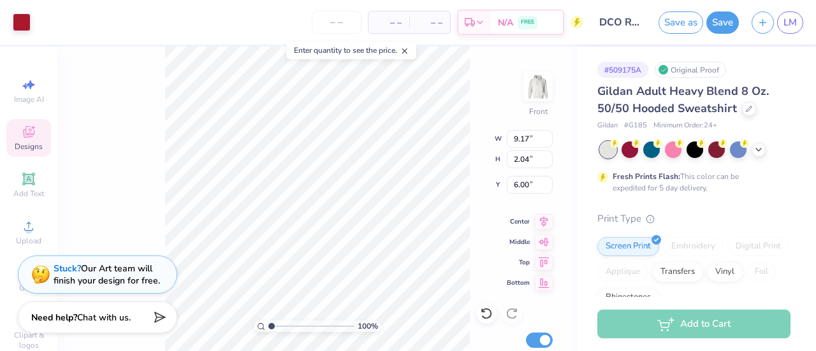
type input "1.49"
type input "13.76"
type input "1.84"
type input "18.57"
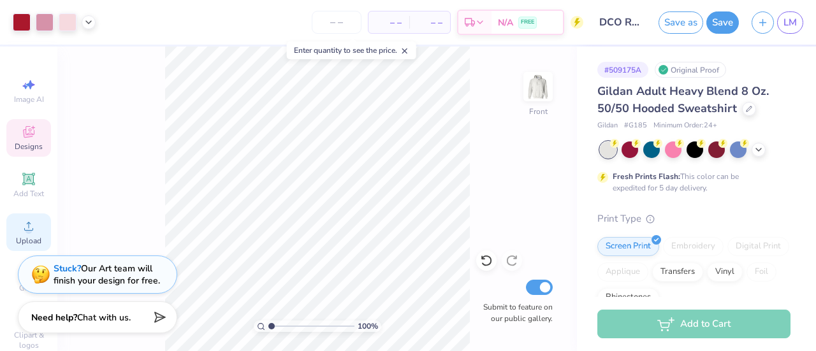
click at [26, 217] on div "Upload" at bounding box center [28, 233] width 45 height 38
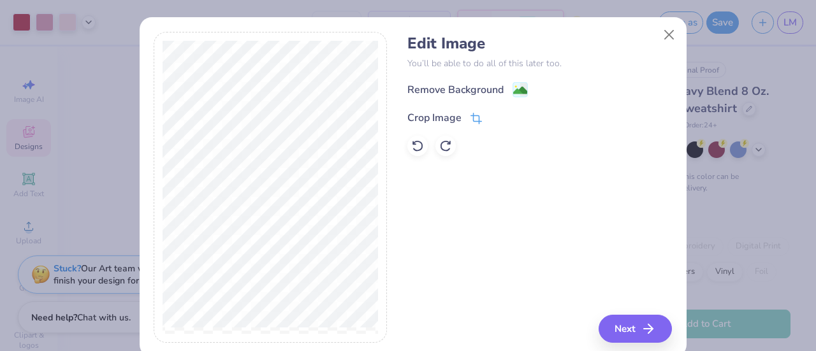
click at [471, 124] on icon at bounding box center [476, 118] width 11 height 11
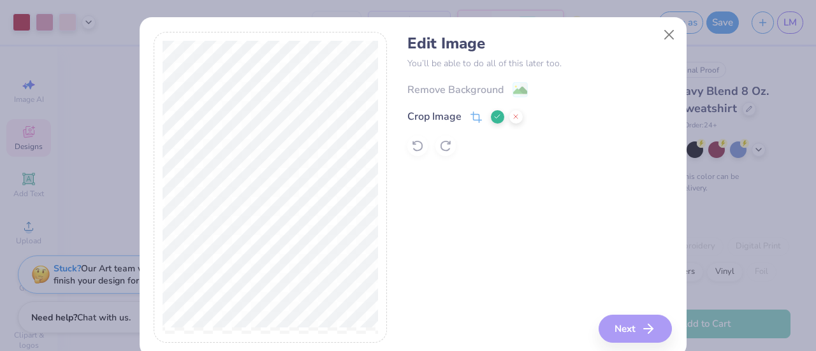
click at [492, 121] on button at bounding box center [497, 116] width 13 height 13
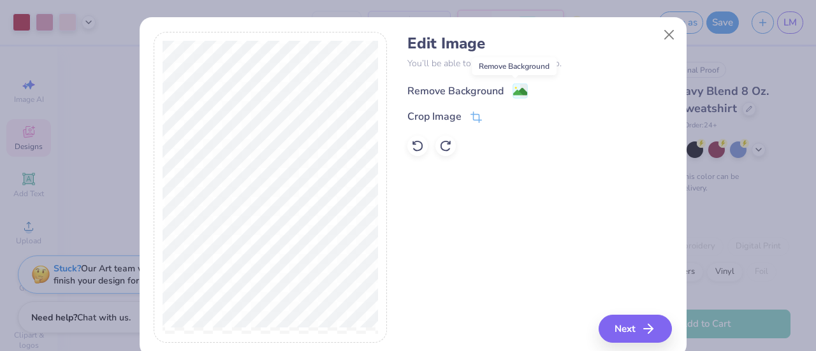
click at [513, 91] on image at bounding box center [520, 92] width 14 height 14
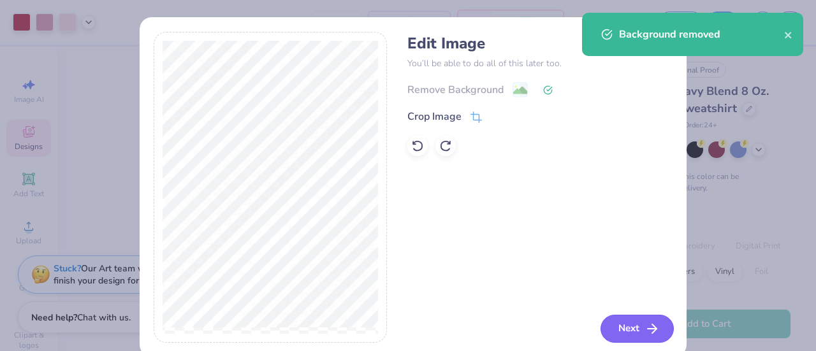
click at [622, 330] on button "Next" at bounding box center [637, 329] width 73 height 28
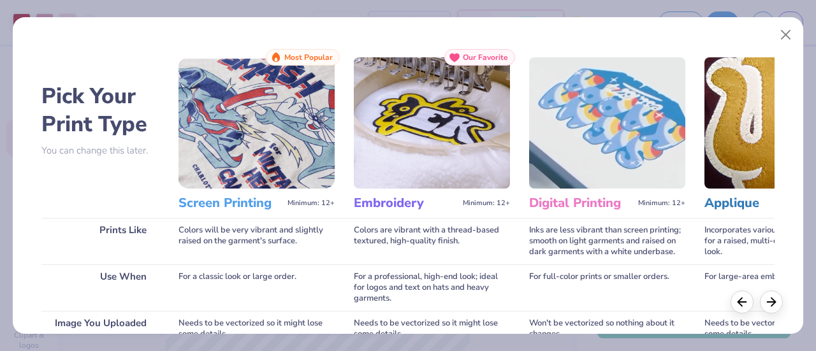
scroll to position [221, 0]
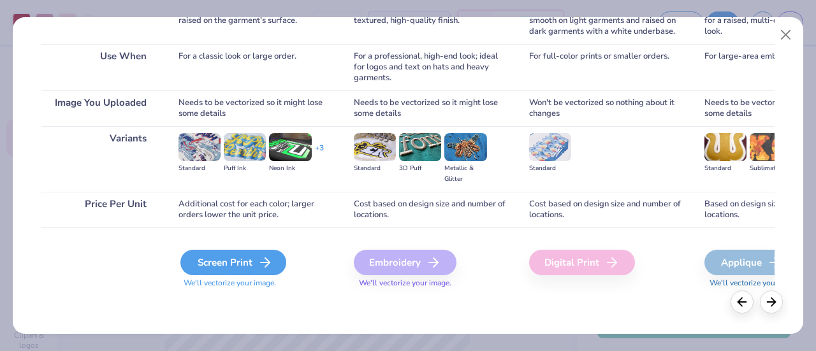
click at [242, 258] on div "Screen Print" at bounding box center [233, 263] width 106 height 26
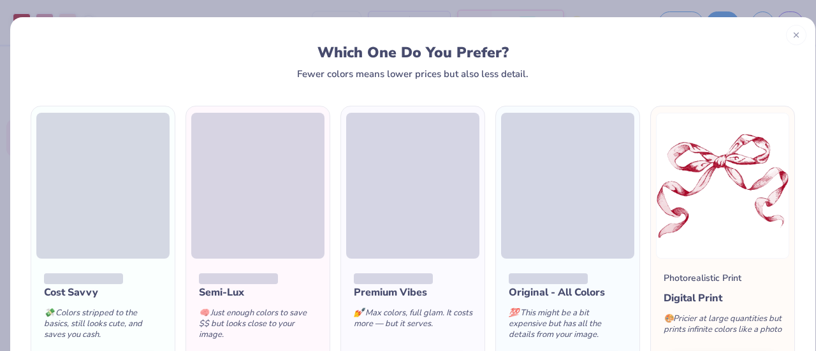
scroll to position [112, 0]
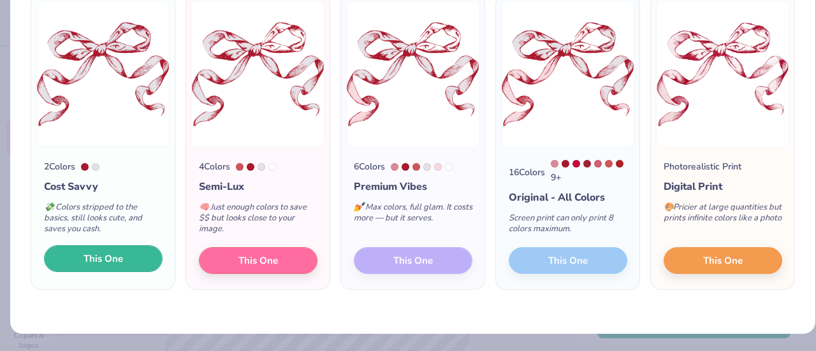
click at [131, 260] on button "This One" at bounding box center [103, 258] width 119 height 27
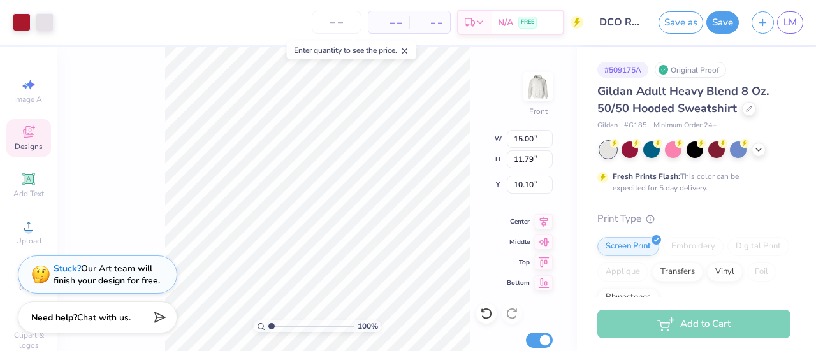
type input "6.78"
type input "14.03"
type input "11.03"
type input "7.54"
click at [134, 146] on div "100 % Front W 14.03 14.03 " H 11.03 11.03 " Y 7.54 7.54 " Center Middle Top Bot…" at bounding box center [317, 199] width 520 height 305
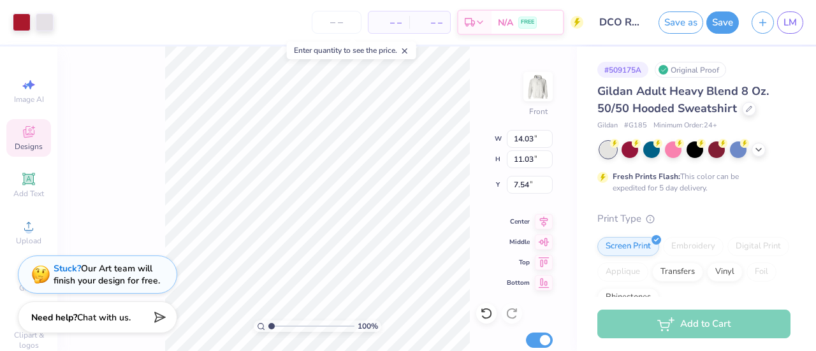
type input "13.87"
type input "11.57"
type input "7.40"
click at [160, 175] on div "100 % Front W 13.87 13.87 " H 11.57 11.57 " Y 7.40 7.40 " Center Middle Top Bot…" at bounding box center [317, 199] width 520 height 305
type input "13.79"
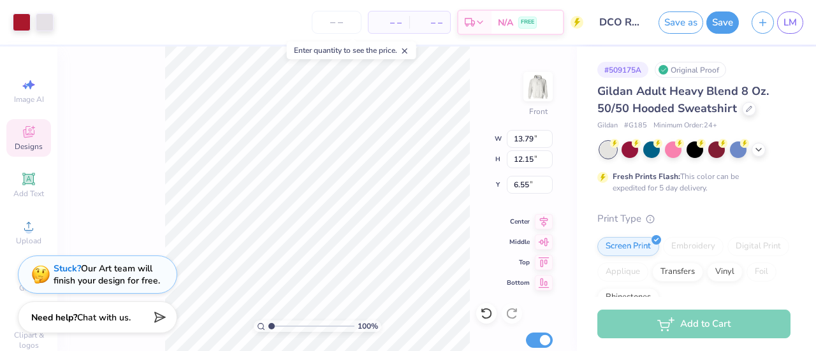
type input "12.15"
type input "6.55"
type input "13.76"
type input "1.84"
type input "19.40"
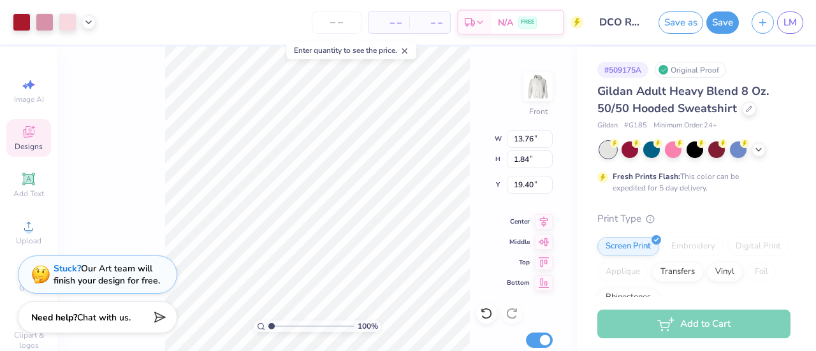
type input "11.29"
type input "1.51"
type input "17.09"
type input "10.83"
type input "1.45"
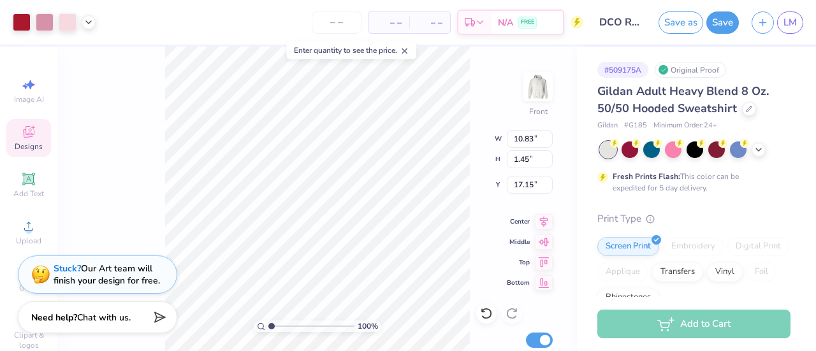
type input "17.15"
type input "13.81"
type input "12.50"
type input "6.37"
type input "16.93"
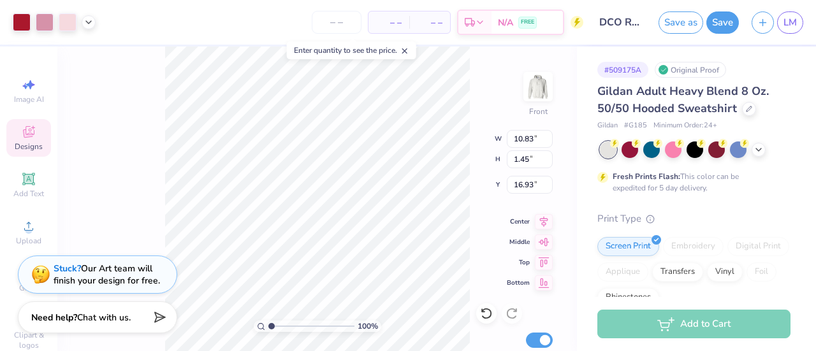
type input "13.81"
type input "12.50"
type input "6.37"
type input "13.82"
type input "12.56"
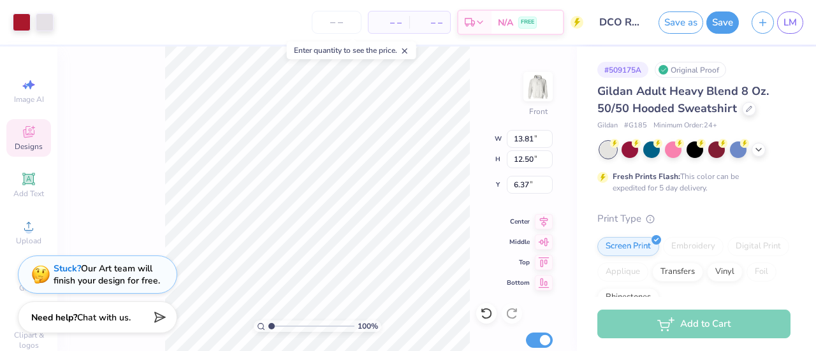
type input "6.36"
type input "10.83"
type input "1.45"
type input "16.93"
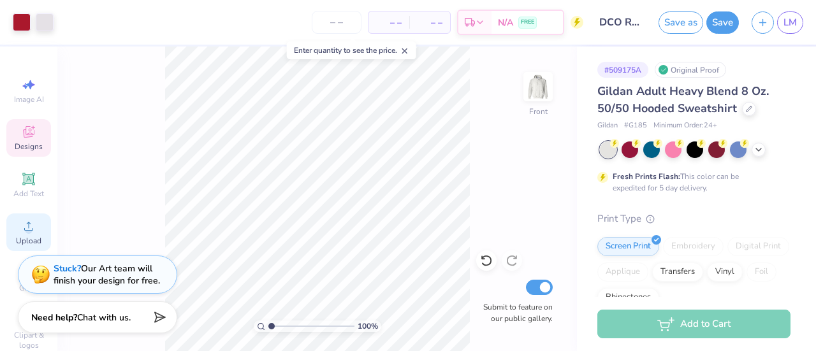
click at [21, 229] on icon at bounding box center [28, 226] width 15 height 15
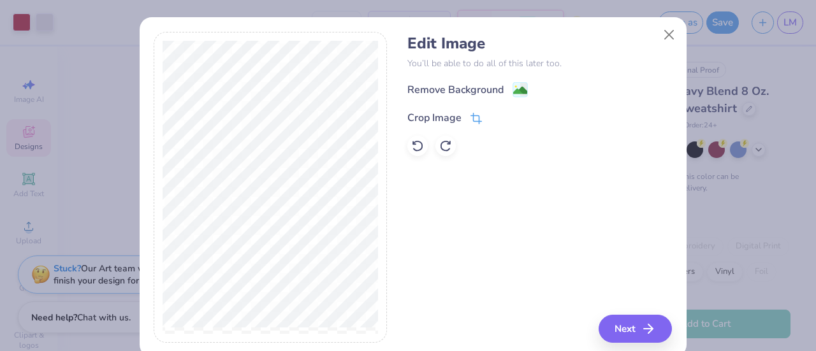
click at [474, 113] on icon at bounding box center [476, 118] width 11 height 11
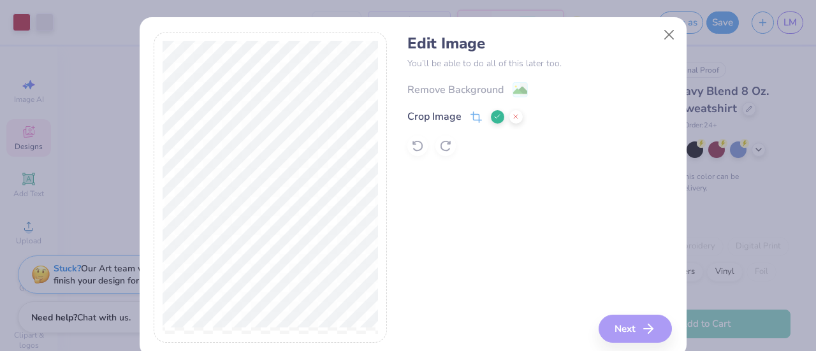
click at [493, 117] on icon at bounding box center [497, 117] width 8 height 8
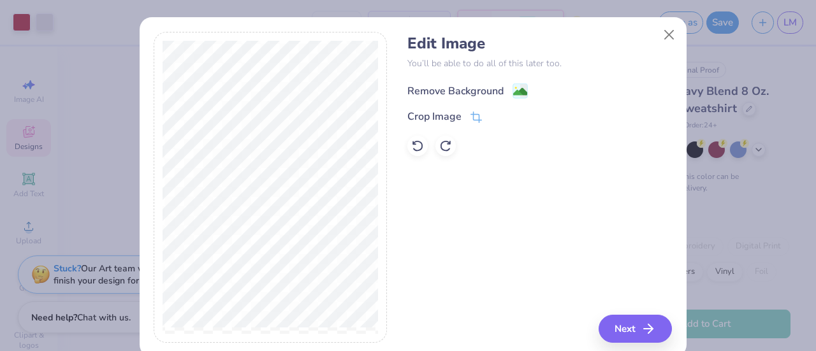
click at [513, 91] on image at bounding box center [520, 92] width 14 height 14
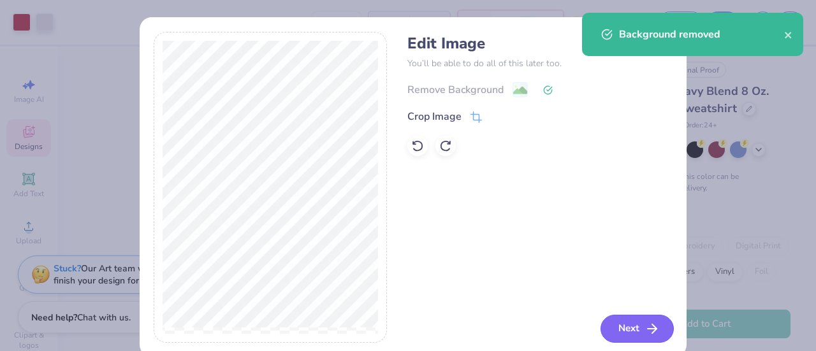
click at [629, 325] on button "Next" at bounding box center [637, 329] width 73 height 28
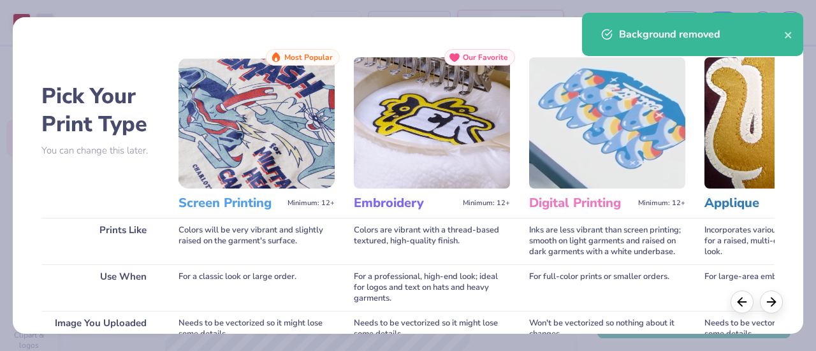
scroll to position [221, 0]
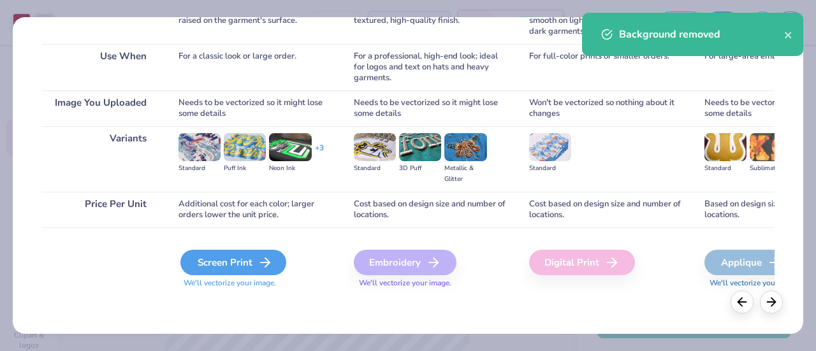
click at [210, 268] on div "Screen Print" at bounding box center [233, 263] width 106 height 26
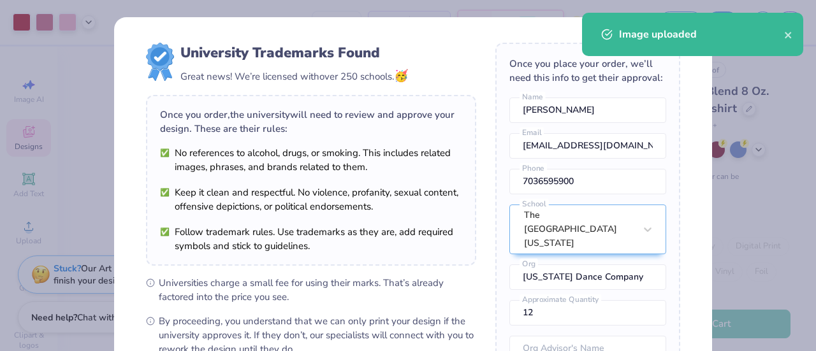
click at [217, 240] on body "Art colors – – Per Item – – Total Est. Delivery N/A FREE Design Title DCO Red/G…" at bounding box center [408, 175] width 816 height 351
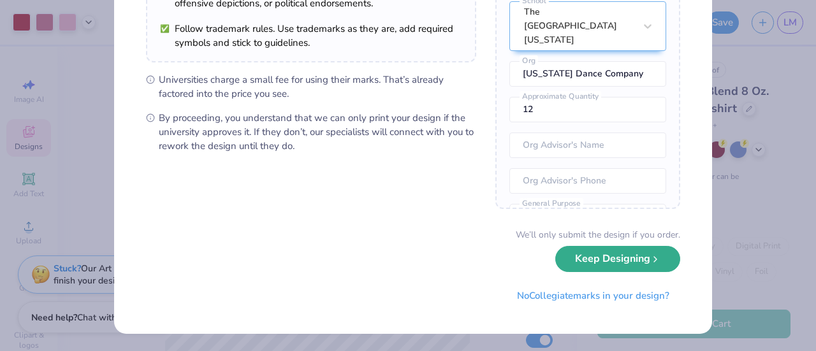
click at [623, 258] on button "Keep Designing" at bounding box center [617, 259] width 125 height 26
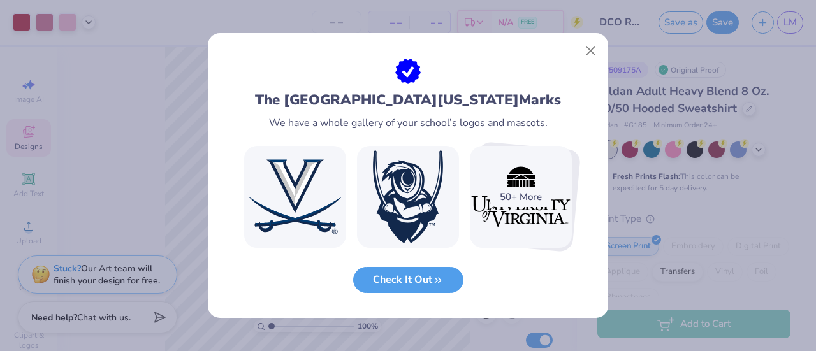
scroll to position [58, 0]
click at [592, 57] on button "Close" at bounding box center [591, 51] width 24 height 24
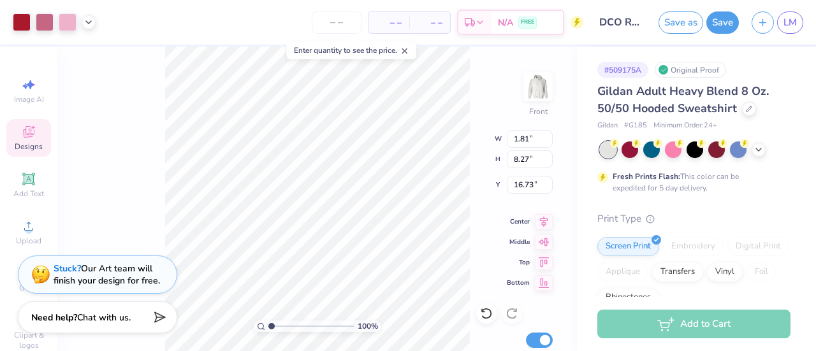
type input "1.81"
type input "8.27"
type input "16.73"
type input "8.26"
type input "1.80"
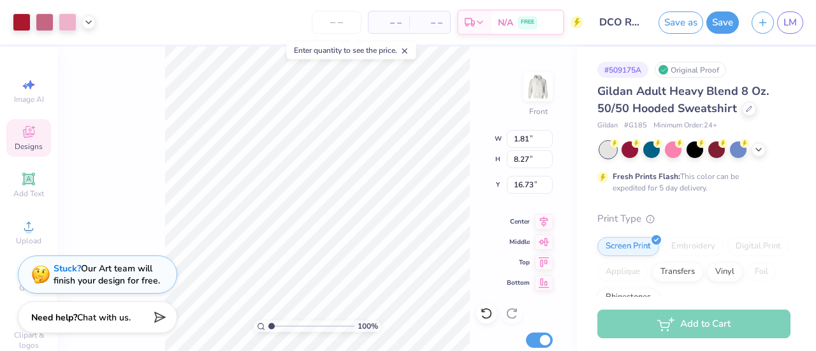
type input "20.00"
type input "8.27"
type input "1.81"
type input "15.10"
click at [149, 185] on div "100 % Front W 8.27 8.27 " H 1.81 1.81 " Y 15.10 15.10 " Center Middle Top Botto…" at bounding box center [317, 199] width 520 height 305
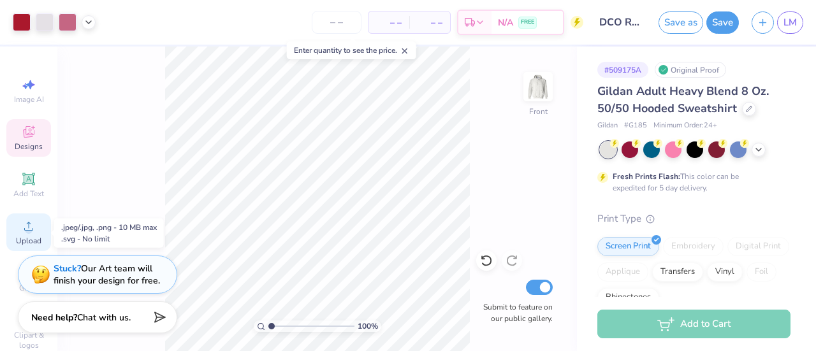
click at [27, 231] on icon at bounding box center [28, 226] width 9 height 9
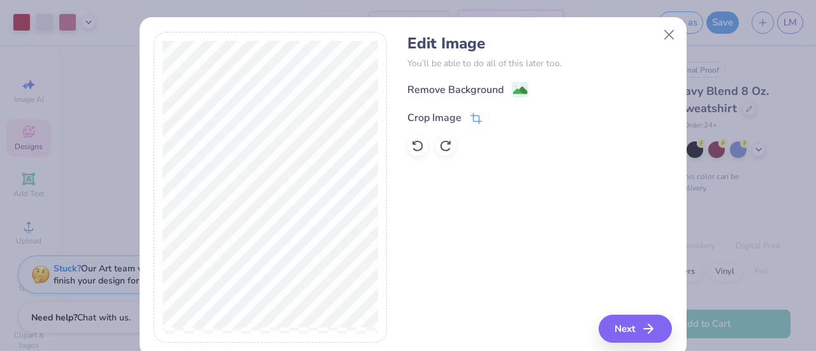
click at [473, 117] on icon at bounding box center [475, 120] width 8 height 8
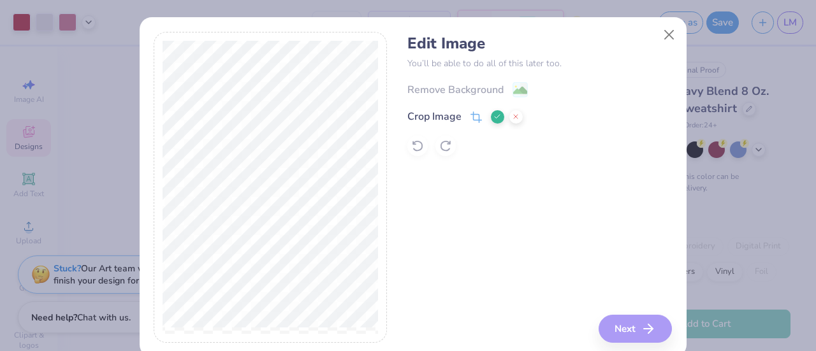
click at [493, 115] on icon at bounding box center [497, 117] width 8 height 8
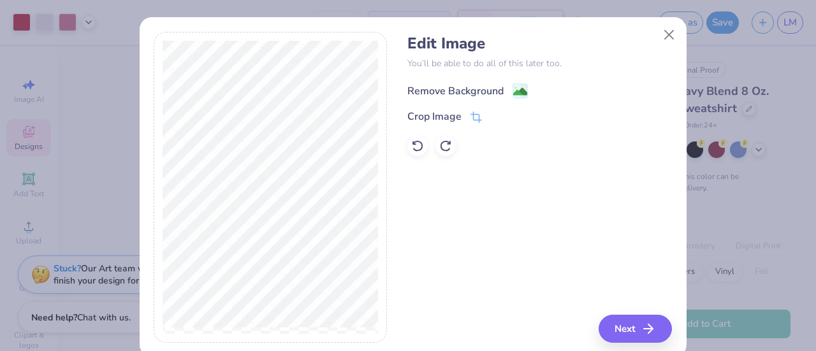
click at [516, 88] on image at bounding box center [520, 92] width 14 height 14
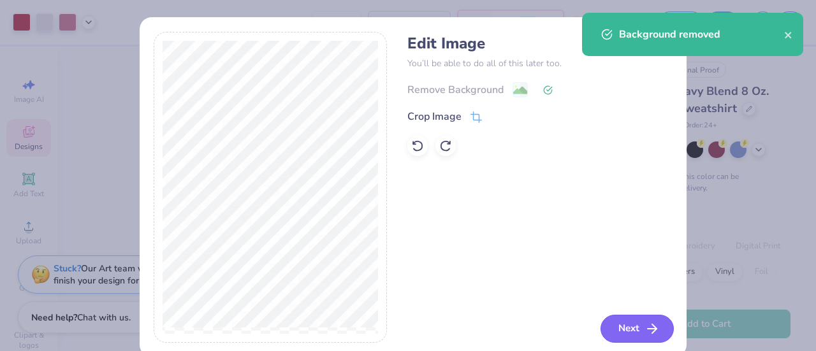
click at [615, 332] on button "Next" at bounding box center [637, 329] width 73 height 28
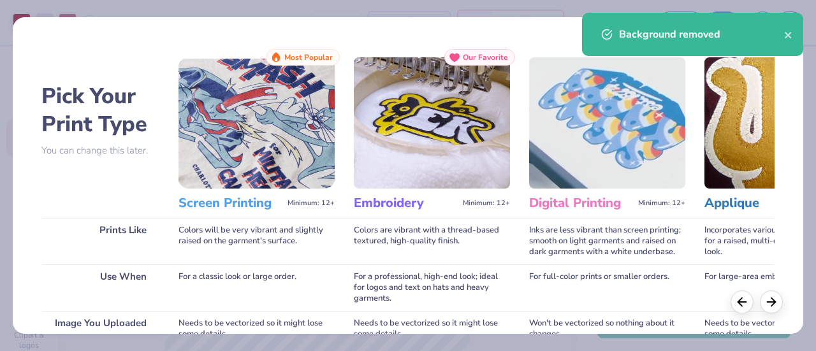
scroll to position [221, 0]
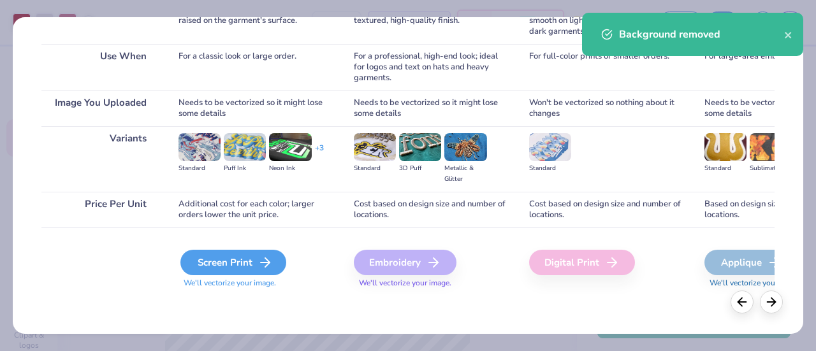
click at [230, 255] on div "Screen Print" at bounding box center [233, 263] width 106 height 26
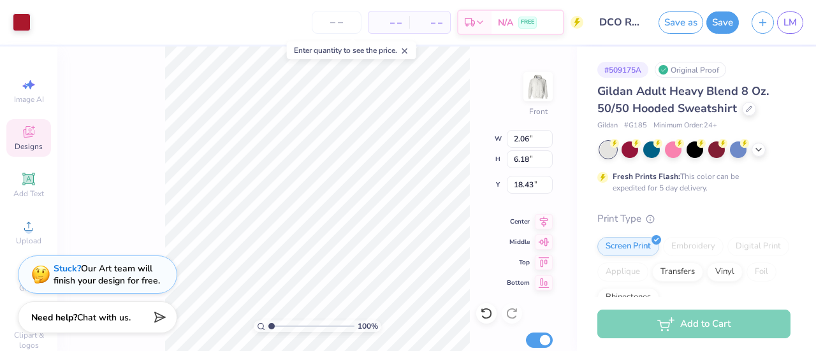
type input "2.06"
type input "6.18"
type input "18.43"
type input "6.18"
type input "2.04"
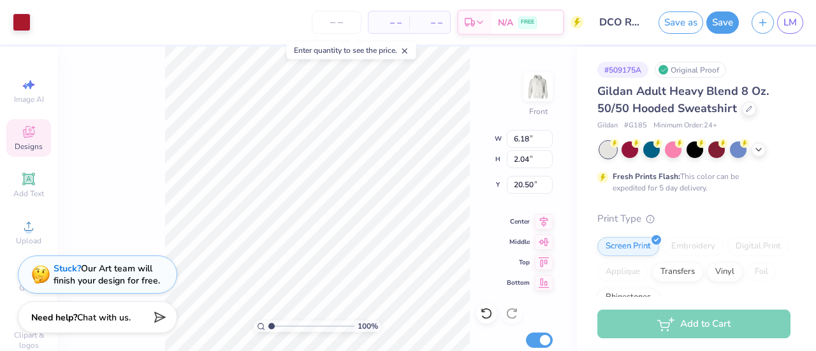
type input "17.20"
type input "8.60"
type input "1.88"
type input "15.32"
type input "21.37"
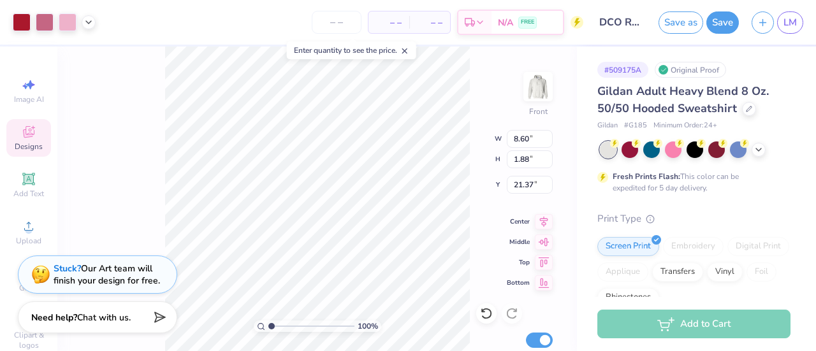
type input "8.60"
type input "1.88"
type input "21.53"
type input "6.18"
type input "2.04"
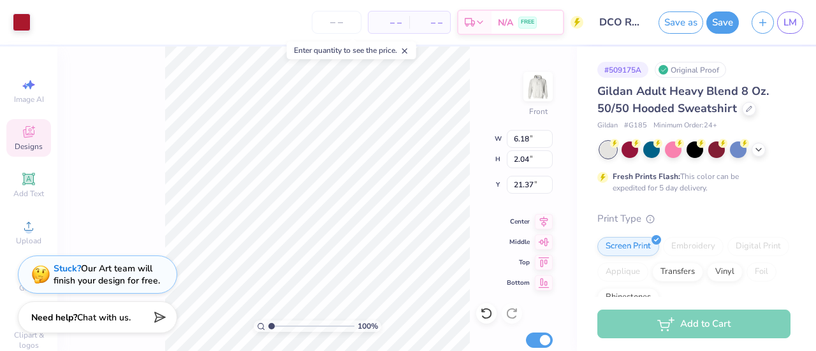
type input "21.37"
type input "13.82"
type input "12.56"
type input "6.36"
click at [548, 143] on input "6.17" at bounding box center [530, 139] width 46 height 18
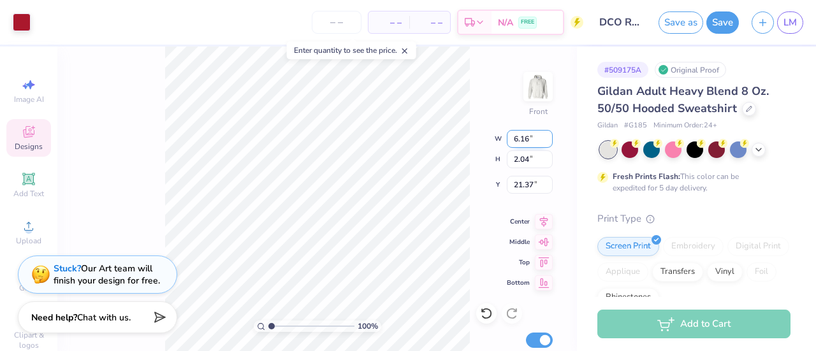
click at [548, 143] on input "6.16" at bounding box center [530, 139] width 46 height 18
click at [548, 143] on input "6.15" at bounding box center [530, 139] width 46 height 18
click at [548, 143] on input "6.14" at bounding box center [530, 139] width 46 height 18
type input "6.13"
click at [548, 143] on input "6.13" at bounding box center [530, 139] width 46 height 18
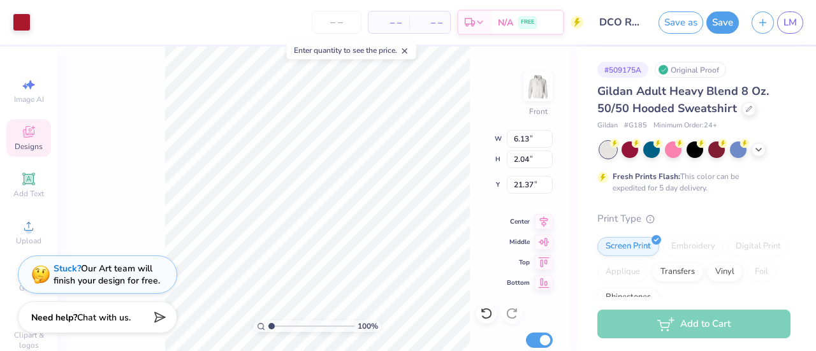
click at [485, 215] on div "100 % Front W 6.13 6.13 " H 2.04 2.04 " Y 21.37 21.37 " Center Middle Top Botto…" at bounding box center [317, 199] width 520 height 305
type input "2.03"
type input "21.38"
type input "5.41"
type input "1.79"
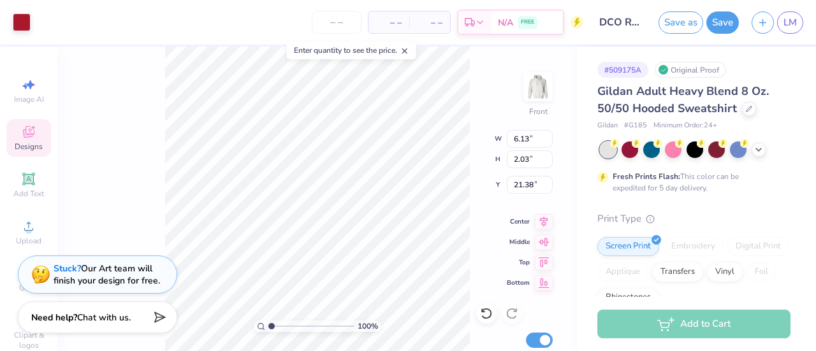
type input "21.62"
type input "8.60"
type input "1.88"
type input "15.45"
type input "5.41"
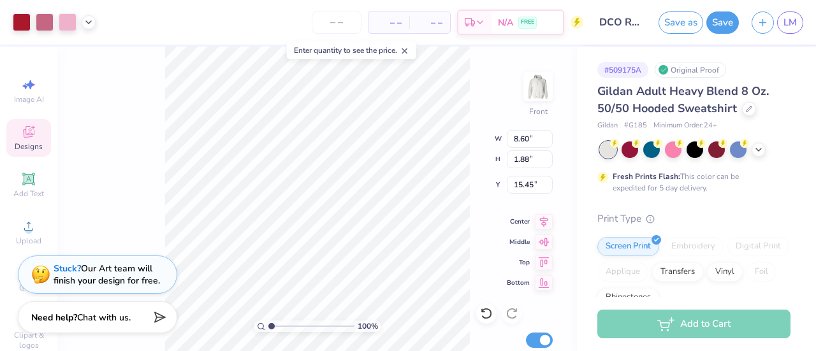
type input "1.79"
type input "17.13"
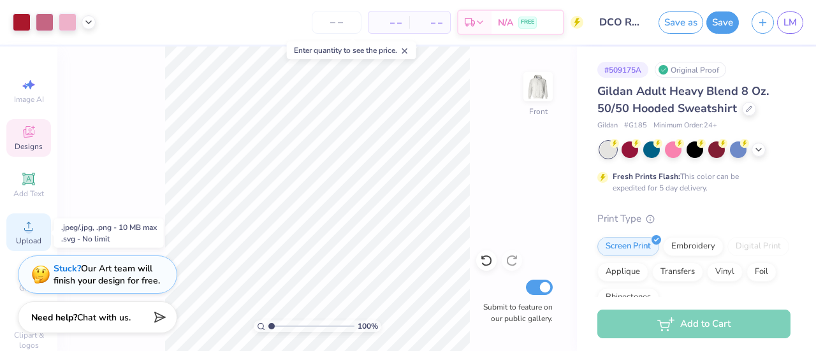
click at [21, 226] on icon at bounding box center [28, 226] width 15 height 15
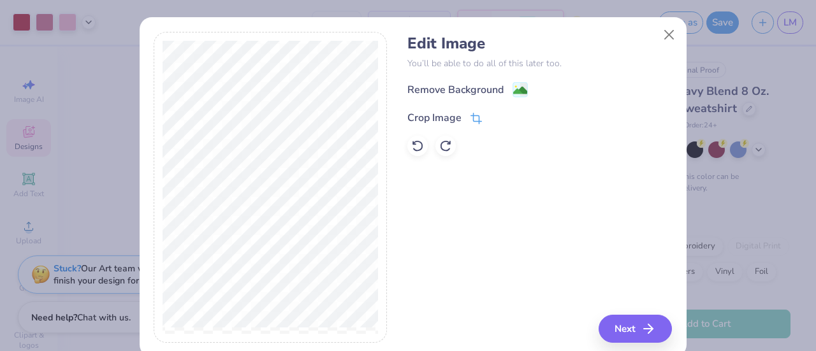
click at [474, 112] on span at bounding box center [476, 117] width 11 height 15
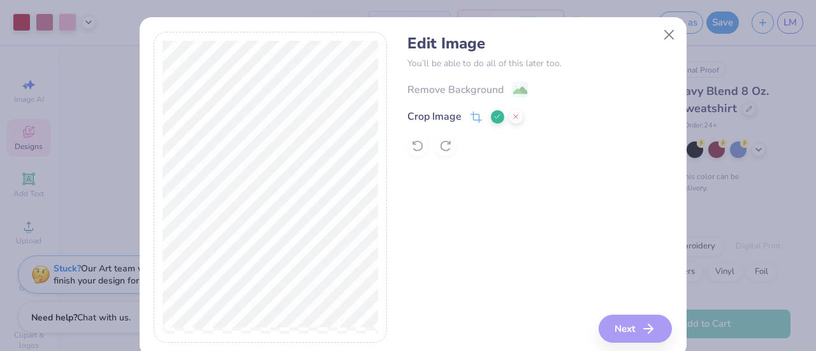
click at [493, 115] on icon at bounding box center [497, 117] width 8 height 8
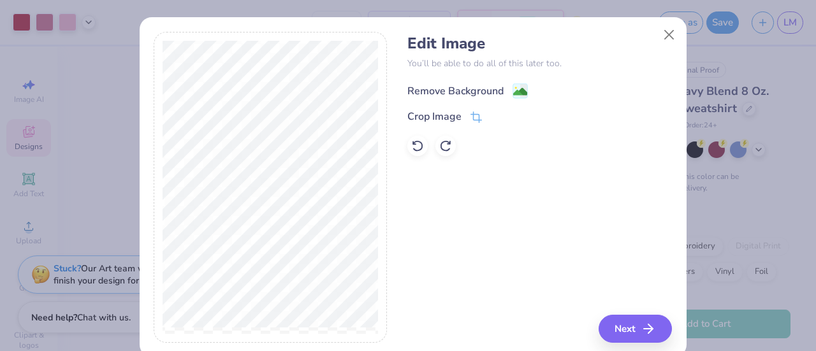
click at [513, 91] on image at bounding box center [520, 92] width 14 height 14
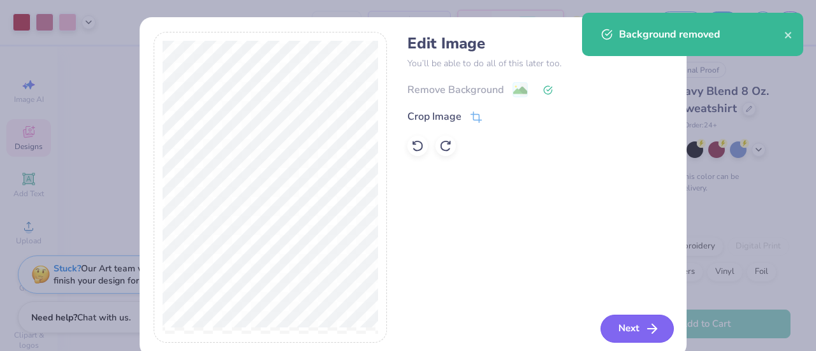
click at [626, 324] on button "Next" at bounding box center [637, 329] width 73 height 28
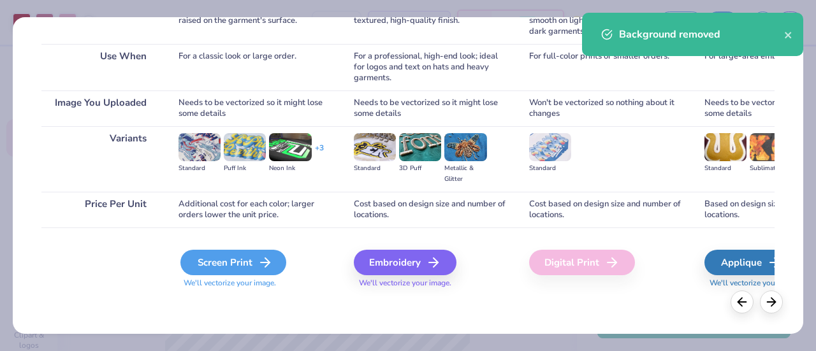
click at [200, 261] on div "Screen Print" at bounding box center [233, 263] width 106 height 26
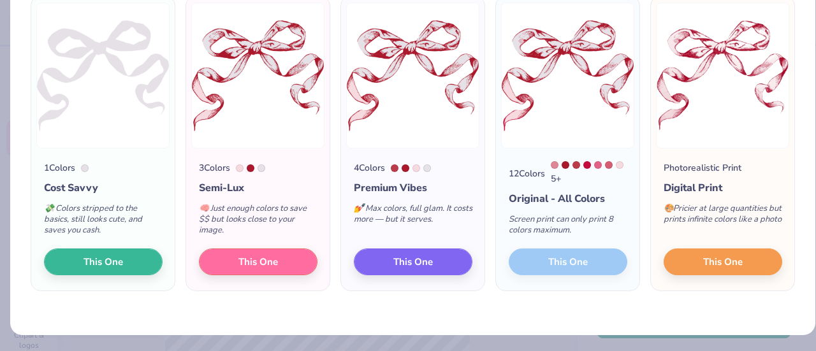
scroll to position [112, 0]
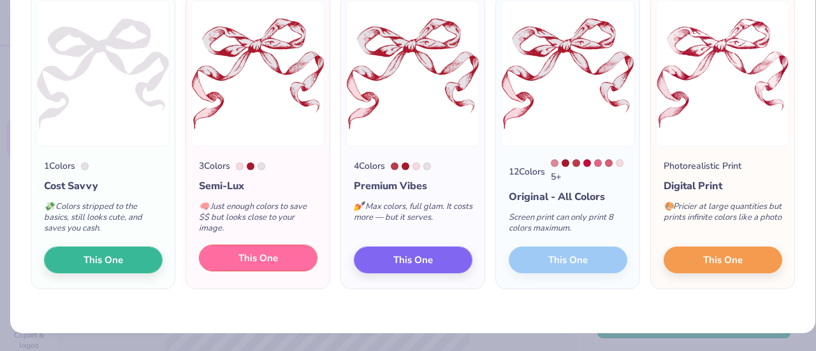
click at [249, 260] on span "This One" at bounding box center [258, 258] width 40 height 15
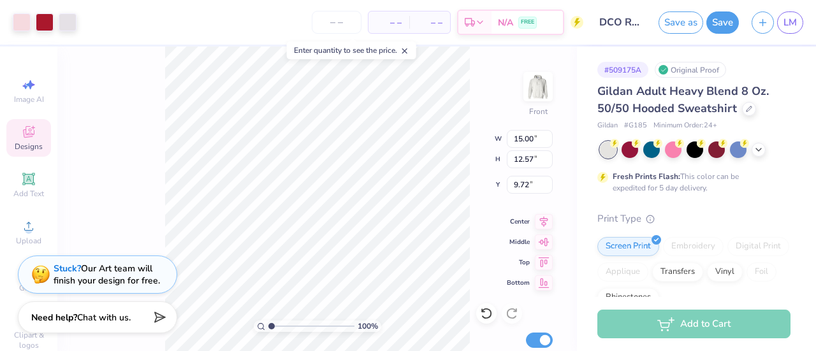
type input "6.74"
type input "13.38"
type input "11.21"
type input "8.10"
type input "13.64"
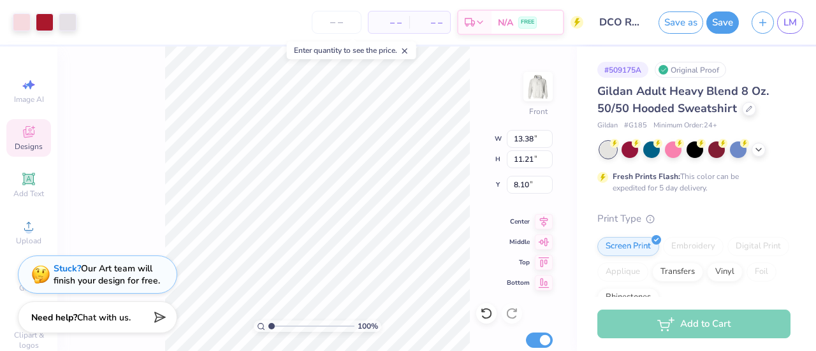
type input "11.43"
type input "7.88"
type input "13.53"
type input "13.45"
type input "6.00"
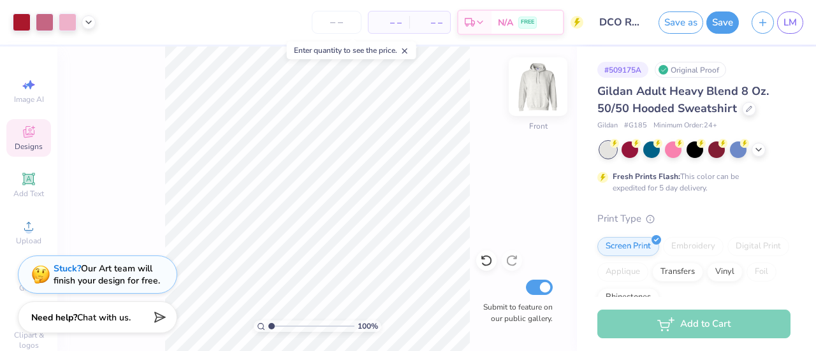
click at [530, 98] on img at bounding box center [538, 86] width 51 height 51
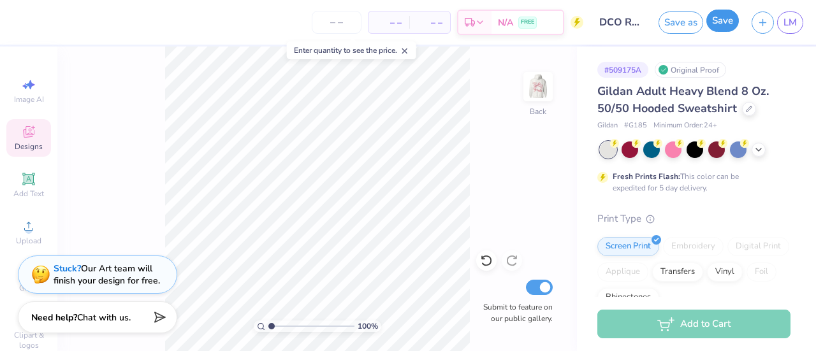
click at [717, 28] on button "Save" at bounding box center [722, 21] width 33 height 22
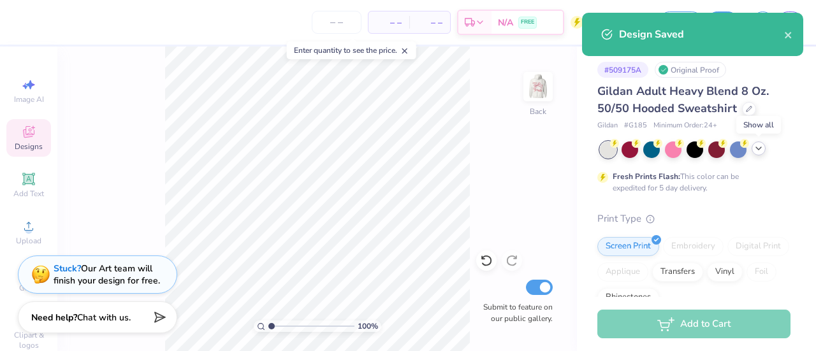
click at [763, 151] on icon at bounding box center [759, 148] width 10 height 10
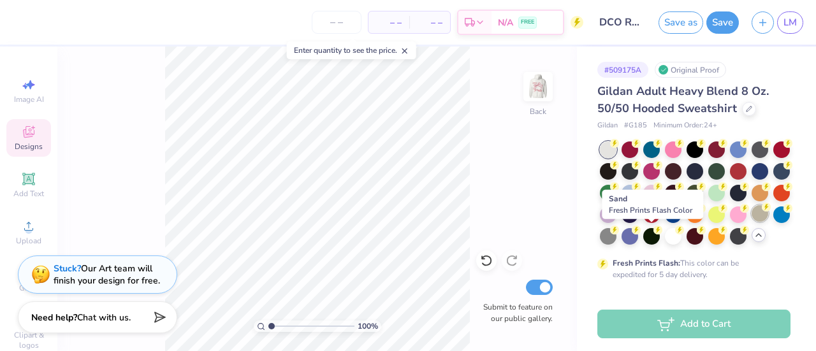
click at [752, 222] on div at bounding box center [760, 213] width 17 height 17
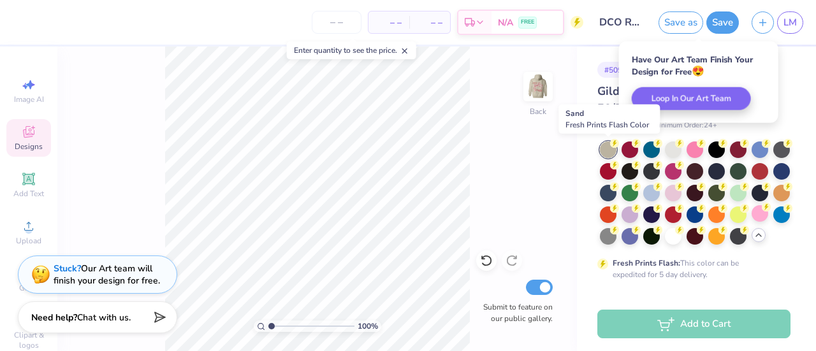
click at [605, 146] on div at bounding box center [608, 150] width 17 height 17
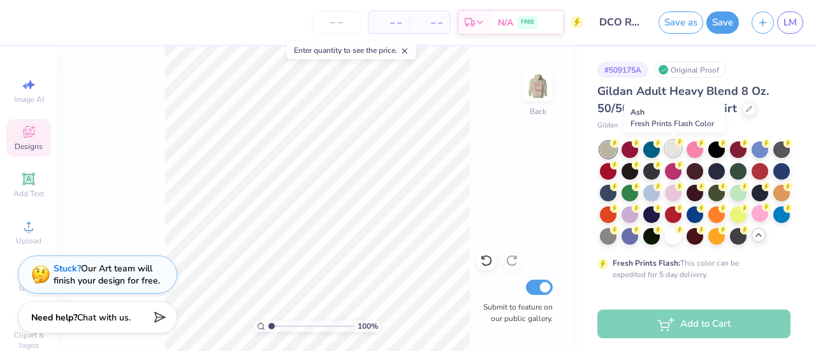
click at [668, 150] on div at bounding box center [673, 148] width 17 height 17
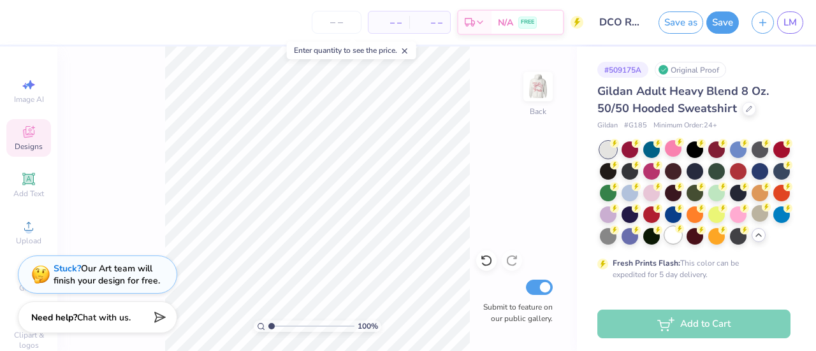
click at [682, 237] on div at bounding box center [673, 235] width 17 height 17
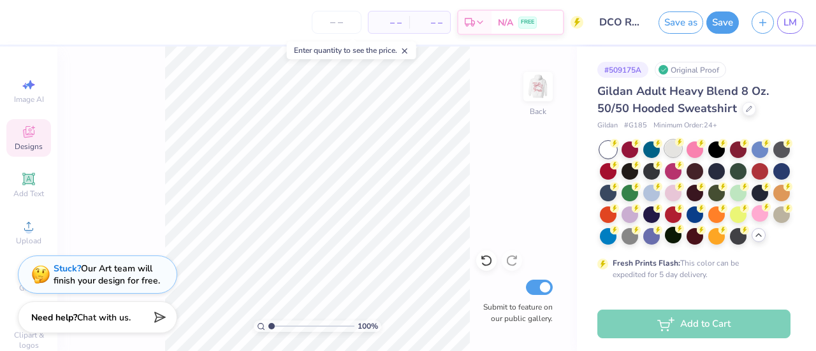
click at [672, 159] on div at bounding box center [695, 193] width 191 height 103
click at [638, 233] on div at bounding box center [630, 235] width 17 height 17
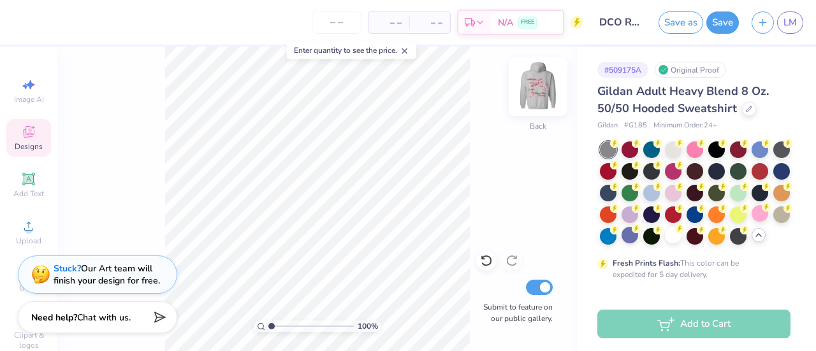
click at [543, 93] on img at bounding box center [538, 86] width 51 height 51
click at [543, 93] on img at bounding box center [538, 87] width 26 height 26
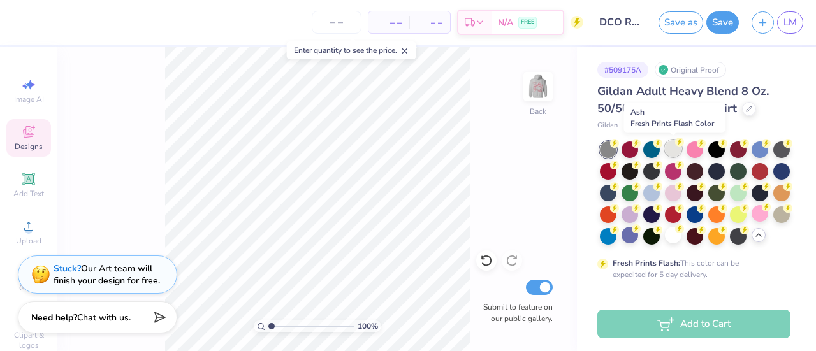
click at [674, 149] on div at bounding box center [673, 148] width 17 height 17
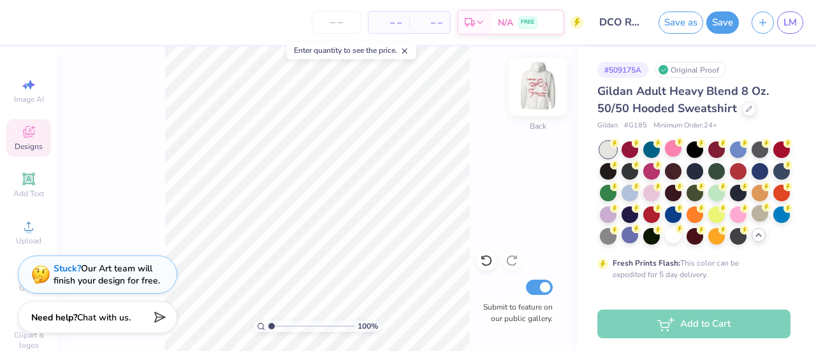
click at [540, 92] on img at bounding box center [538, 86] width 51 height 51
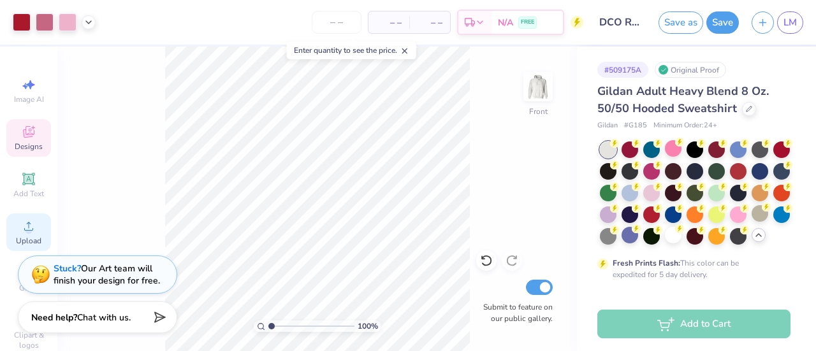
click at [27, 242] on span "Upload" at bounding box center [29, 241] width 26 height 10
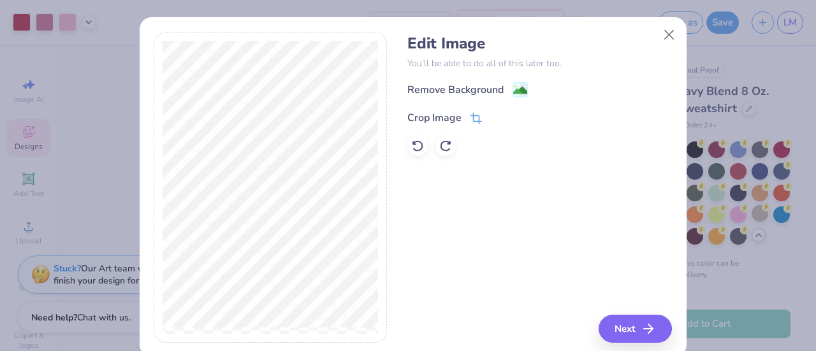
click at [471, 123] on icon at bounding box center [476, 118] width 11 height 11
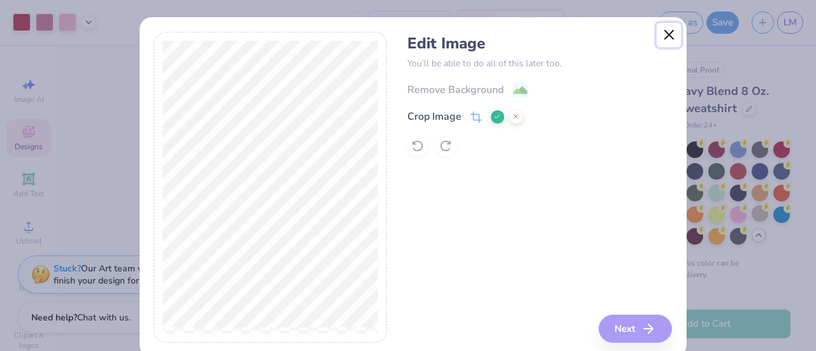
click at [664, 30] on button "Close" at bounding box center [669, 35] width 24 height 24
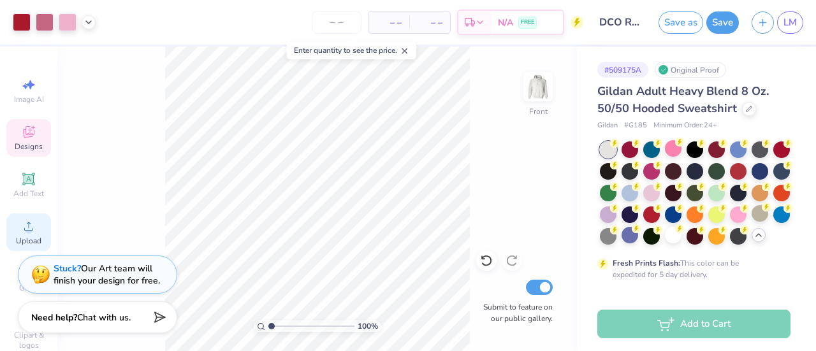
click at [11, 219] on div "Upload" at bounding box center [28, 233] width 45 height 38
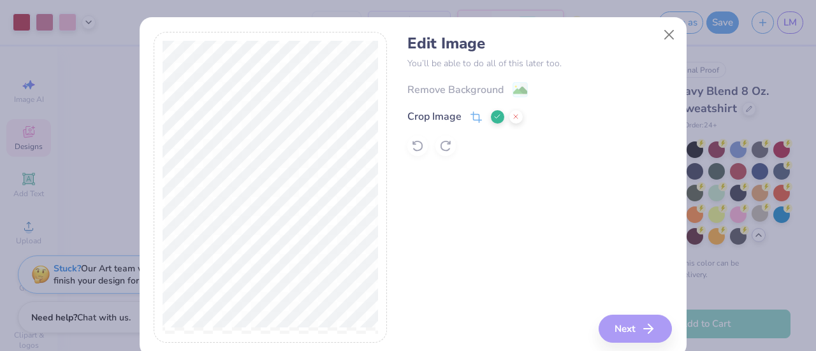
click at [471, 119] on icon at bounding box center [476, 117] width 11 height 11
click at [471, 118] on icon at bounding box center [476, 117] width 11 height 11
click at [657, 41] on button "Close" at bounding box center [669, 35] width 24 height 24
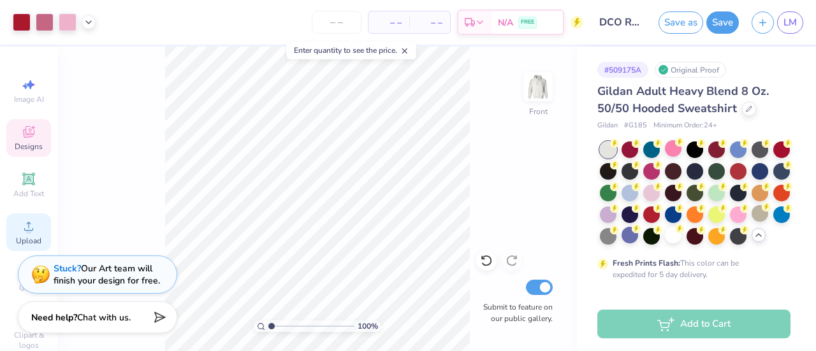
click at [17, 238] on span "Upload" at bounding box center [29, 241] width 26 height 10
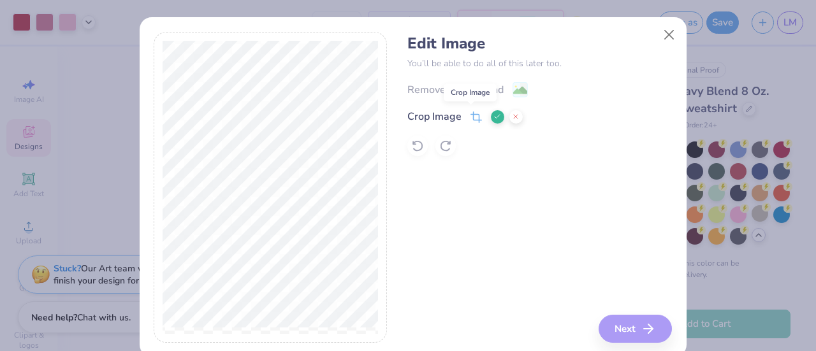
click at [474, 121] on icon at bounding box center [477, 116] width 8 height 8
click at [473, 120] on icon at bounding box center [477, 116] width 8 height 8
click at [439, 122] on div "Crop Image" at bounding box center [434, 116] width 54 height 15
click at [497, 119] on button at bounding box center [497, 116] width 13 height 13
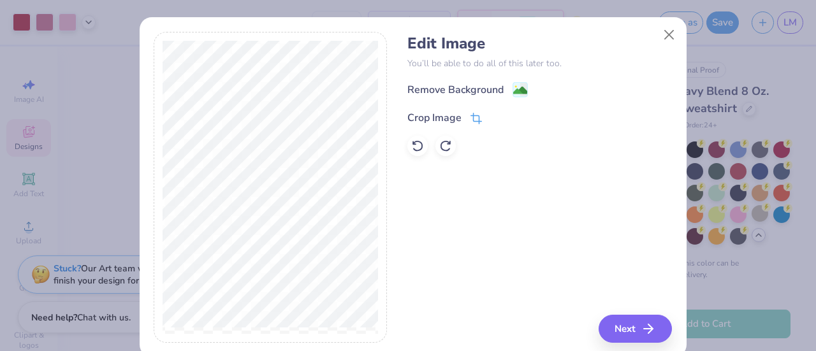
click at [435, 115] on div "Crop Image" at bounding box center [434, 117] width 54 height 15
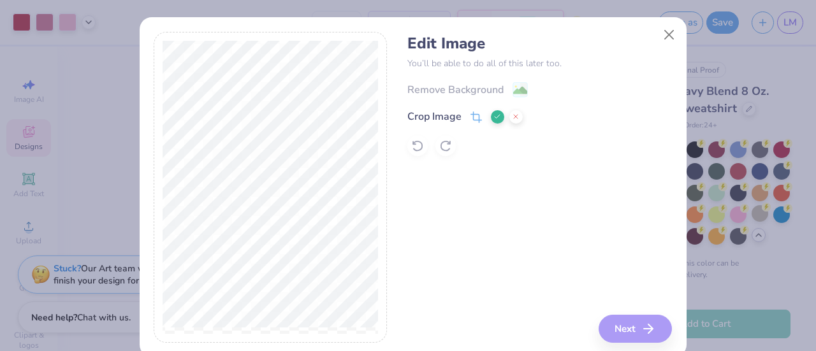
click at [493, 117] on icon at bounding box center [497, 117] width 8 height 8
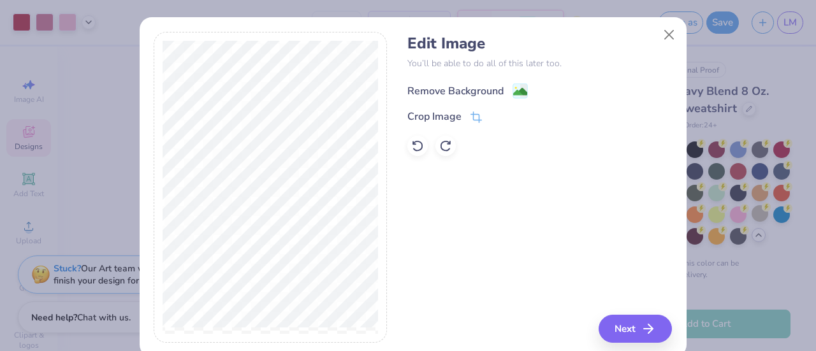
click at [516, 88] on image at bounding box center [520, 92] width 14 height 14
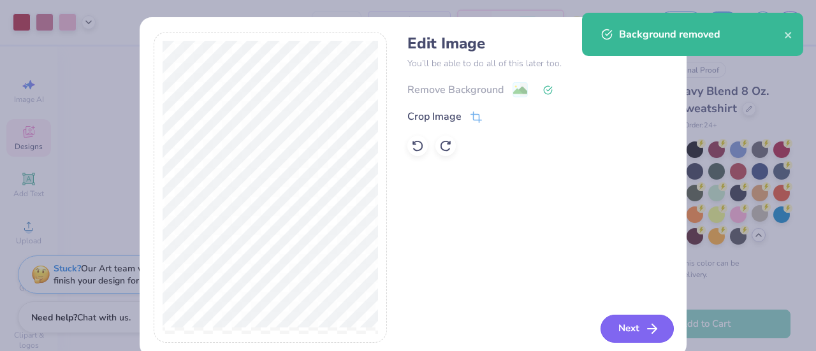
click at [625, 326] on button "Next" at bounding box center [637, 329] width 73 height 28
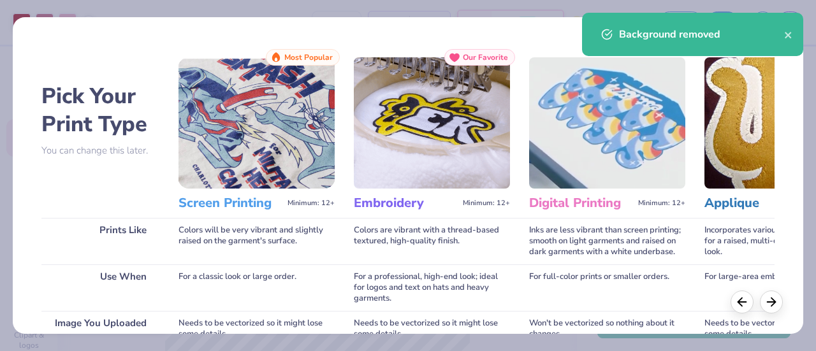
scroll to position [221, 0]
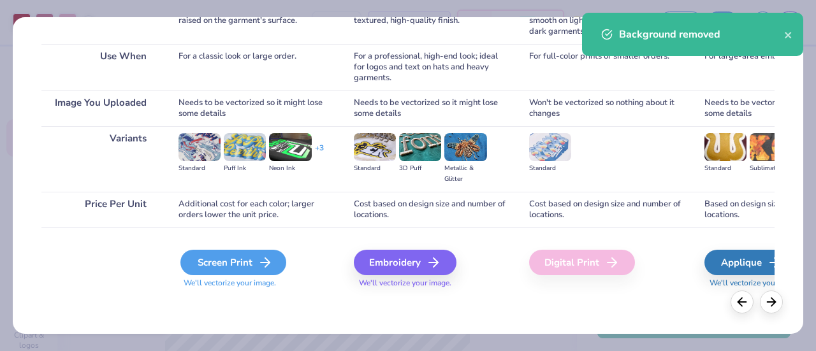
click at [247, 270] on div "Screen Print" at bounding box center [233, 263] width 106 height 26
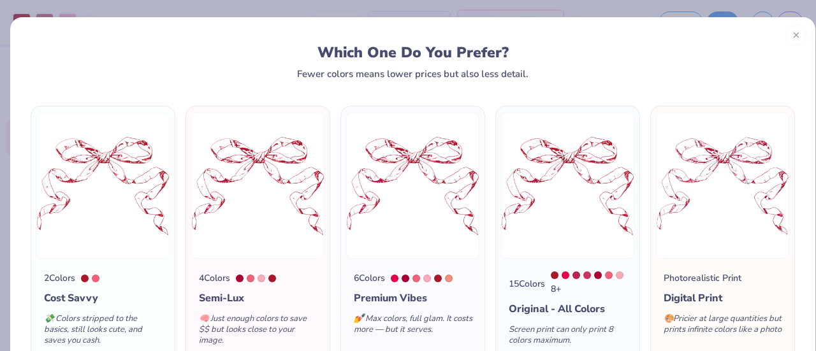
click at [125, 194] on img at bounding box center [102, 186] width 133 height 146
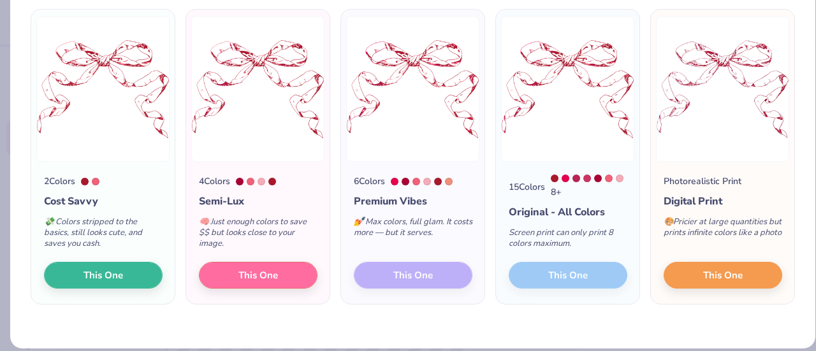
scroll to position [98, 0]
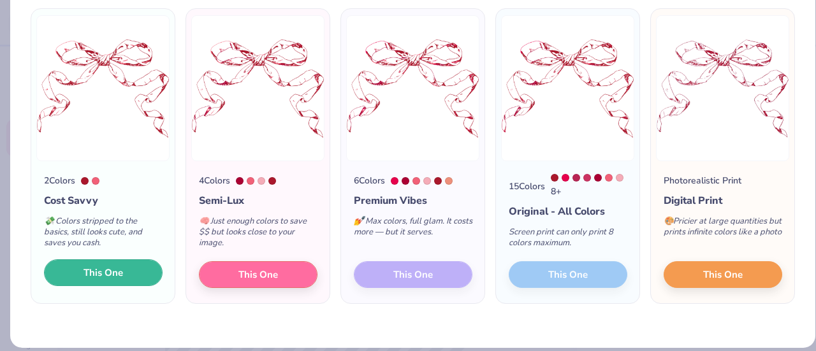
click at [114, 282] on button "This One" at bounding box center [103, 272] width 119 height 27
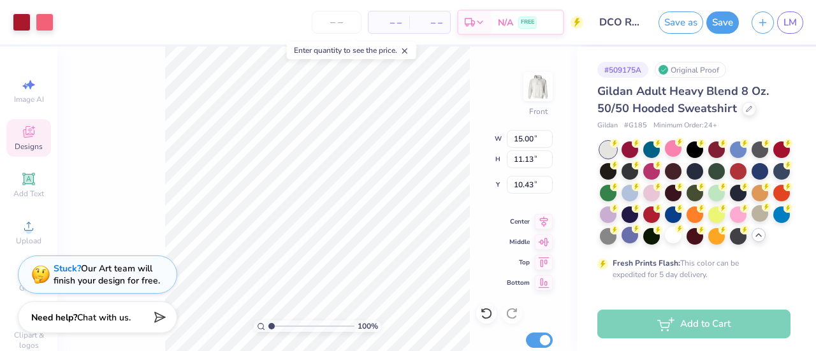
type input "7.79"
type input "14.55"
type input "10.80"
type input "8.12"
type input "12.92"
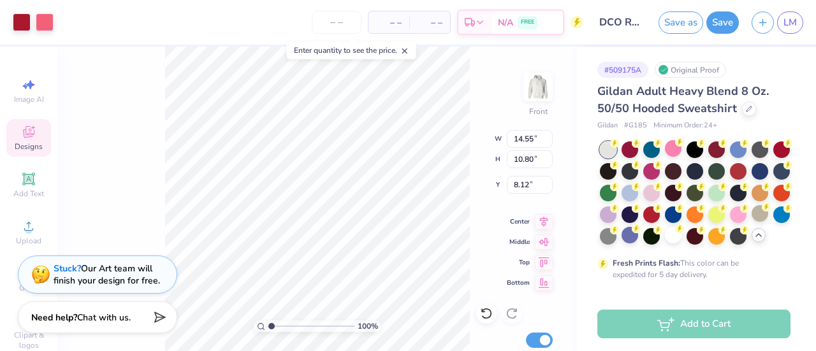
type input "9.59"
type input "9.33"
type input "13.35"
type input "11.32"
type input "6.71"
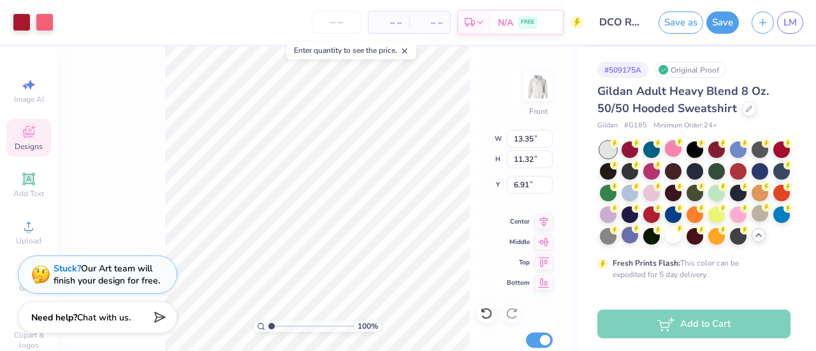
type input "13.83"
type input "11.73"
type input "6.48"
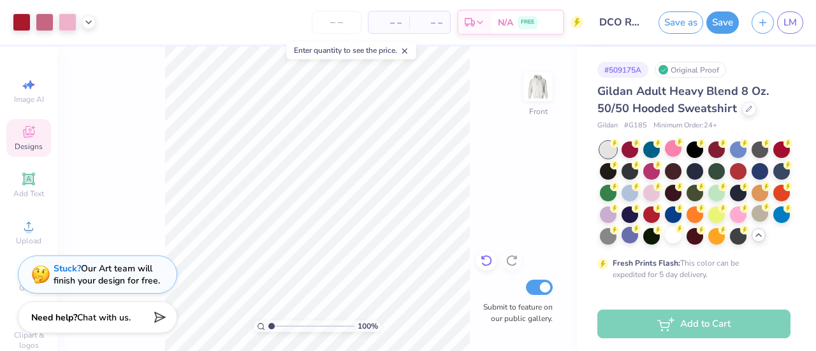
click at [489, 262] on icon at bounding box center [486, 260] width 13 height 13
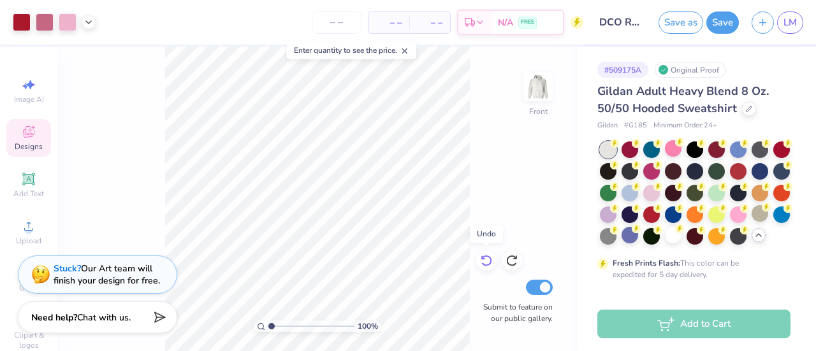
click at [489, 262] on icon at bounding box center [486, 260] width 13 height 13
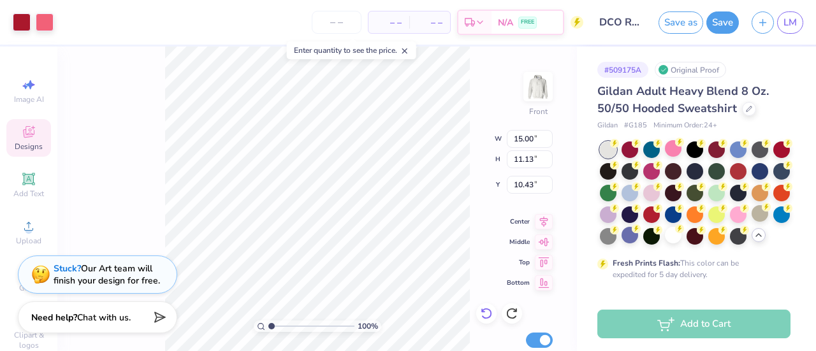
click at [484, 314] on icon at bounding box center [486, 313] width 13 height 13
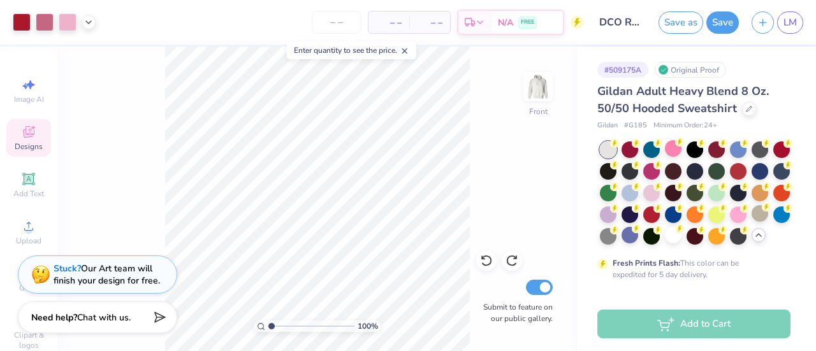
click at [490, 268] on div at bounding box center [486, 261] width 20 height 20
click at [342, 29] on input "number" at bounding box center [337, 22] width 50 height 23
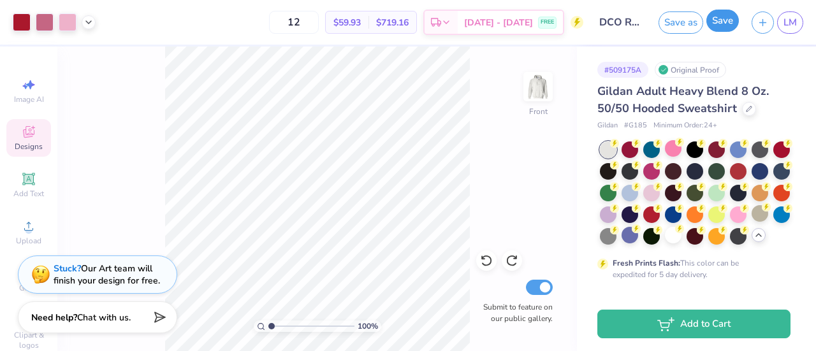
click at [719, 27] on button "Save" at bounding box center [722, 21] width 33 height 22
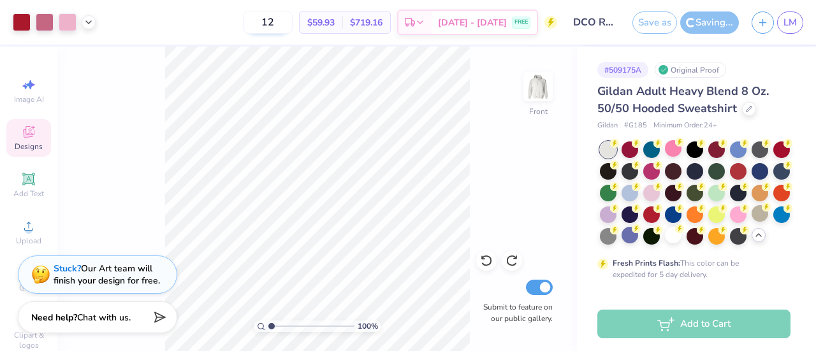
click at [277, 23] on input "12" at bounding box center [268, 22] width 50 height 23
type input "1"
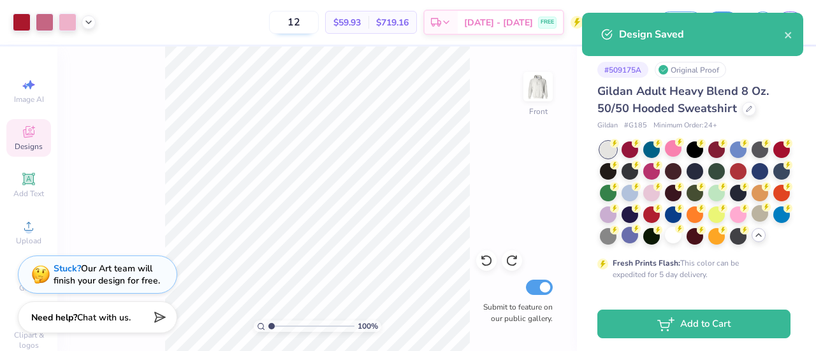
type input "1"
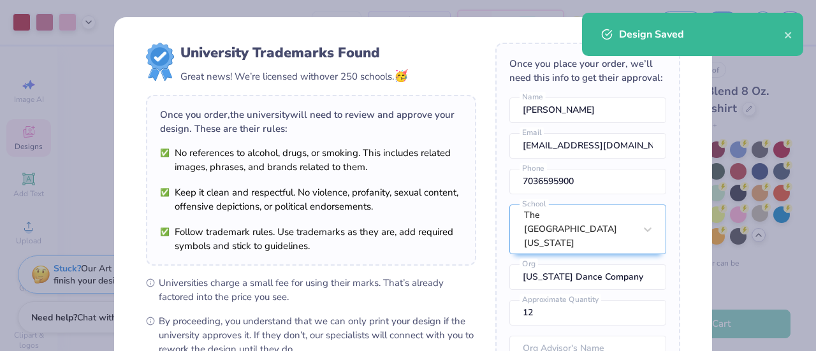
scroll to position [203, 0]
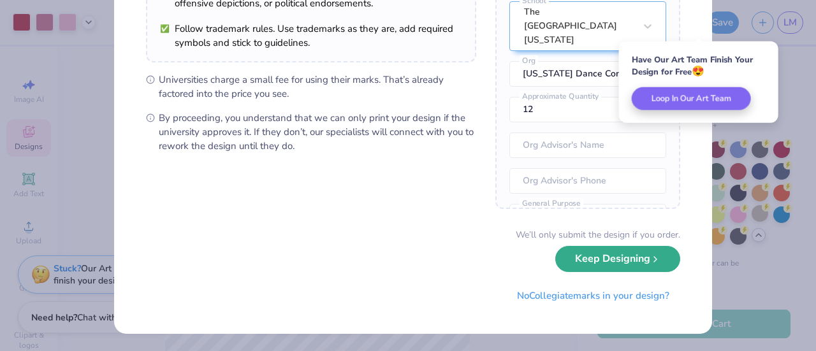
click at [587, 262] on button "Keep Designing" at bounding box center [617, 259] width 125 height 26
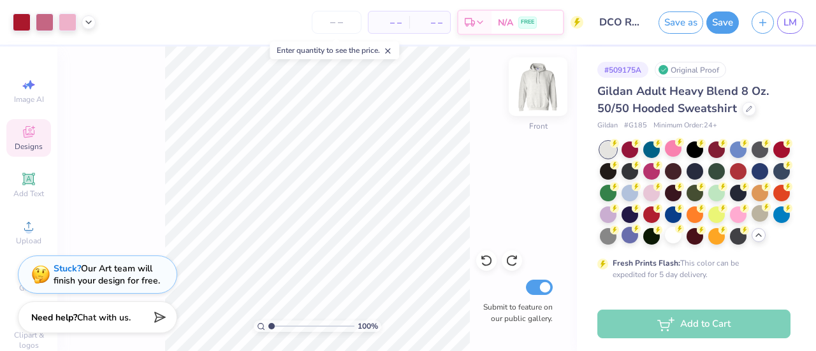
click at [536, 92] on img at bounding box center [538, 86] width 51 height 51
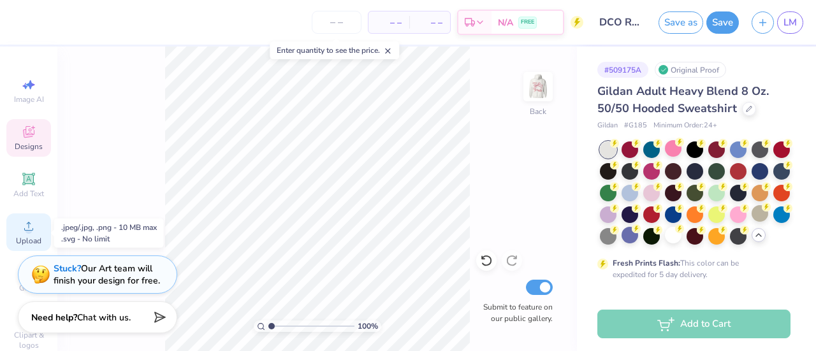
click at [33, 236] on div "Upload" at bounding box center [28, 233] width 45 height 38
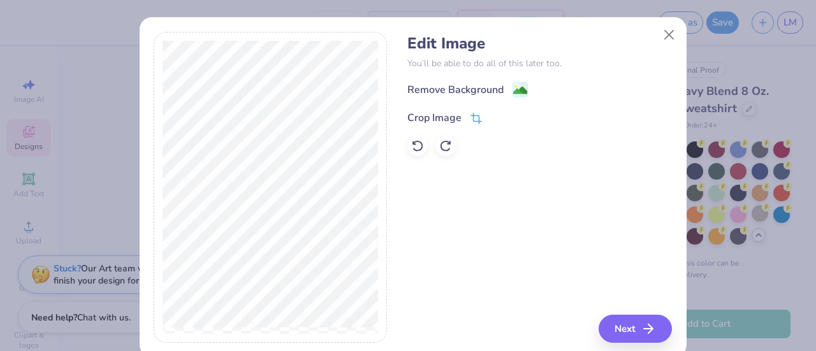
click at [471, 121] on icon at bounding box center [476, 118] width 11 height 11
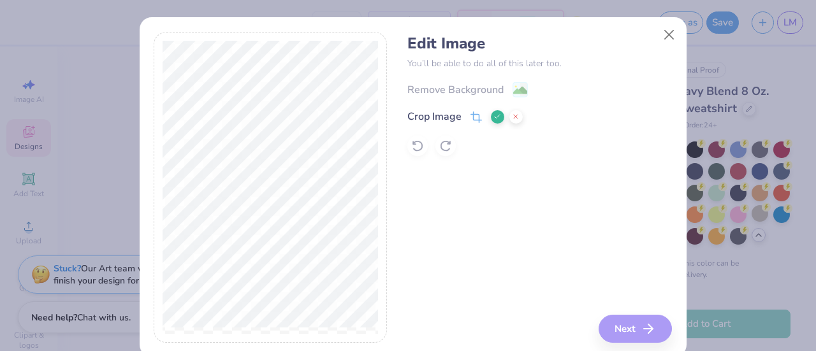
click at [494, 117] on icon at bounding box center [497, 117] width 8 height 8
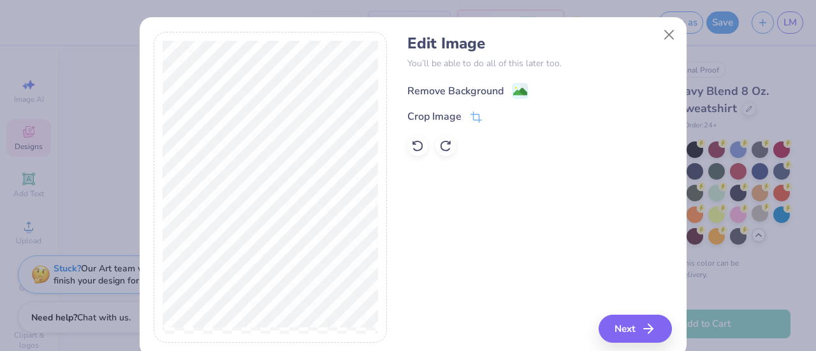
click at [520, 85] on icon at bounding box center [524, 90] width 8 height 13
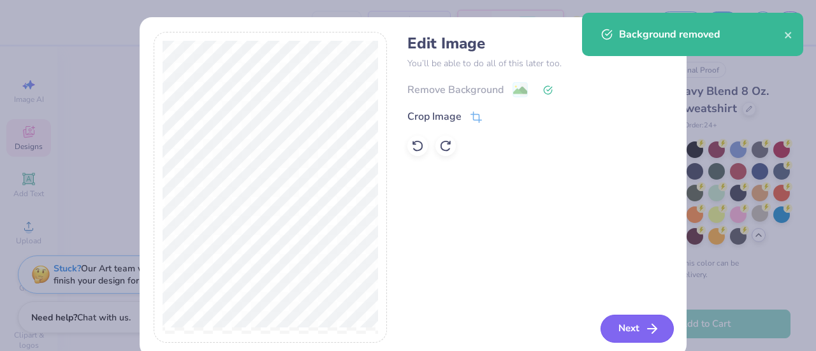
click at [629, 325] on button "Next" at bounding box center [637, 329] width 73 height 28
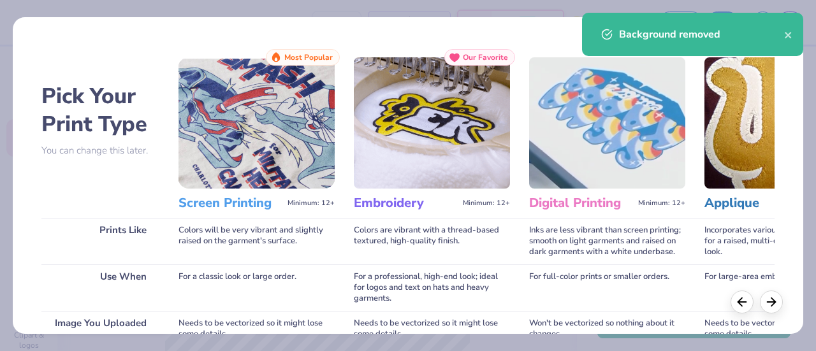
scroll to position [221, 0]
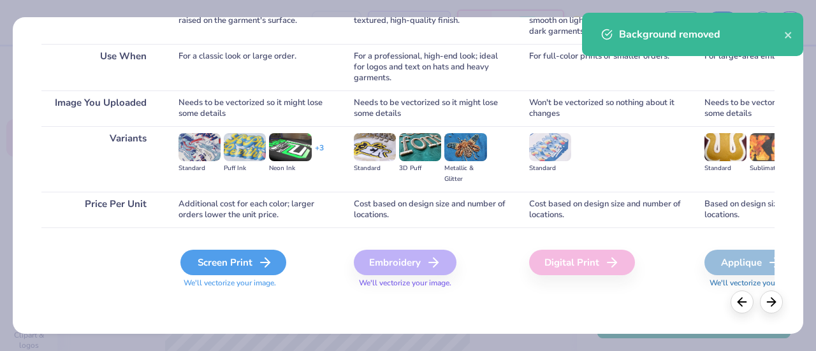
click at [238, 265] on div "Screen Print" at bounding box center [233, 263] width 106 height 26
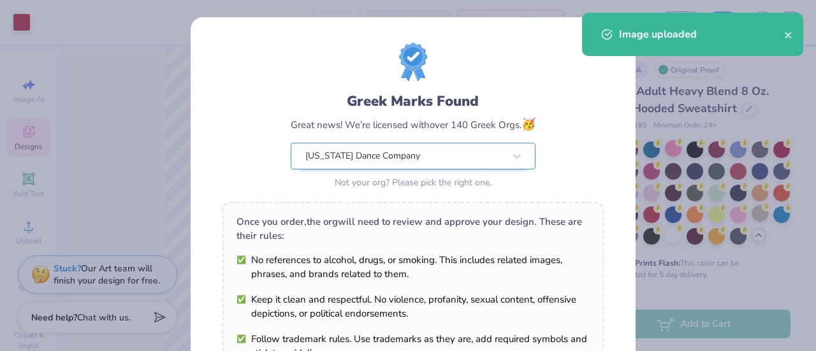
scroll to position [245, 0]
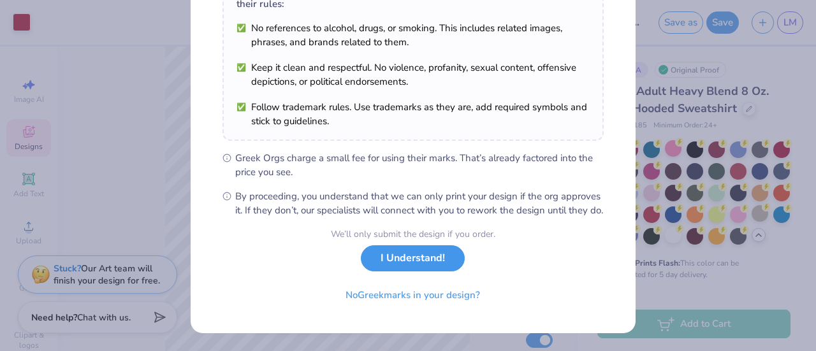
click at [427, 264] on button "I Understand!" at bounding box center [413, 258] width 104 height 26
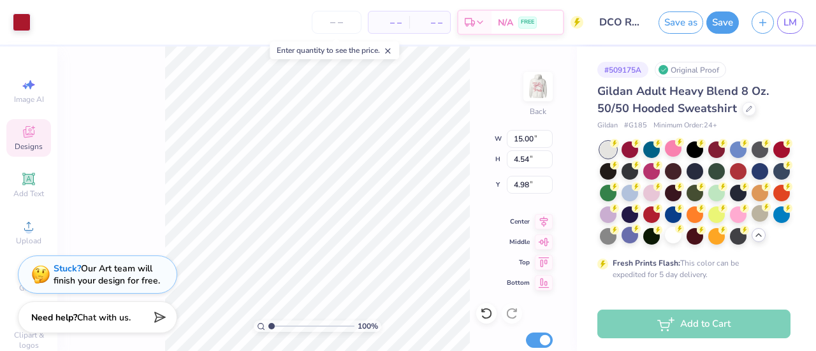
type input "4.80"
type input "1.45"
type input "3.00"
type input "4.25"
type input "1.28"
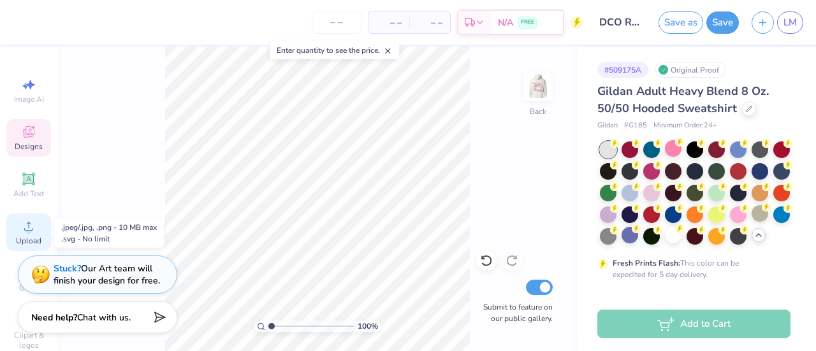
click at [27, 218] on div "Upload" at bounding box center [28, 233] width 45 height 38
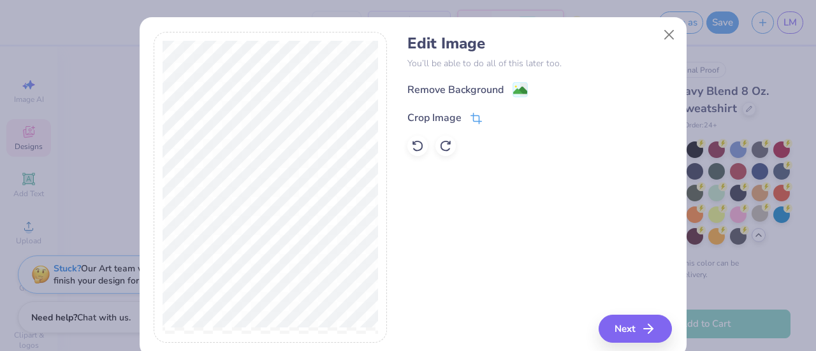
click at [473, 116] on icon at bounding box center [475, 120] width 8 height 8
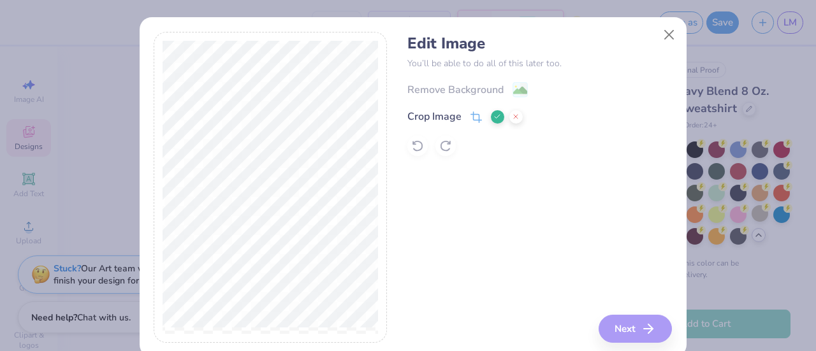
click at [493, 116] on icon at bounding box center [497, 117] width 8 height 8
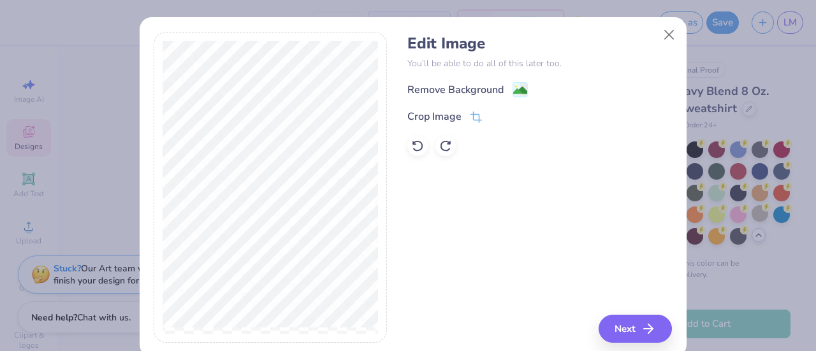
click at [523, 86] on div "Remove Background" at bounding box center [539, 90] width 265 height 16
click at [516, 87] on image at bounding box center [520, 92] width 14 height 14
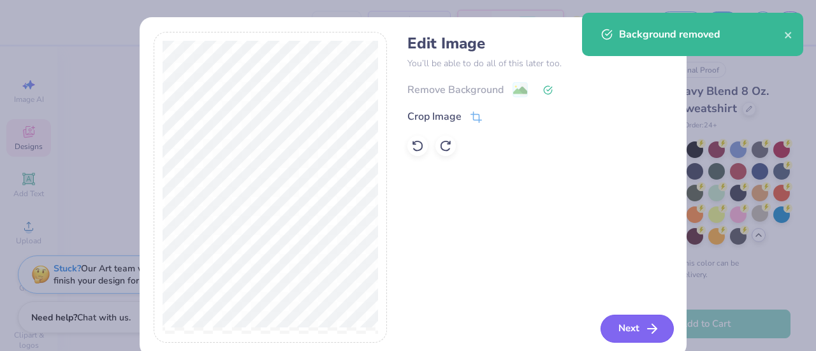
click at [617, 323] on button "Next" at bounding box center [637, 329] width 73 height 28
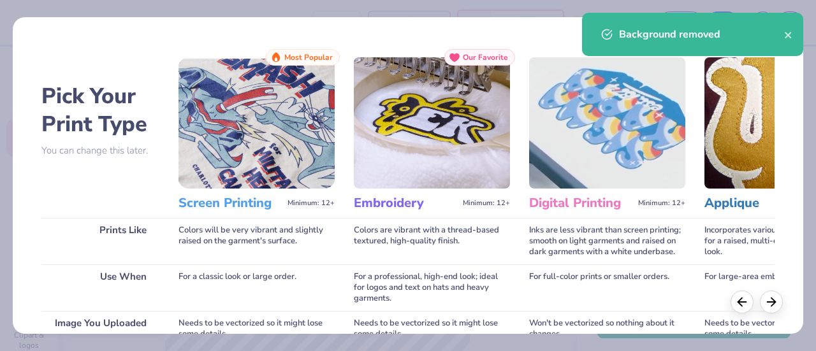
scroll to position [221, 0]
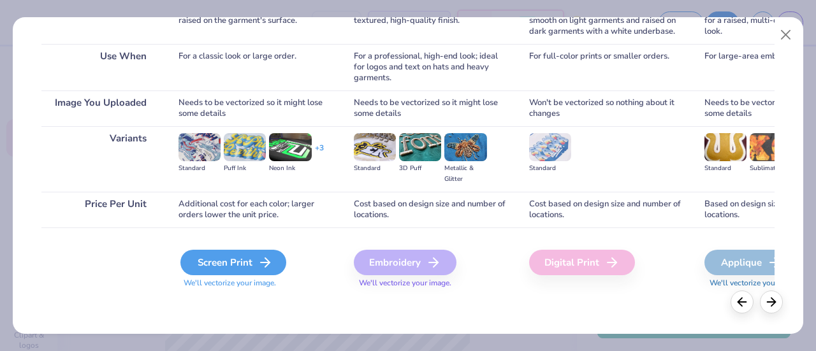
click at [242, 265] on div "Screen Print" at bounding box center [233, 263] width 106 height 26
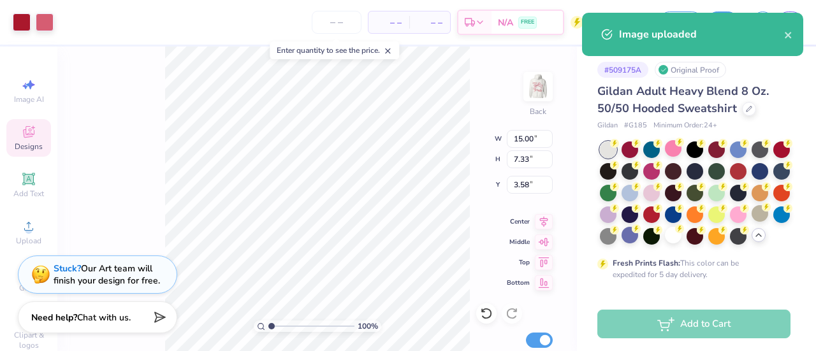
type input "3.76"
type input "1.84"
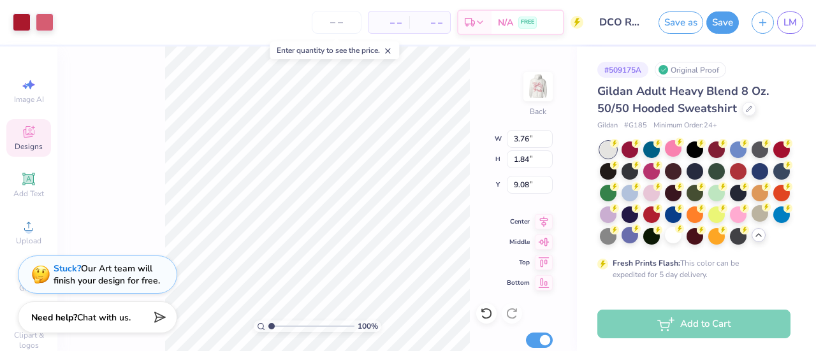
type input "3.00"
type input "2.44"
type input "1.19"
type input "3.00"
click at [126, 129] on div "100 % Back W 2.44 2.44 " H 1.19 1.19 " Y 3.00 3.00 " Center Middle Top Bottom S…" at bounding box center [317, 199] width 520 height 305
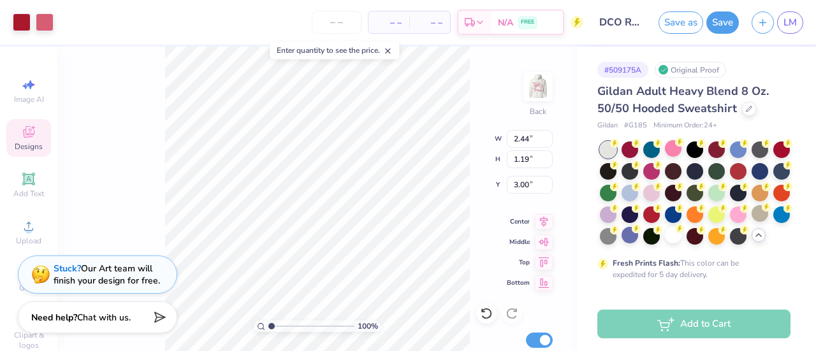
click at [143, 128] on div "100 % Back W 2.44 2.44 " H 1.19 1.19 " Y 3.00 3.00 " Center Middle Top Bottom S…" at bounding box center [317, 199] width 520 height 305
type input "3.06"
type input "1.50"
click at [127, 131] on div "100 % Back W 3.06 3.06 " H 1.50 1.50 " Y 3.00 3.00 " Center Middle Top Bottom S…" at bounding box center [317, 199] width 520 height 305
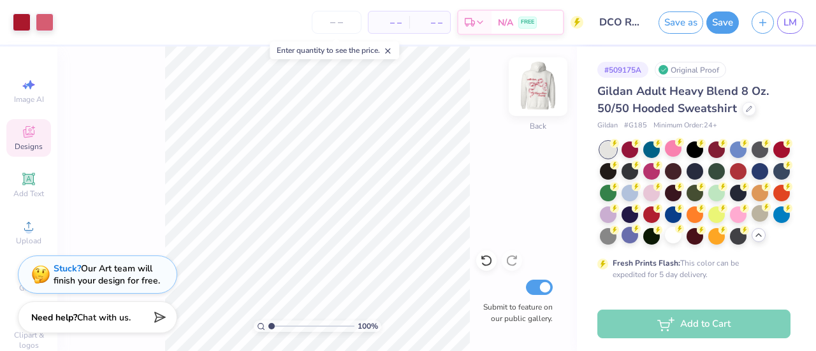
click at [538, 92] on img at bounding box center [538, 86] width 51 height 51
click at [538, 92] on img at bounding box center [538, 87] width 26 height 26
click at [336, 26] on input "number" at bounding box center [337, 22] width 50 height 23
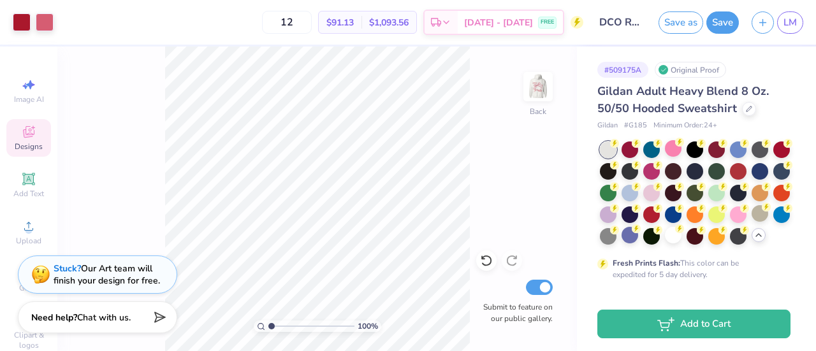
type input "1"
type input "2"
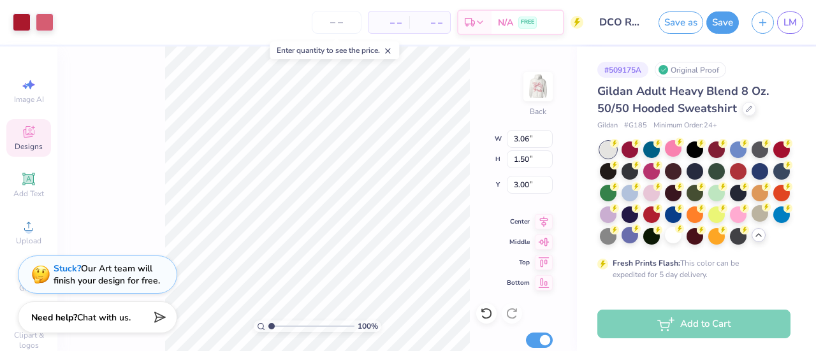
type input "2.37"
type input "1.16"
click at [152, 123] on div "100 % Back W 2.37 2.37 " H 1.16 1.16 " Y 3.00 3.00 " Center Middle Top Bottom S…" at bounding box center [317, 199] width 520 height 305
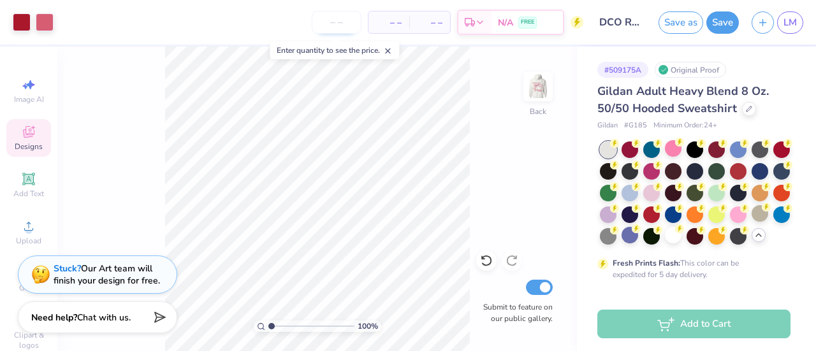
click at [335, 20] on input "number" at bounding box center [337, 22] width 50 height 23
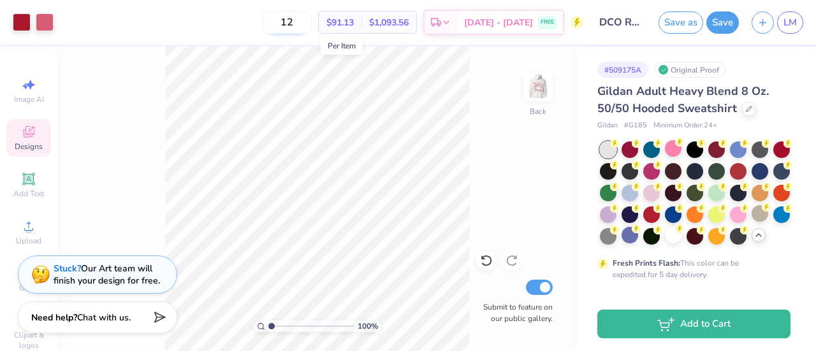
type input "1"
type input "2"
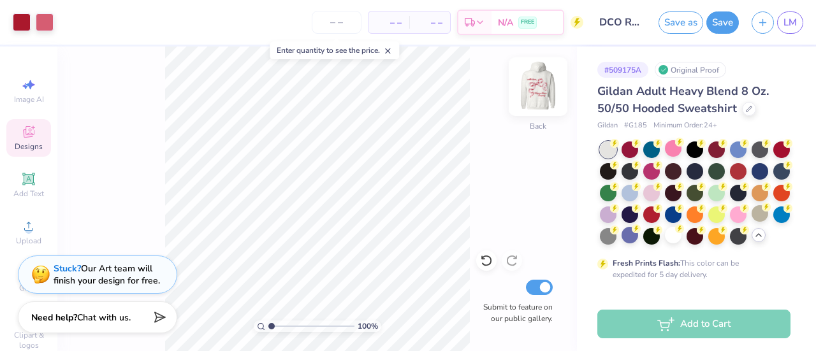
click at [539, 95] on img at bounding box center [538, 86] width 51 height 51
click at [539, 95] on img at bounding box center [538, 87] width 26 height 26
click at [335, 24] on input "number" at bounding box center [337, 22] width 50 height 23
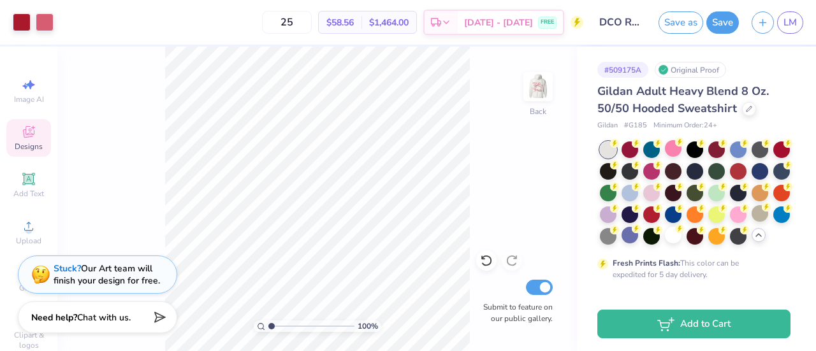
type input "2"
type input "3"
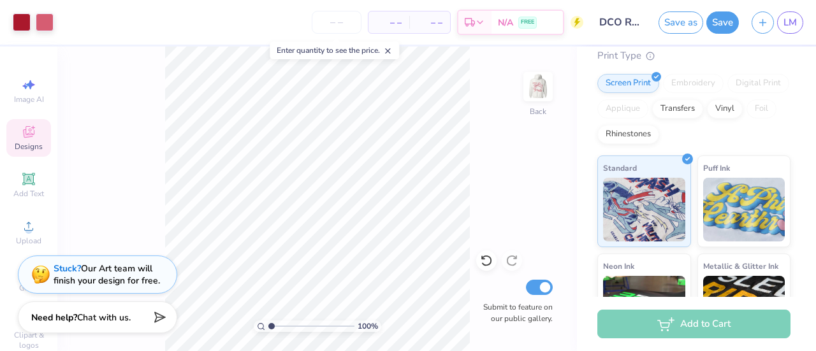
scroll to position [249, 0]
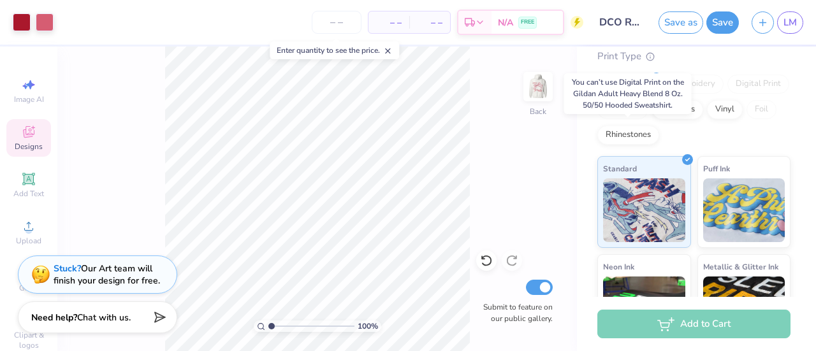
click at [727, 94] on div "Digital Print" at bounding box center [758, 84] width 62 height 19
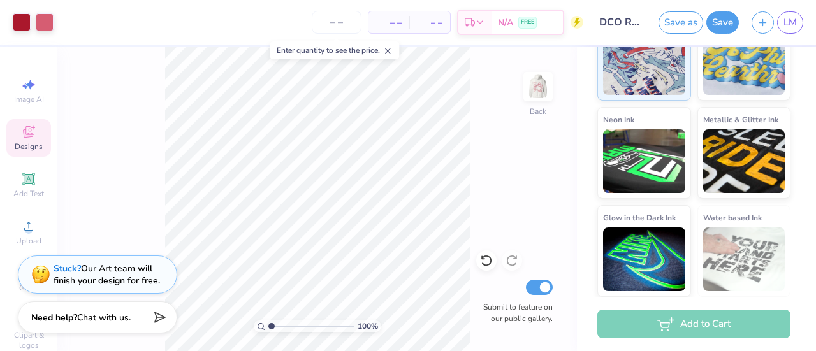
scroll to position [0, 0]
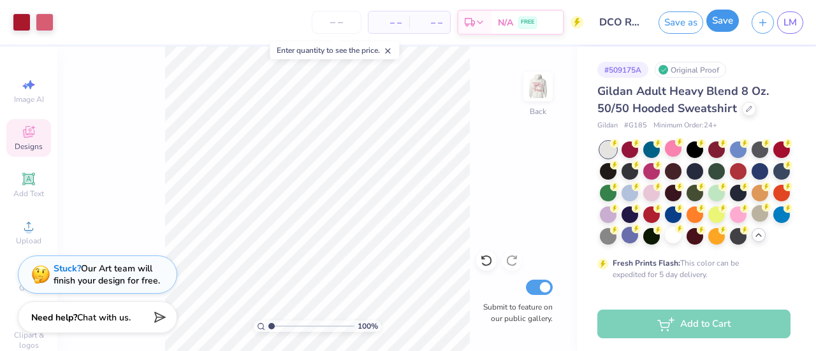
click at [715, 24] on button "Save" at bounding box center [722, 21] width 33 height 22
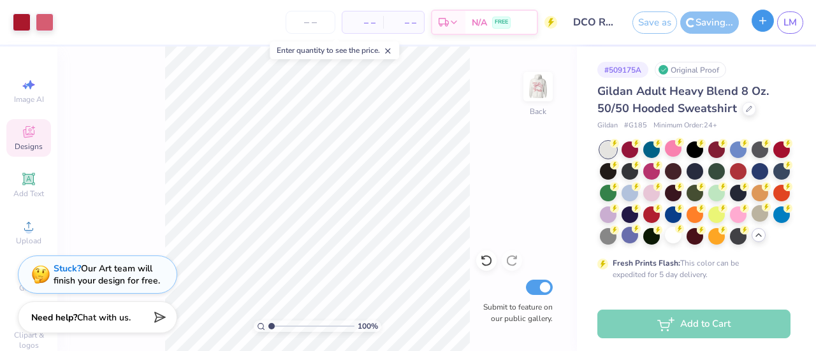
click at [764, 26] on button "button" at bounding box center [763, 21] width 22 height 22
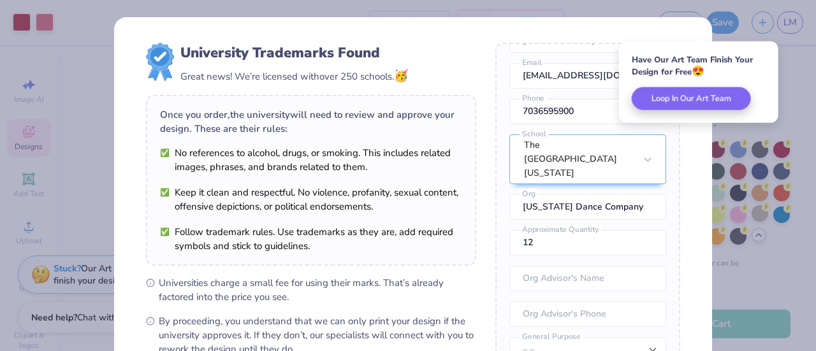
scroll to position [203, 0]
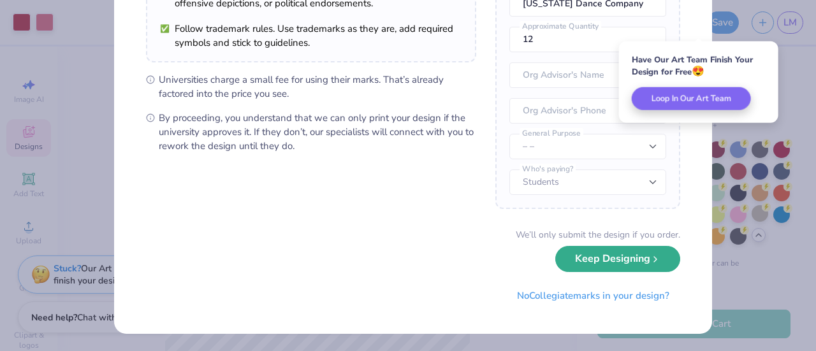
click at [609, 265] on button "Keep Designing" at bounding box center [617, 259] width 125 height 26
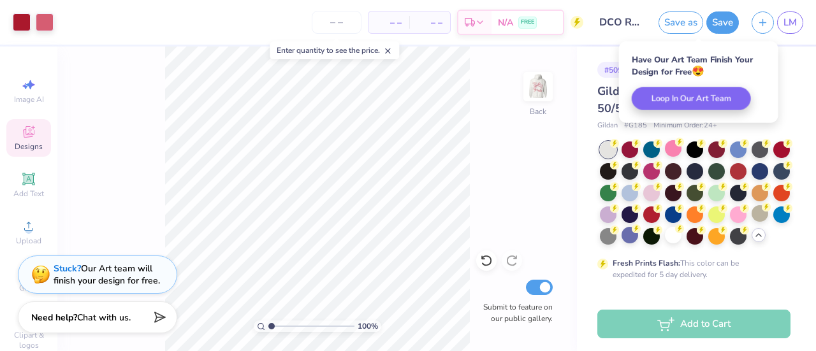
scroll to position [58, 0]
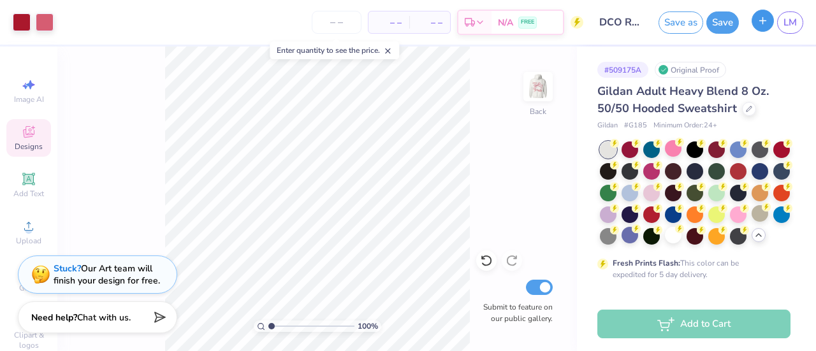
click at [764, 26] on icon "button" at bounding box center [762, 20] width 11 height 11
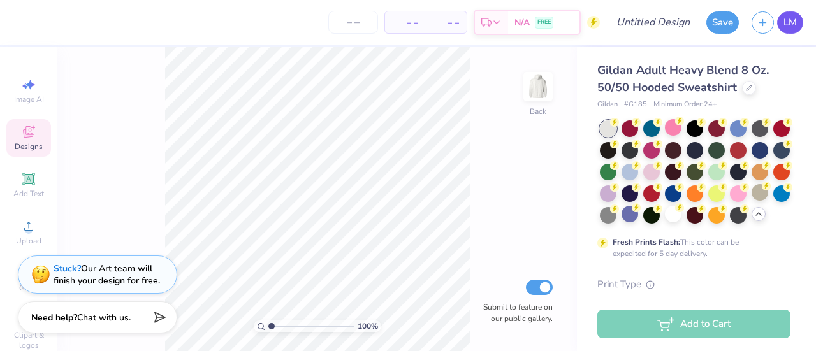
click at [792, 24] on span "LM" at bounding box center [790, 22] width 13 height 15
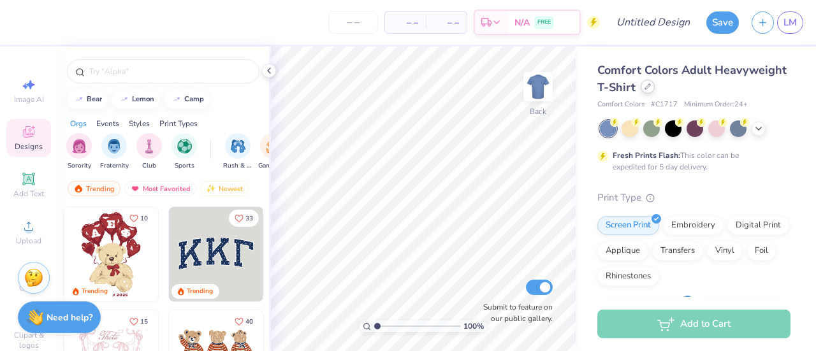
click at [655, 90] on div at bounding box center [648, 87] width 14 height 14
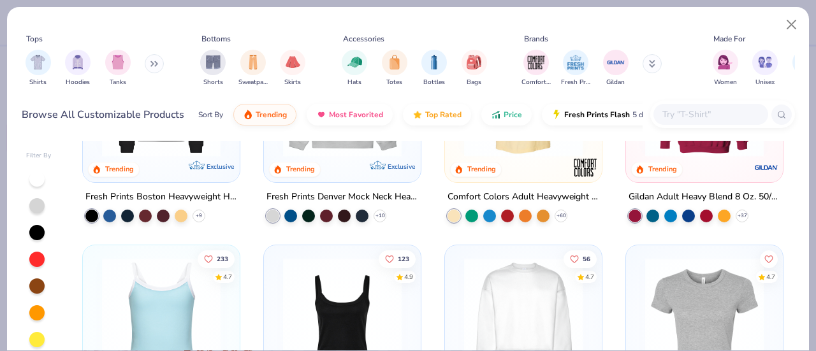
scroll to position [361, 0]
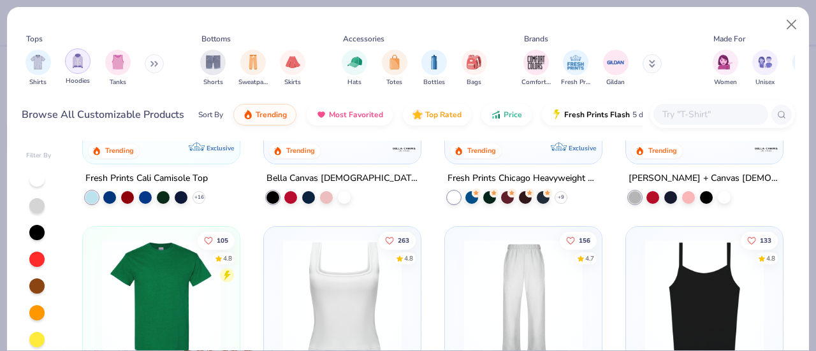
click at [78, 61] on img "filter for Hoodies" at bounding box center [78, 61] width 14 height 15
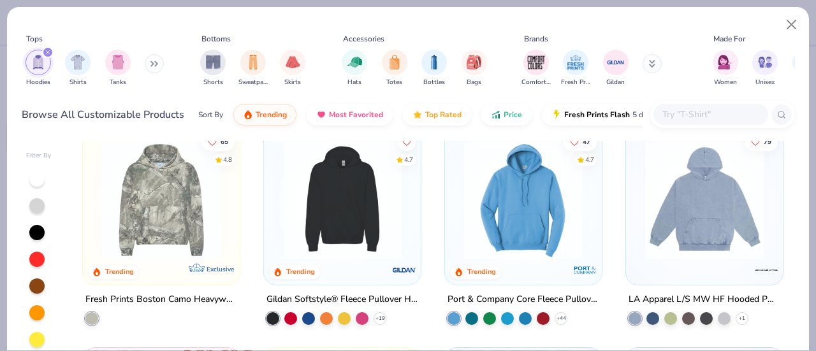
scroll to position [240, 0]
click at [375, 319] on icon at bounding box center [380, 318] width 10 height 10
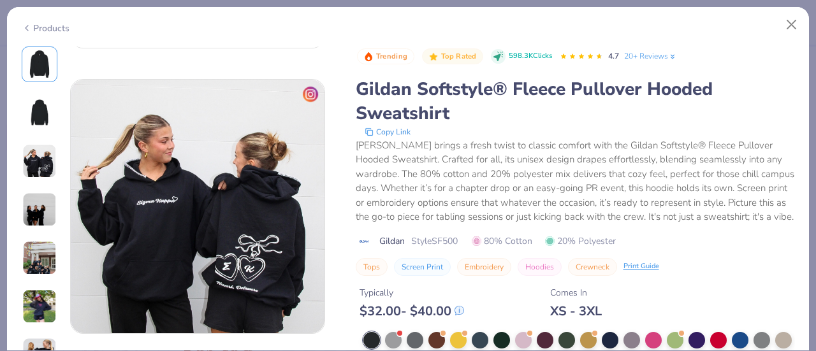
scroll to position [535, 0]
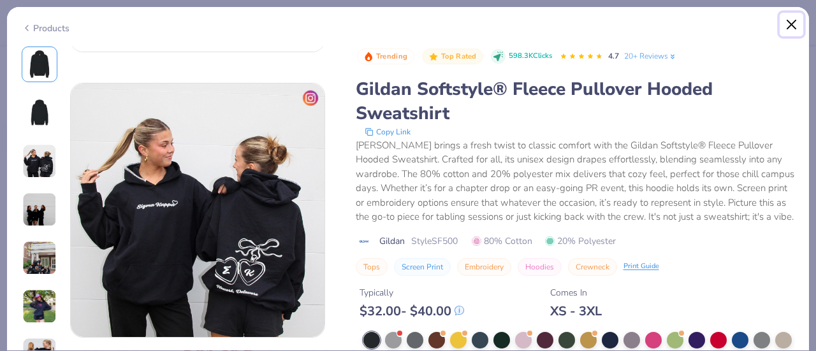
click at [797, 20] on button "Close" at bounding box center [792, 25] width 24 height 24
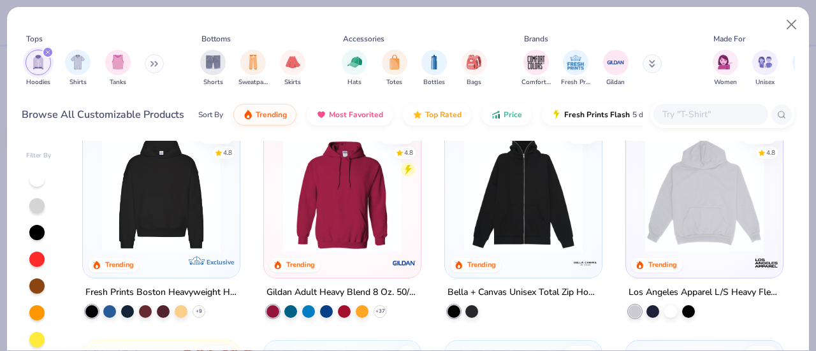
scroll to position [17, 0]
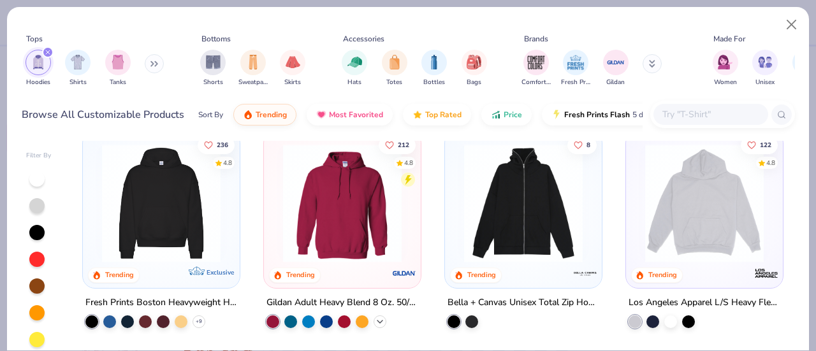
click at [375, 322] on icon at bounding box center [380, 322] width 10 height 10
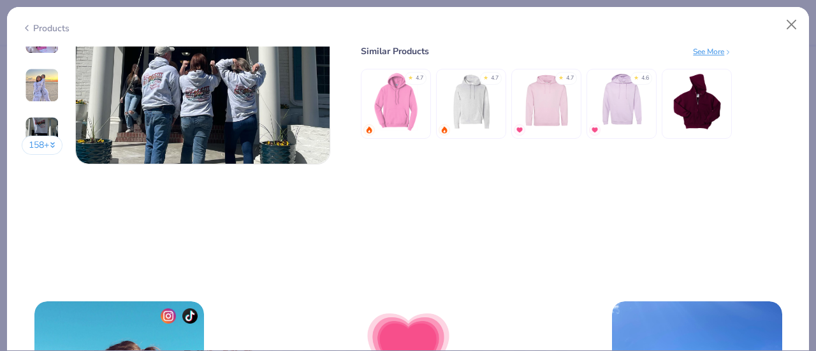
scroll to position [1968, 0]
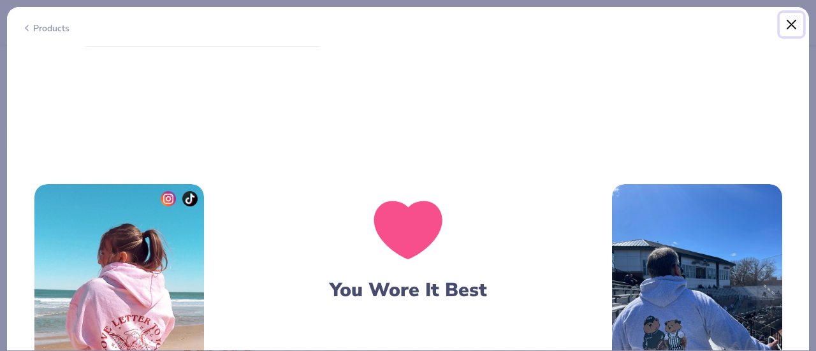
click at [780, 24] on button "Close" at bounding box center [792, 25] width 24 height 24
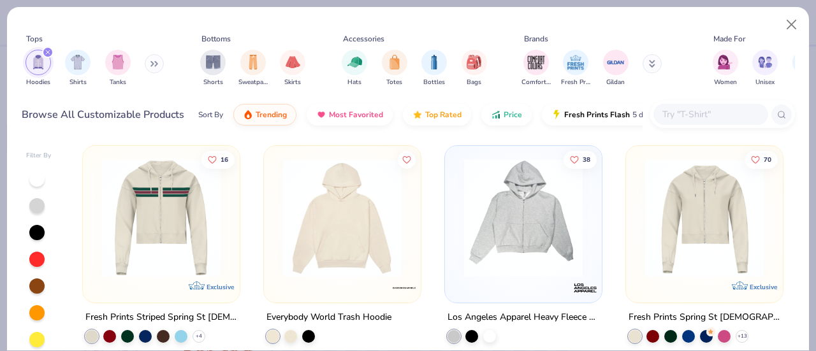
scroll to position [659, 0]
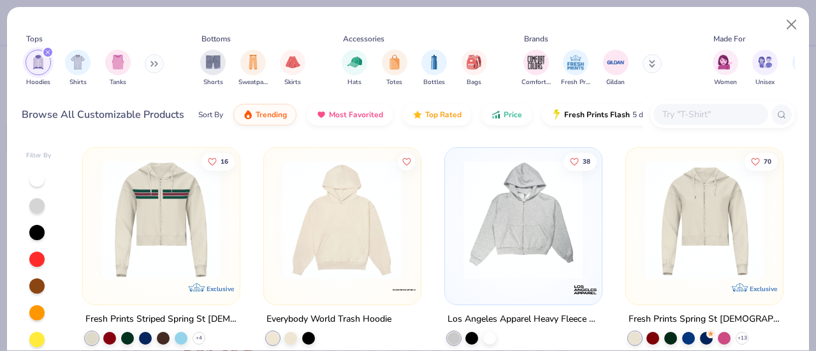
click at [347, 249] on img at bounding box center [342, 220] width 131 height 119
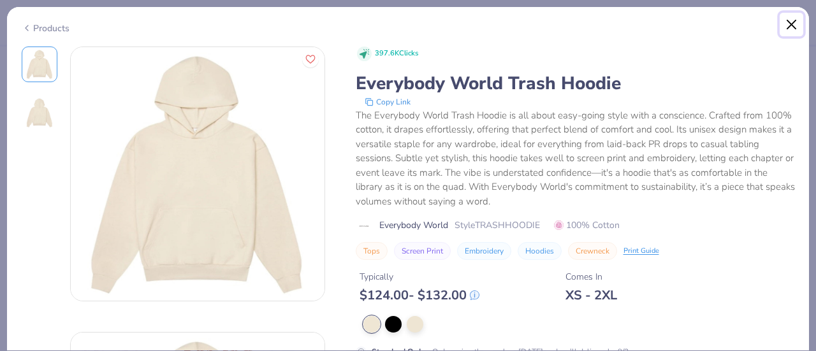
click at [795, 21] on button "Close" at bounding box center [792, 25] width 24 height 24
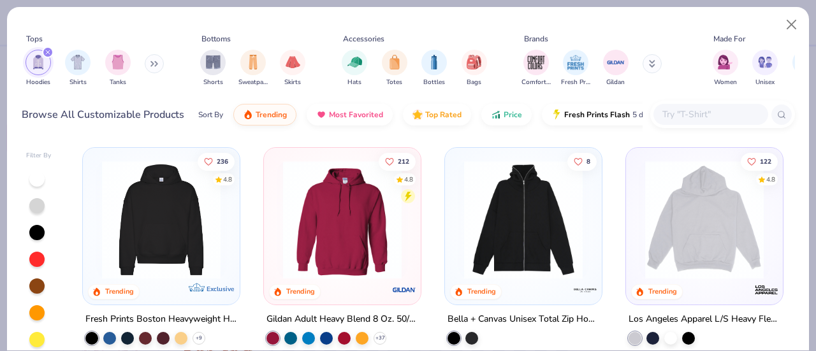
click at [50, 53] on icon "filter for Hoodies" at bounding box center [47, 52] width 5 height 5
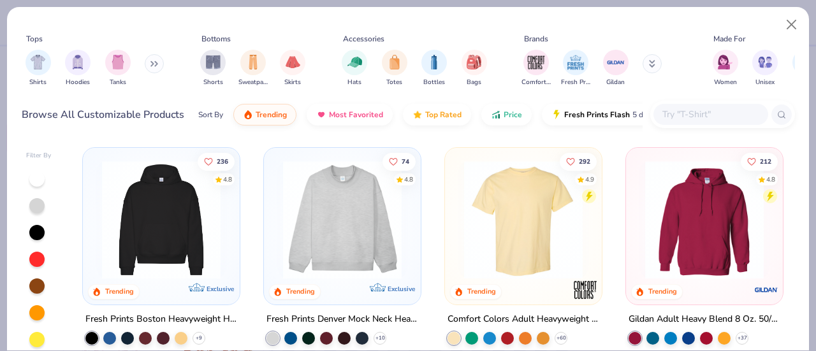
click at [148, 64] on button at bounding box center [154, 63] width 19 height 19
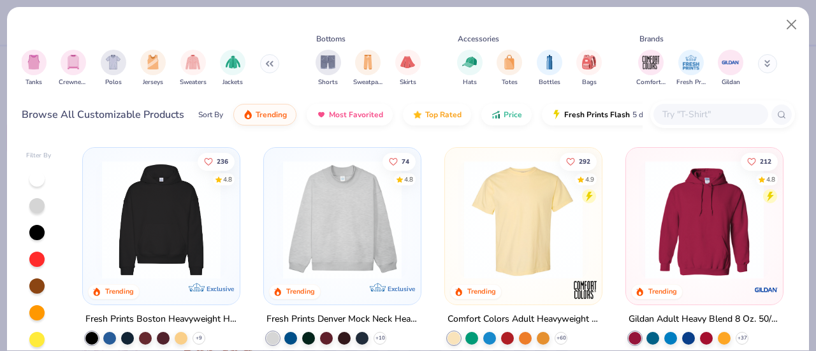
scroll to position [0, 85]
click at [73, 66] on img "filter for Crewnecks" at bounding box center [73, 61] width 14 height 15
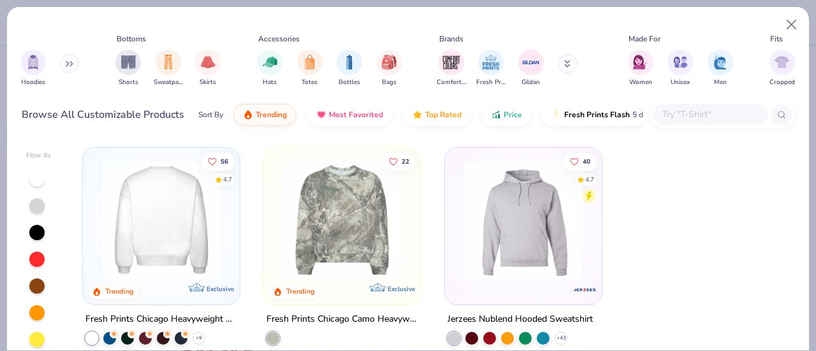
click at [169, 207] on img at bounding box center [161, 220] width 131 height 119
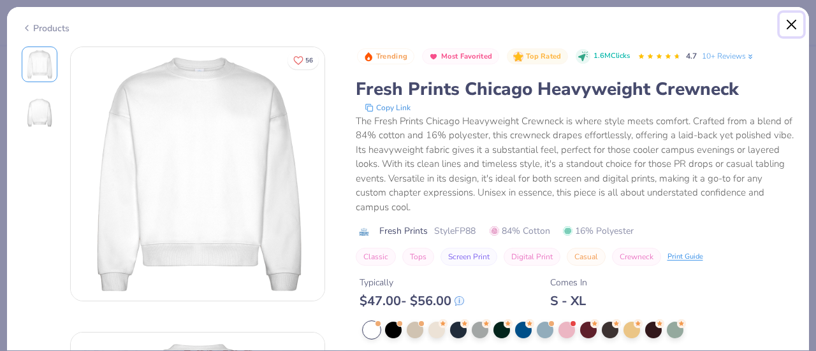
click at [785, 22] on button "Close" at bounding box center [792, 25] width 24 height 24
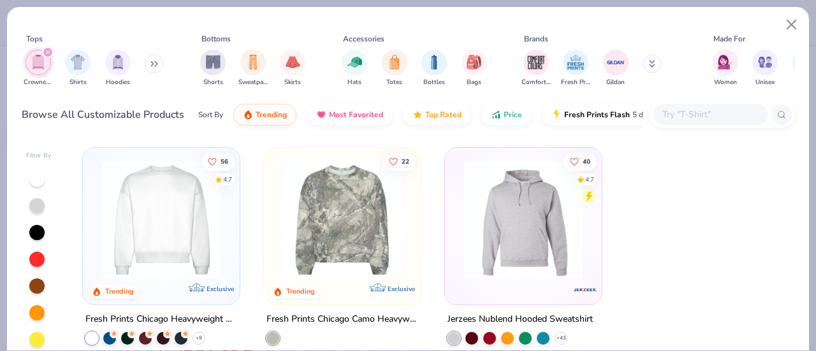
click at [47, 53] on icon "filter for Crewnecks" at bounding box center [48, 52] width 4 height 4
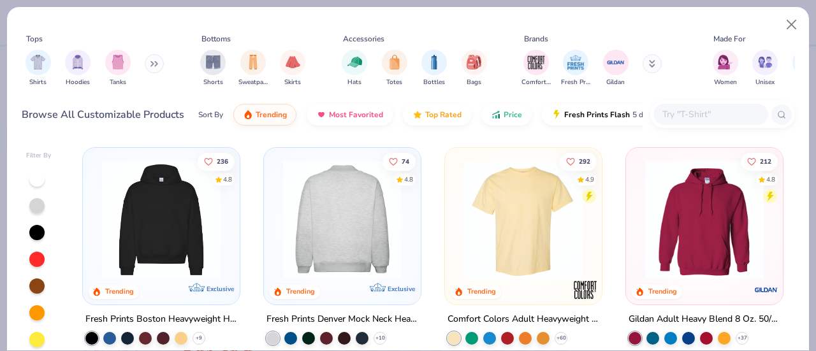
drag, startPoint x: 326, startPoint y: 198, endPoint x: 324, endPoint y: 253, distance: 54.9
click at [324, 253] on img at bounding box center [342, 220] width 131 height 119
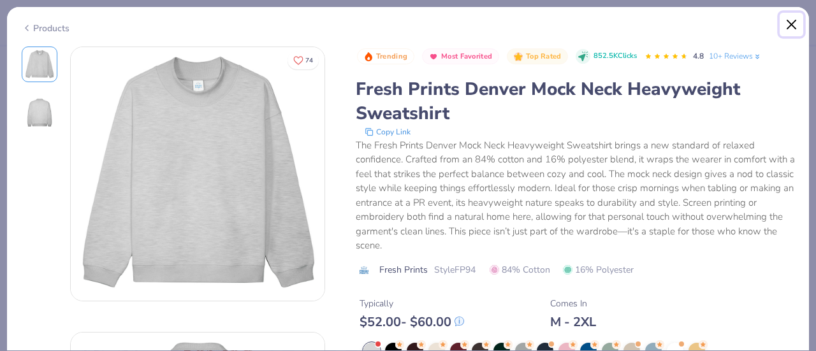
click at [788, 27] on button "Close" at bounding box center [792, 25] width 24 height 24
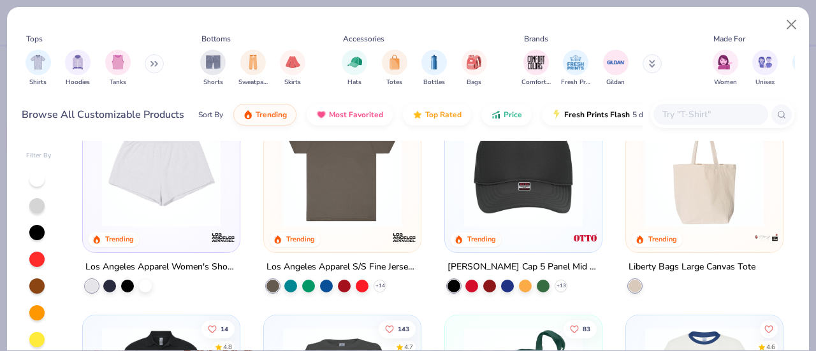
scroll to position [2029, 0]
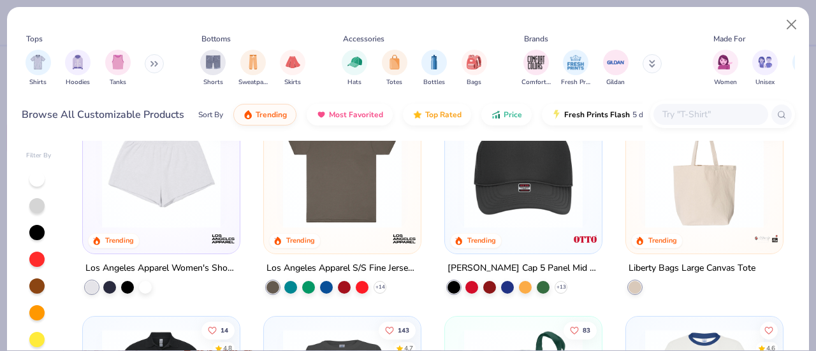
click at [171, 227] on div at bounding box center [161, 172] width 144 height 138
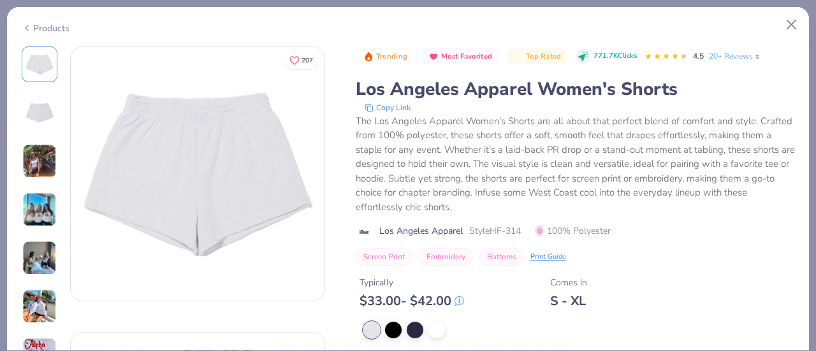
click at [40, 169] on img at bounding box center [39, 161] width 34 height 34
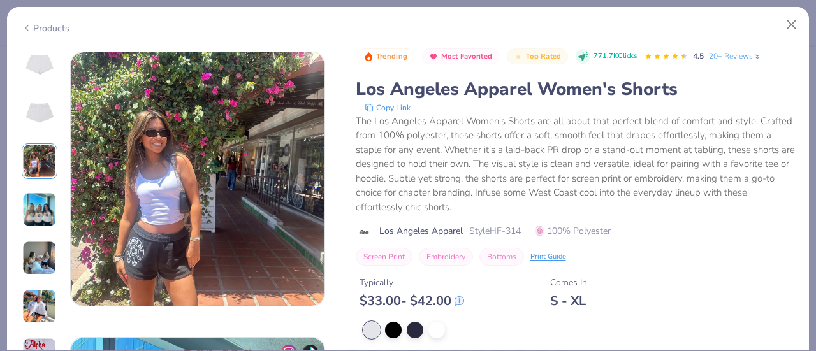
scroll to position [571, 0]
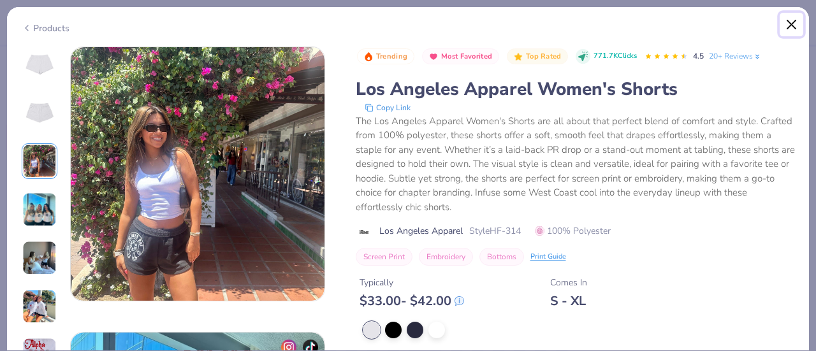
click at [787, 26] on button "Close" at bounding box center [792, 25] width 24 height 24
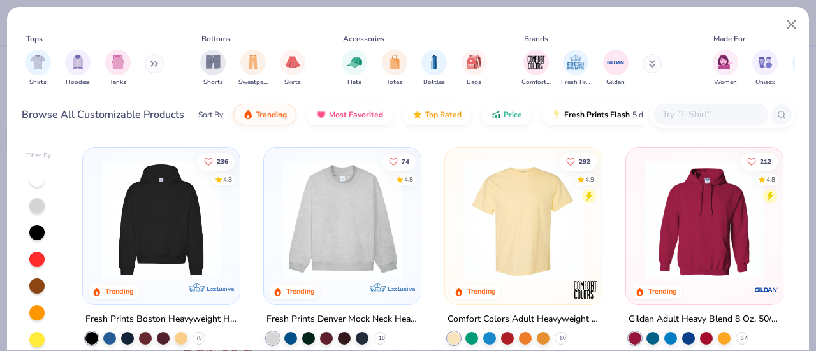
click at [685, 258] on img at bounding box center [704, 220] width 131 height 119
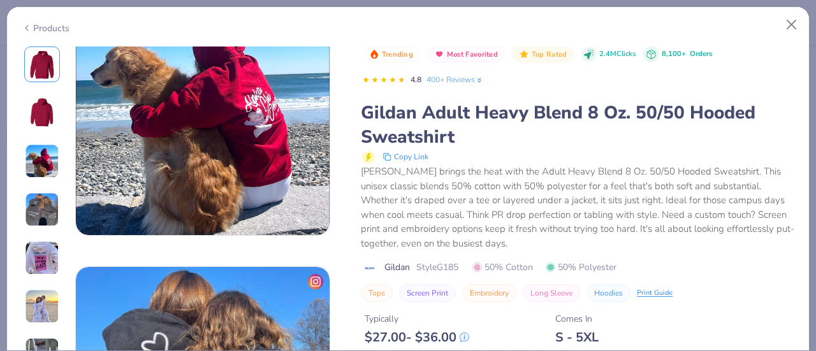
scroll to position [638, 0]
click at [656, 292] on div "Print Guide" at bounding box center [655, 291] width 36 height 11
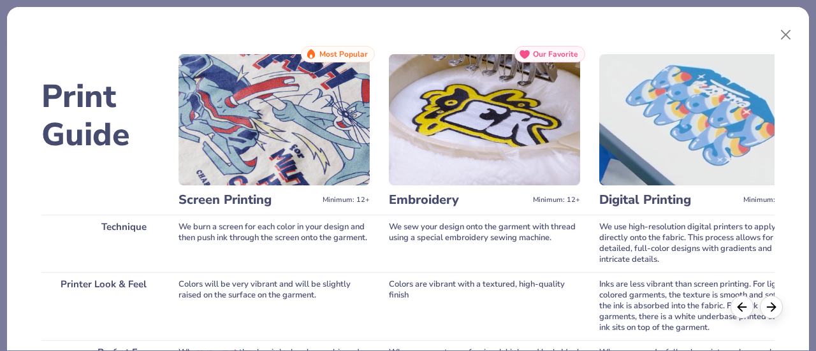
scroll to position [203, 0]
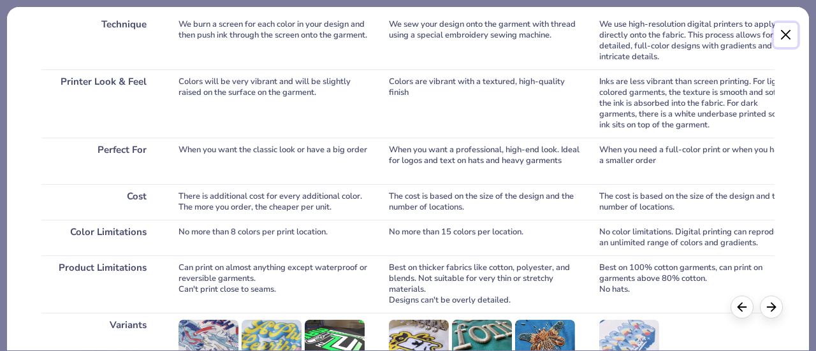
click at [783, 29] on button "Close" at bounding box center [786, 35] width 24 height 24
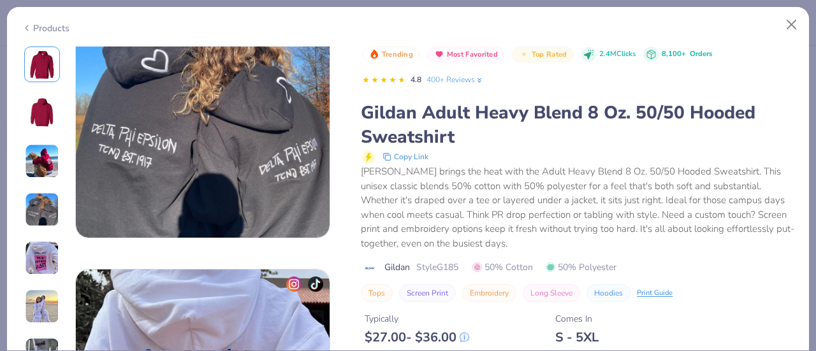
scroll to position [1122, 0]
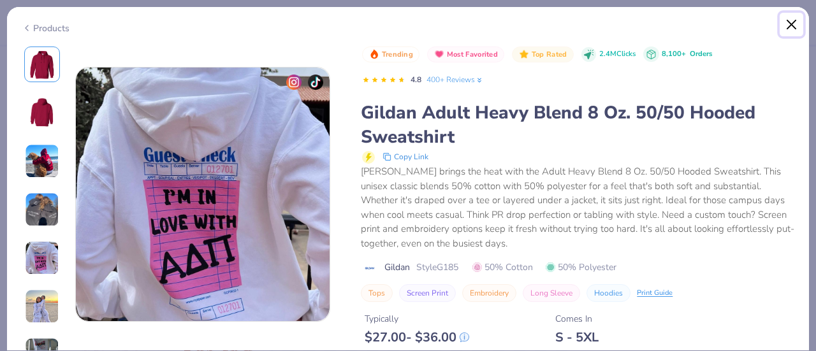
click at [784, 17] on button "Close" at bounding box center [792, 25] width 24 height 24
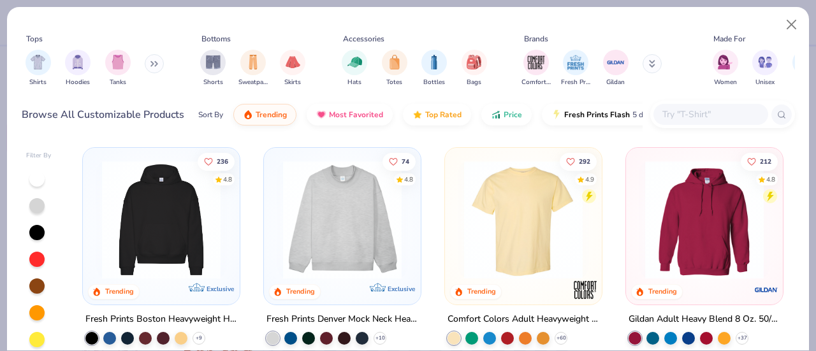
click at [158, 220] on img at bounding box center [161, 220] width 131 height 119
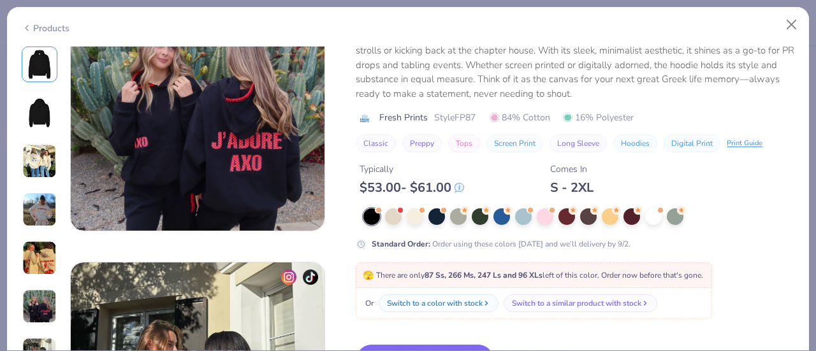
scroll to position [1498, 0]
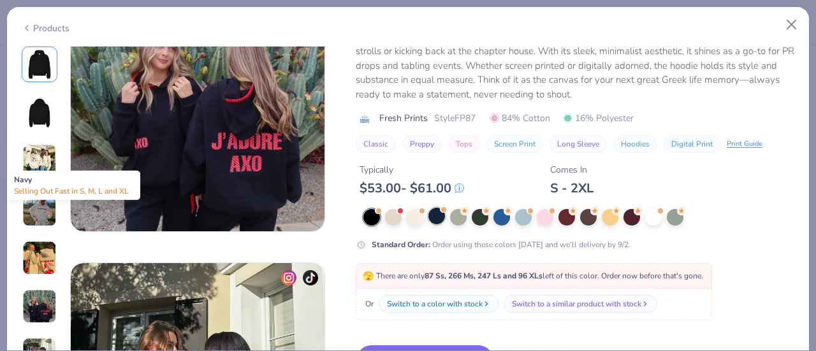
click at [434, 218] on div at bounding box center [436, 216] width 17 height 17
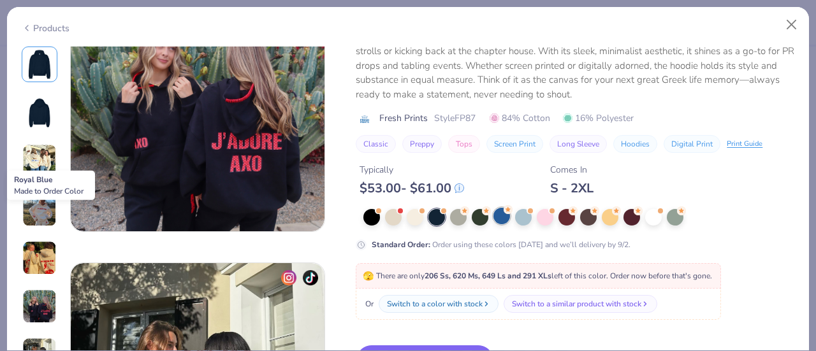
click at [500, 214] on div at bounding box center [501, 216] width 17 height 17
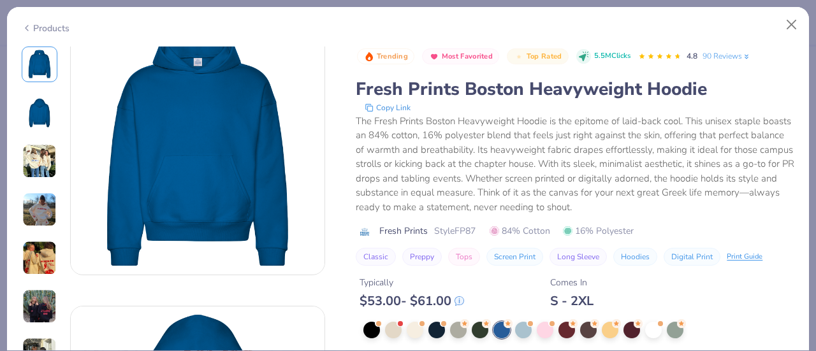
scroll to position [27, 0]
click at [437, 333] on div at bounding box center [436, 329] width 17 height 17
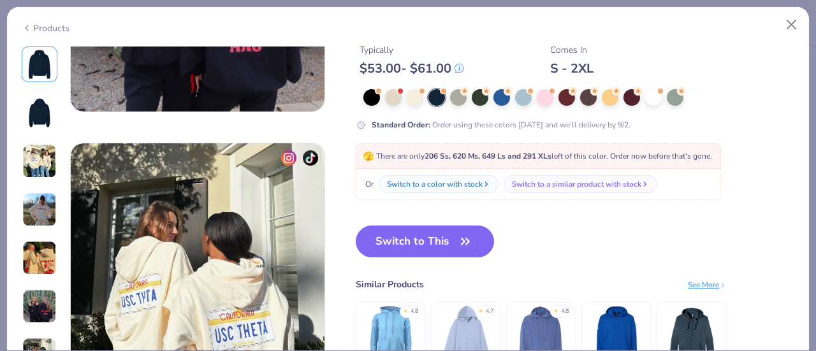
scroll to position [1616, 0]
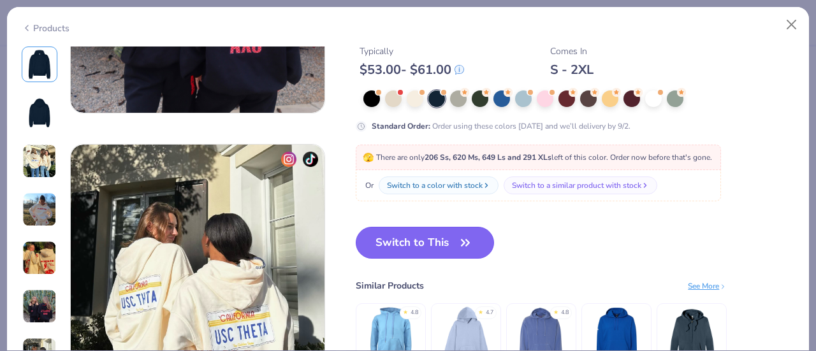
click at [448, 247] on button "Switch to This" at bounding box center [425, 243] width 138 height 32
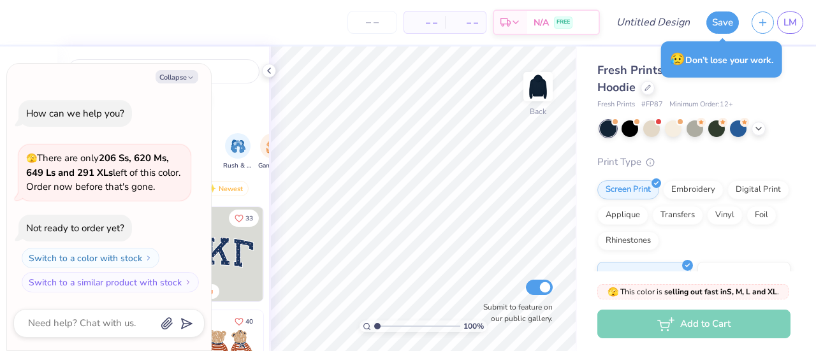
type textarea "x"
